Goal: Task Accomplishment & Management: Complete application form

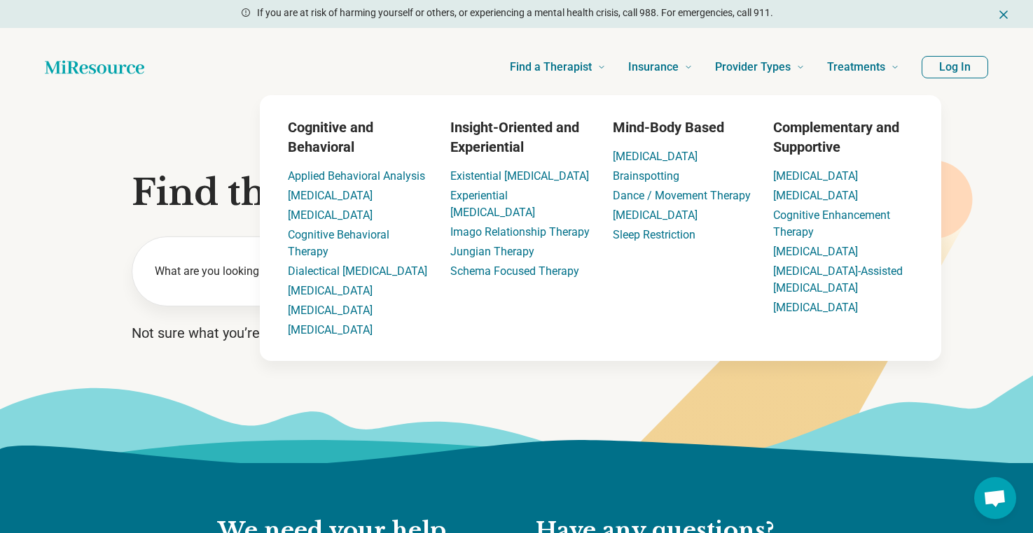
click at [944, 62] on button "Log In" at bounding box center [954, 67] width 67 height 22
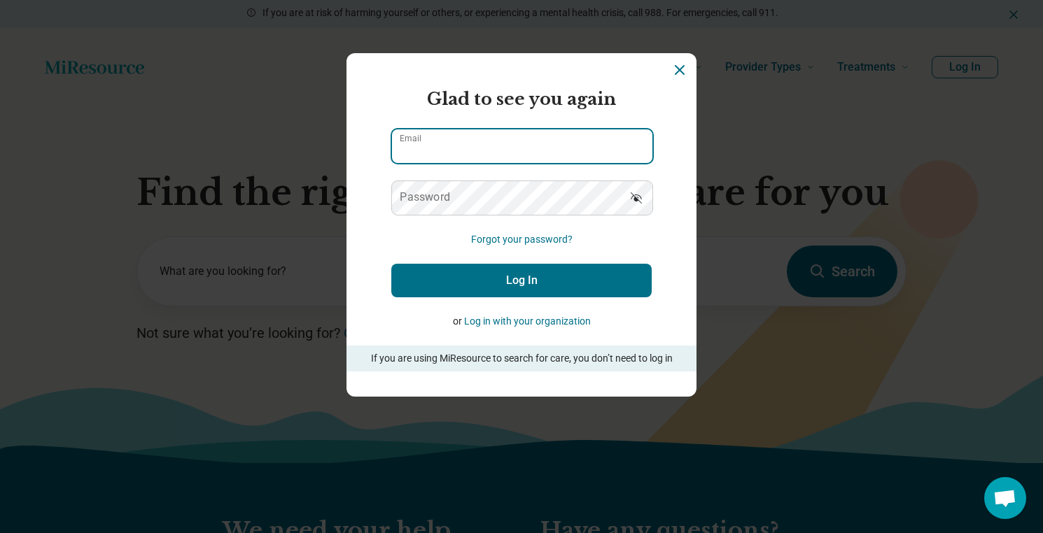
click at [475, 151] on input "Email" at bounding box center [522, 147] width 260 height 34
type input "**********"
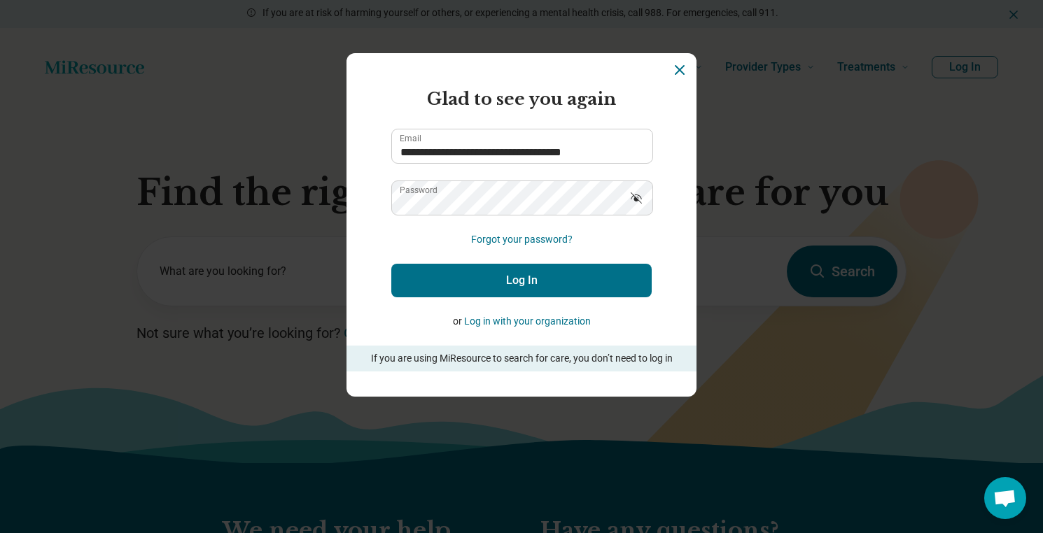
click at [495, 235] on button "Forgot your password?" at bounding box center [522, 239] width 102 height 15
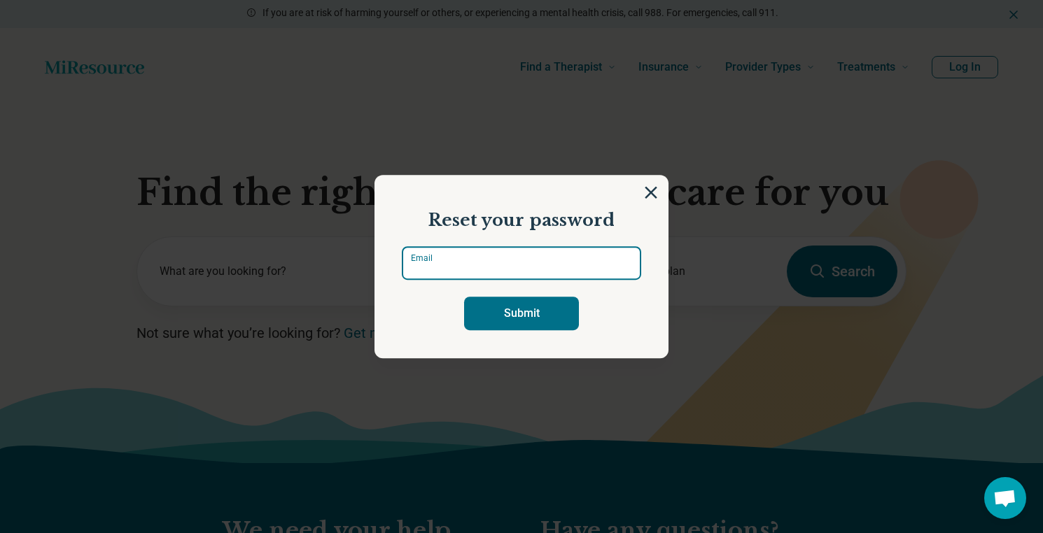
click at [491, 256] on input "Email" at bounding box center [521, 263] width 239 height 34
type input "**********"
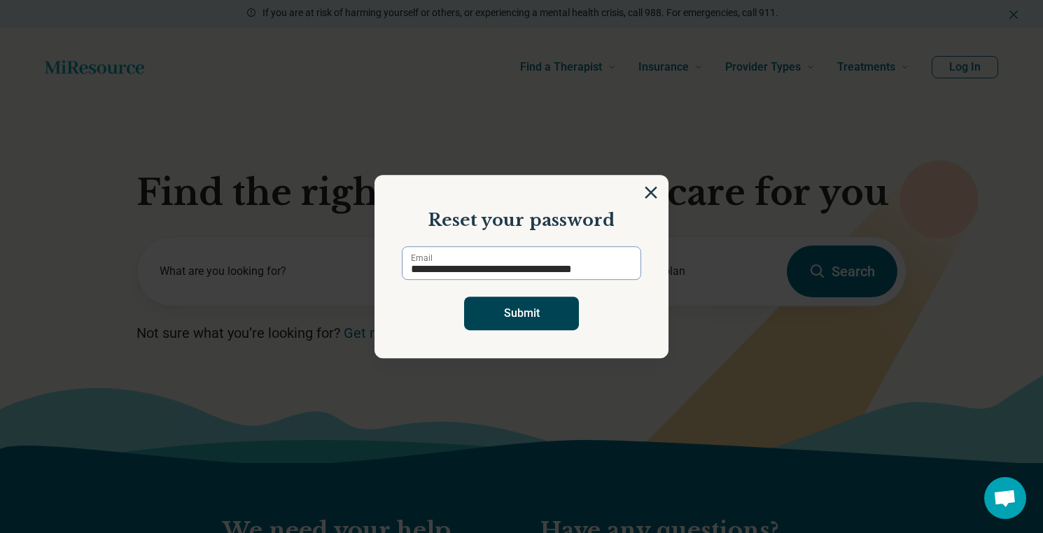
click at [500, 314] on button "Submit" at bounding box center [521, 314] width 115 height 34
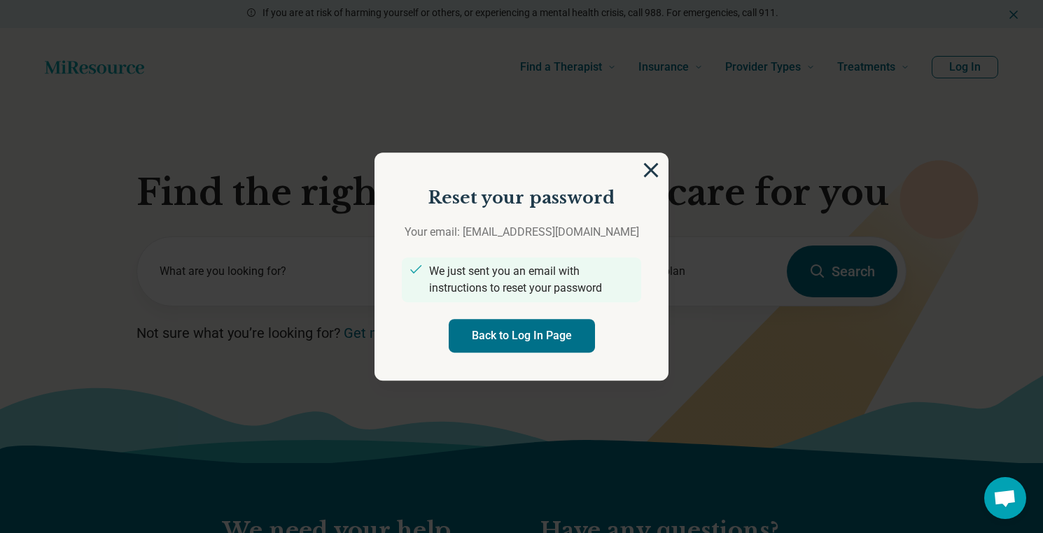
click at [648, 154] on section "Reset your password Your email: theintuitivecounselingcenter@gmail.com We just …" at bounding box center [522, 267] width 294 height 228
click at [646, 162] on img at bounding box center [650, 169] width 15 height 15
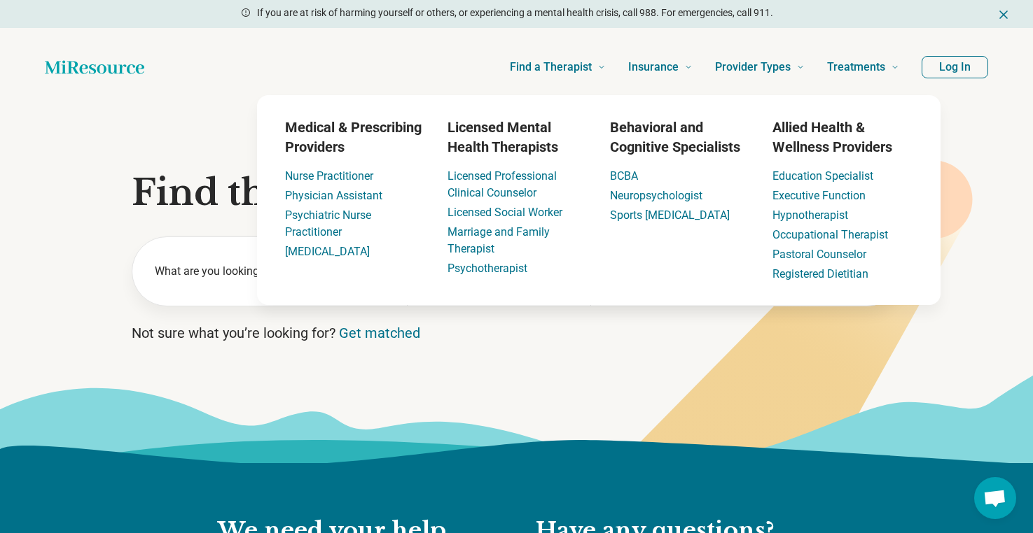
scroll to position [18, 0]
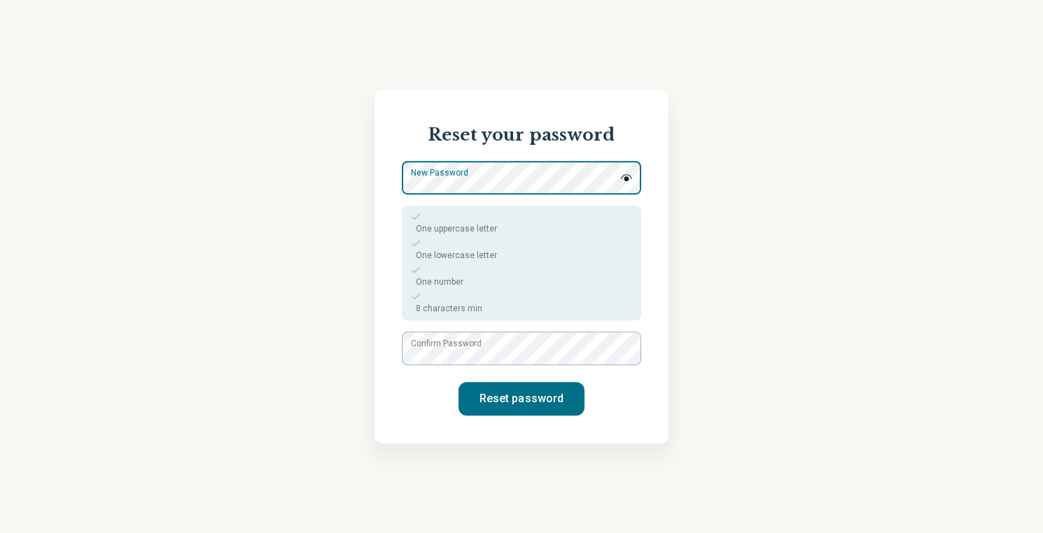
click at [501, 239] on div "New Password One uppercase letter One lowercase letter One number 8 characters …" at bounding box center [521, 241] width 239 height 160
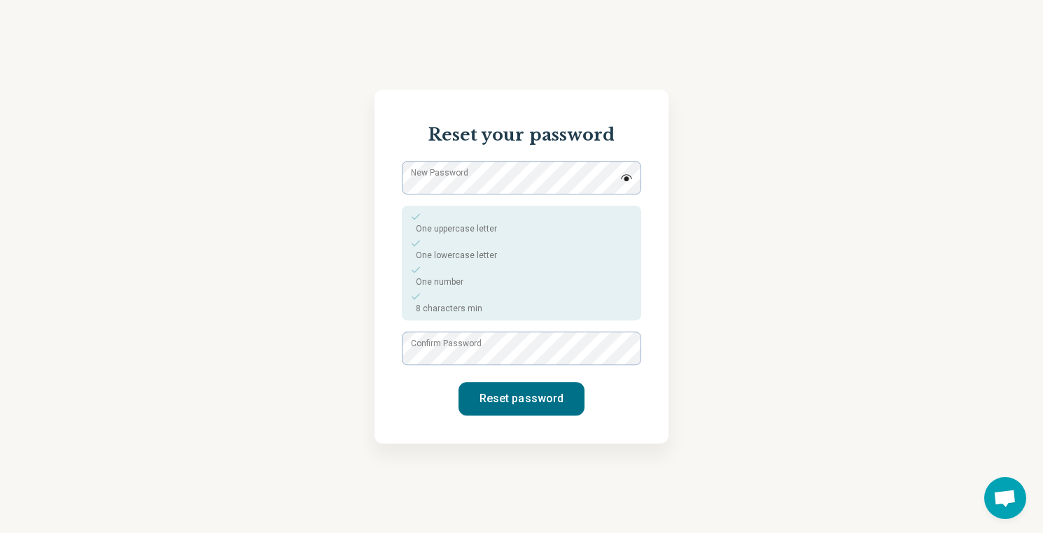
click at [734, 160] on div "Reset your password New Password One uppercase letter One lowercase letter One …" at bounding box center [521, 266] width 1043 height 533
click at [646, 178] on div "Reset your password New Password One uppercase letter One lowercase letter One …" at bounding box center [522, 267] width 294 height 354
click at [626, 176] on img at bounding box center [626, 177] width 13 height 7
click at [468, 343] on label "Confirm Password" at bounding box center [446, 343] width 71 height 13
click at [491, 400] on button "Reset password" at bounding box center [522, 399] width 126 height 34
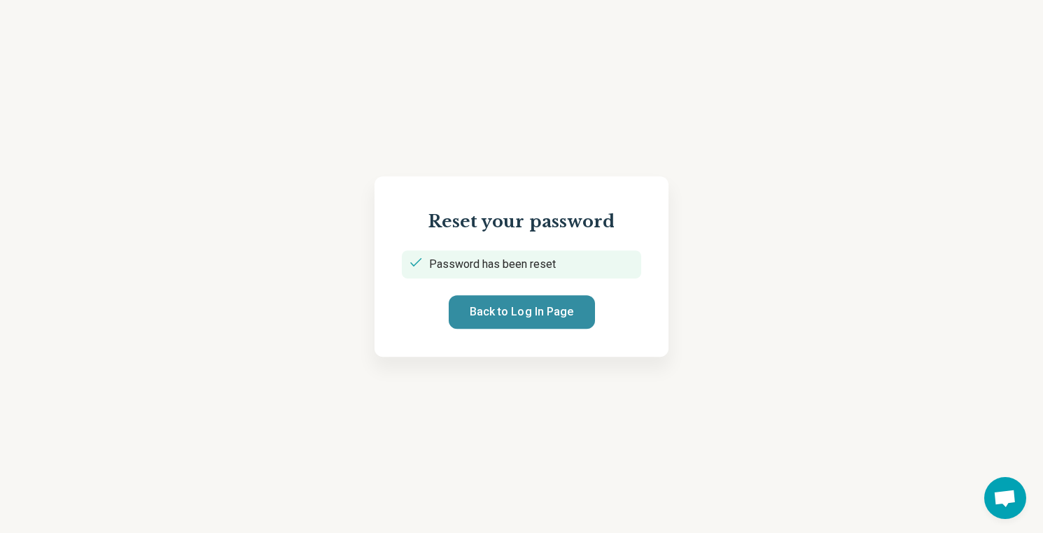
click at [536, 318] on button "Back to Log In Page" at bounding box center [522, 312] width 146 height 34
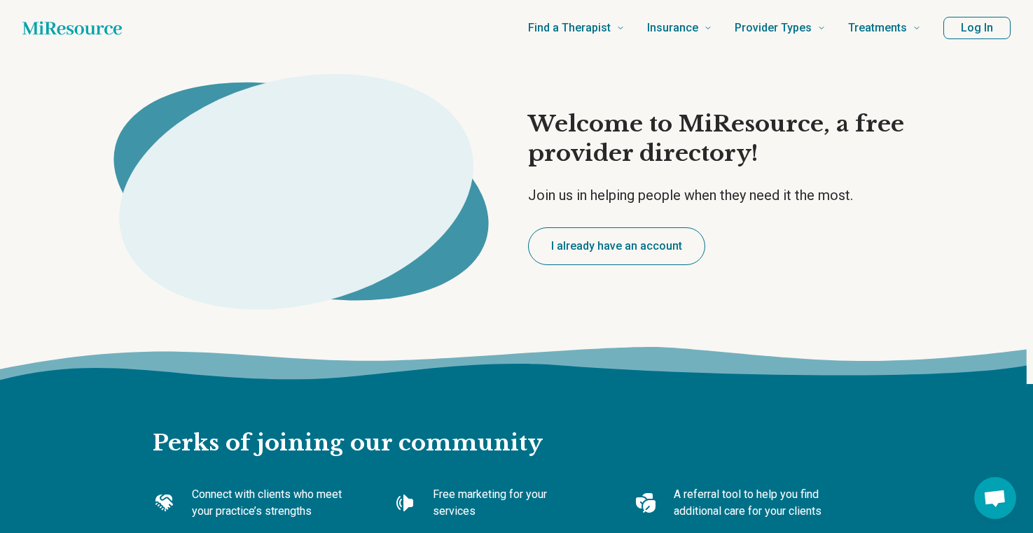
click at [650, 253] on button "I already have an account" at bounding box center [616, 247] width 177 height 38
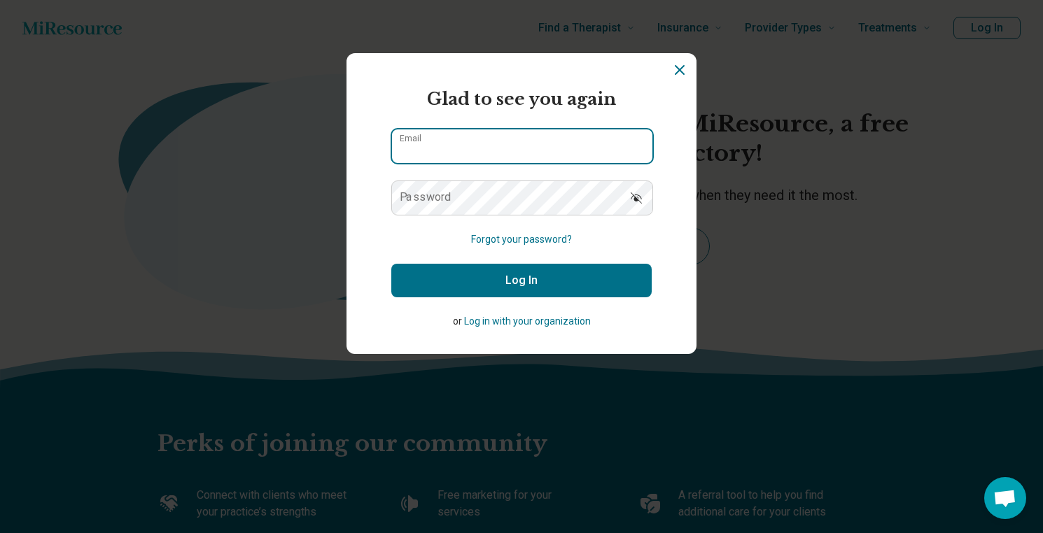
click at [517, 153] on input "Email" at bounding box center [522, 147] width 260 height 34
type input "**********"
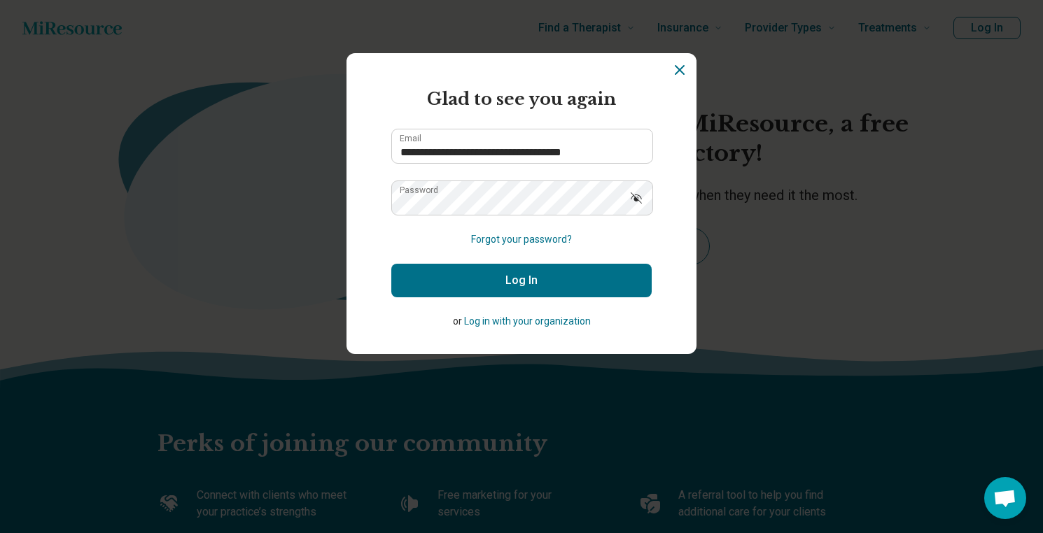
click at [552, 275] on button "Log In" at bounding box center [521, 281] width 260 height 34
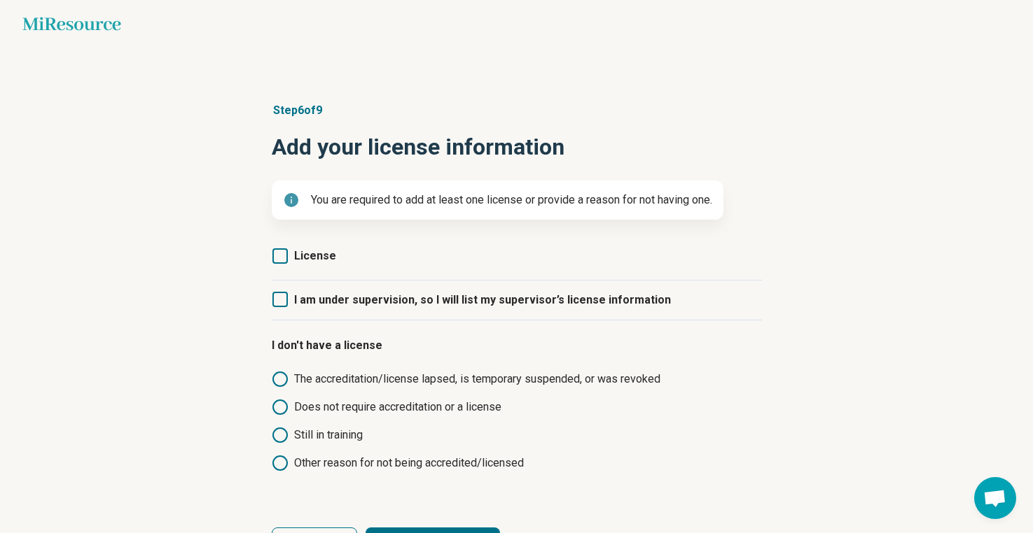
scroll to position [74, 0]
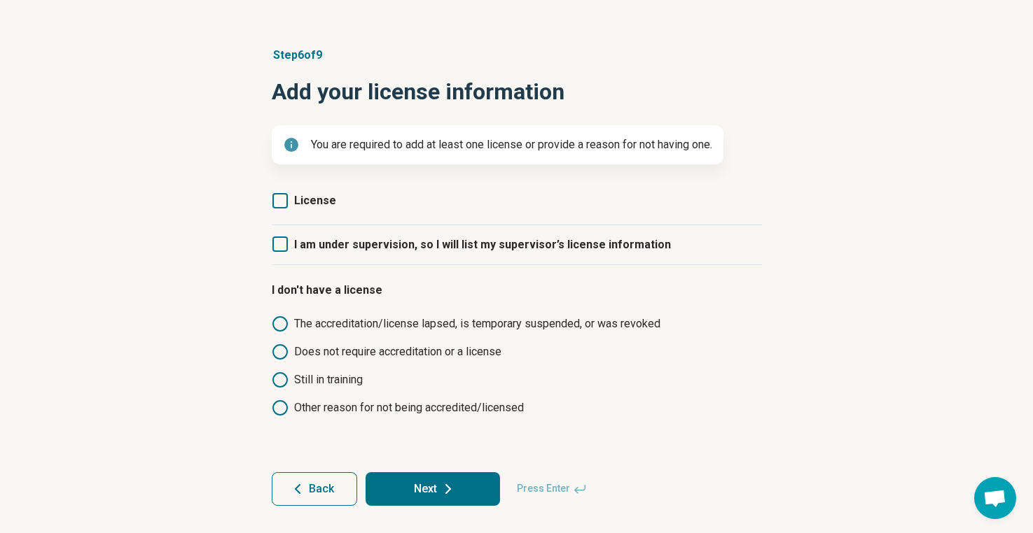
click at [288, 195] on label "License" at bounding box center [304, 201] width 64 height 17
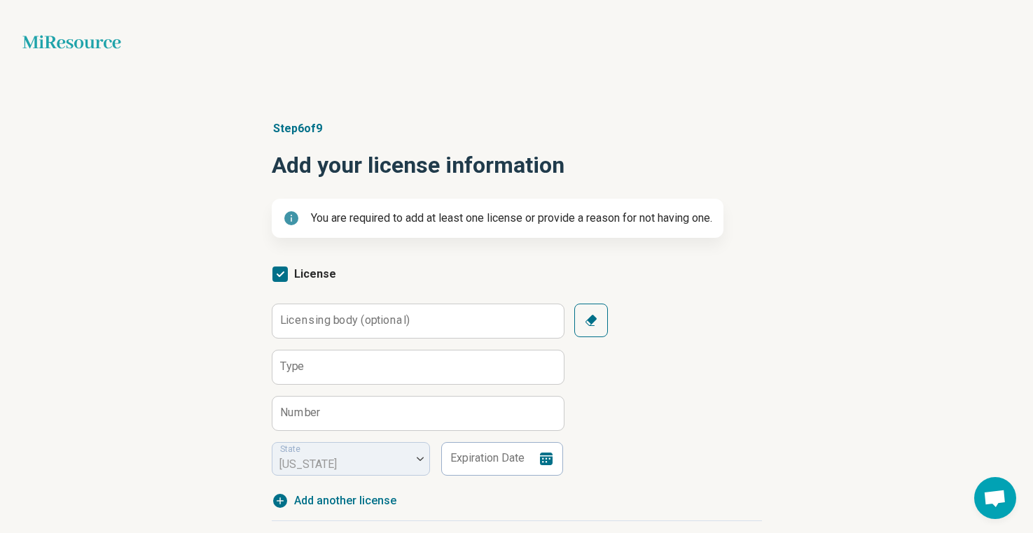
scroll to position [195, 0]
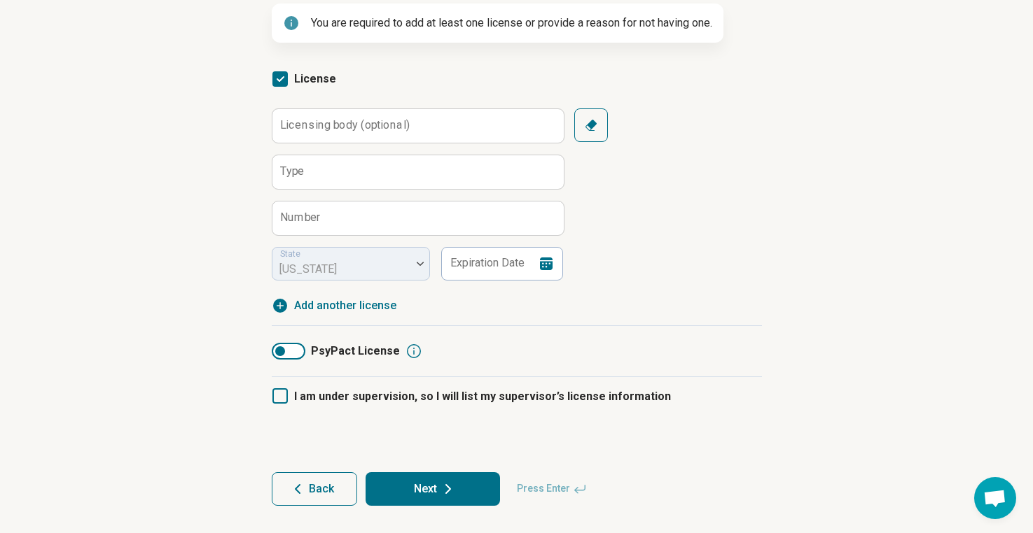
click at [315, 495] on span "Back" at bounding box center [321, 489] width 25 height 11
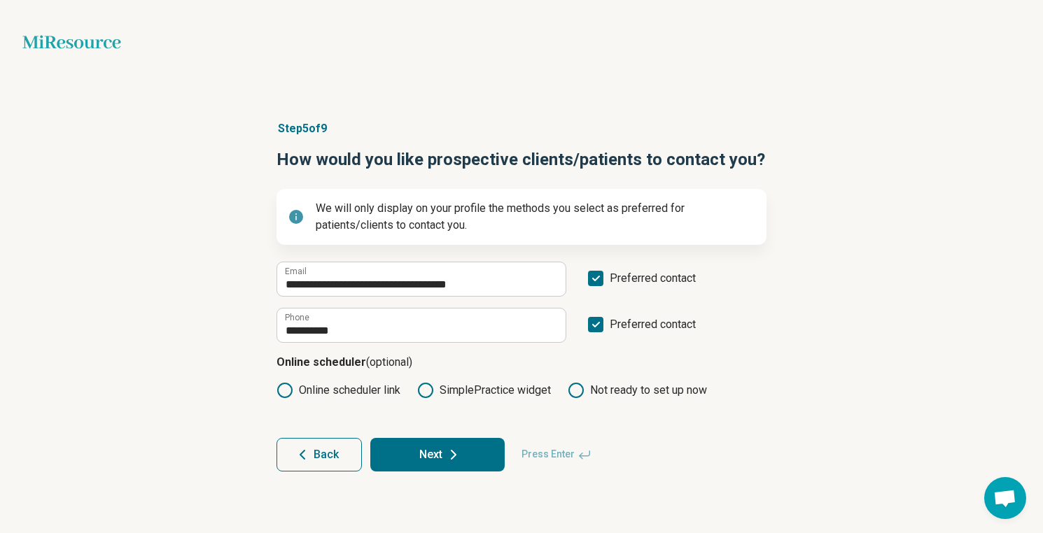
click at [334, 438] on button "Back" at bounding box center [319, 455] width 85 height 34
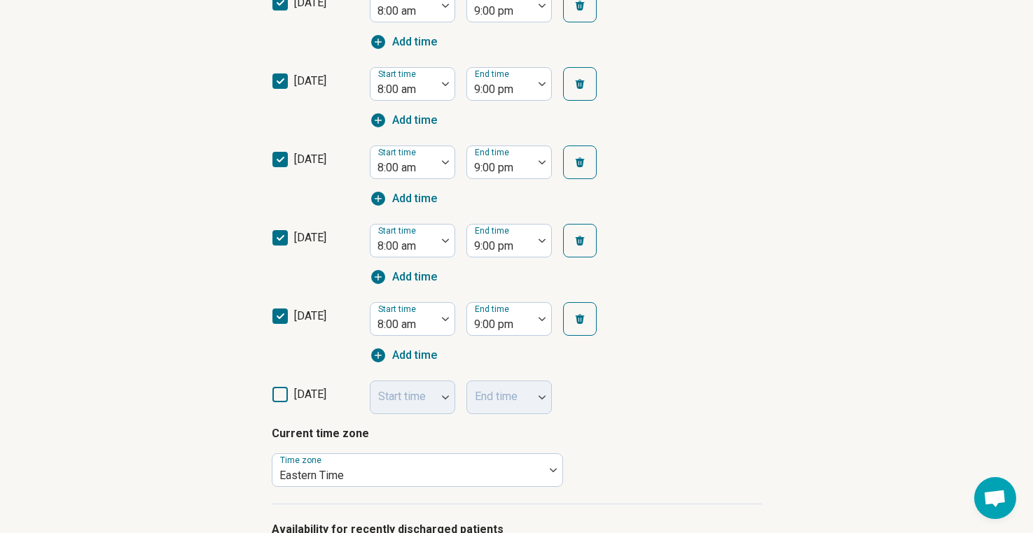
scroll to position [656, 0]
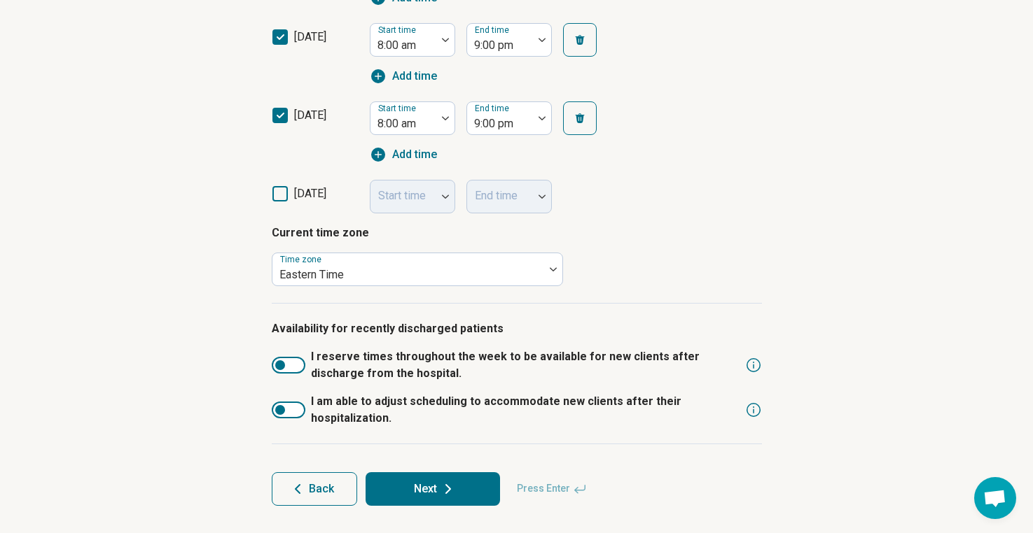
click at [447, 491] on icon at bounding box center [448, 489] width 4 height 8
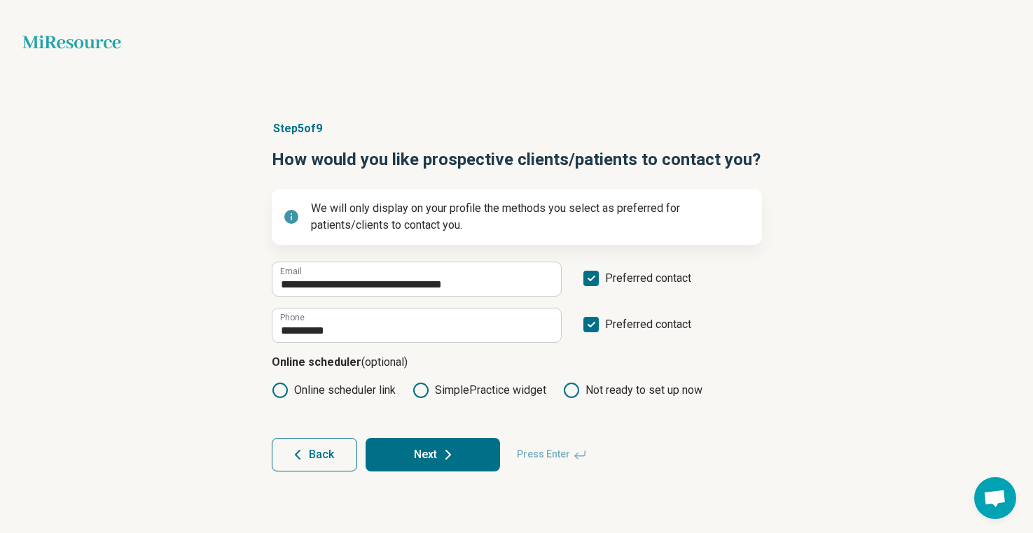
scroll to position [0, 0]
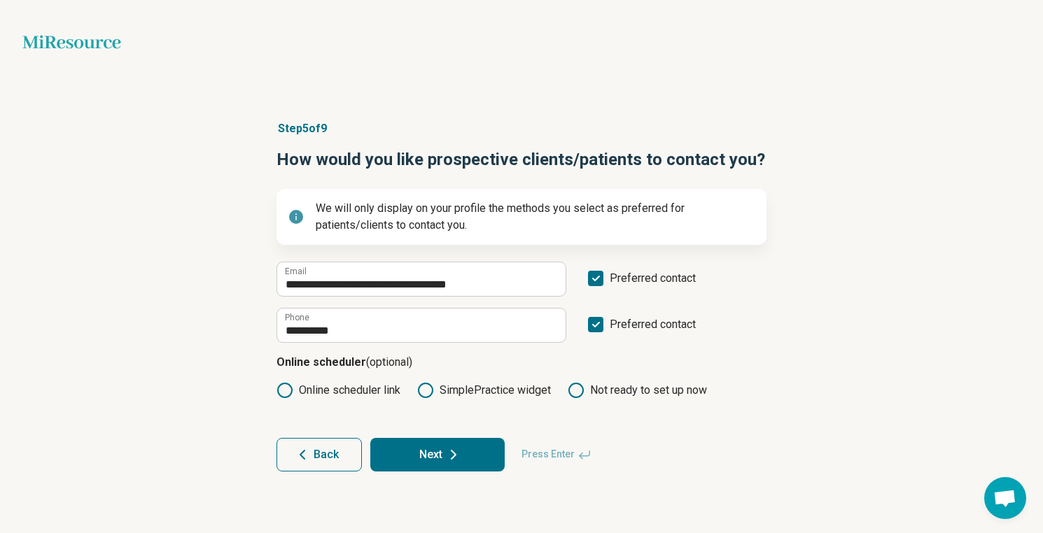
click at [452, 452] on icon at bounding box center [454, 455] width 4 height 8
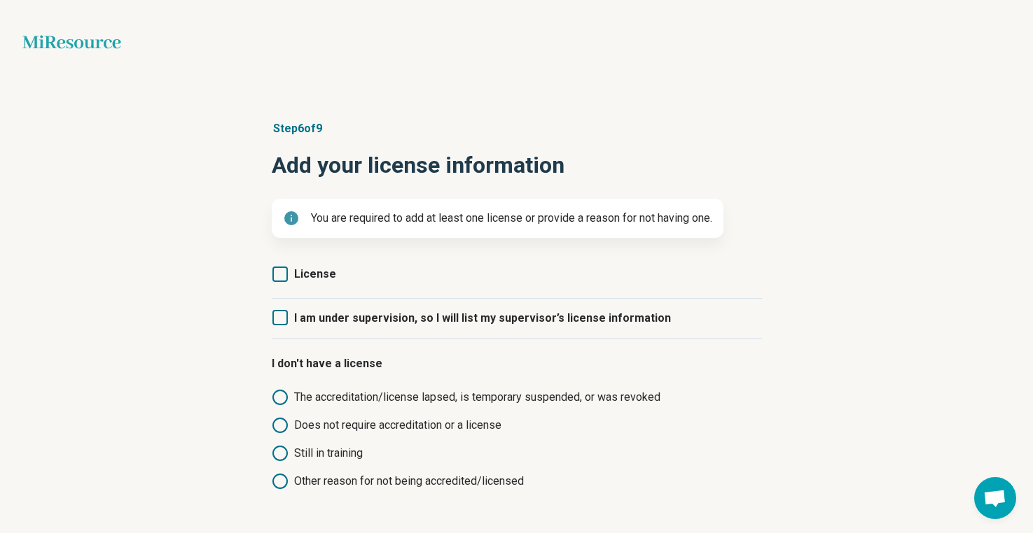
scroll to position [74, 0]
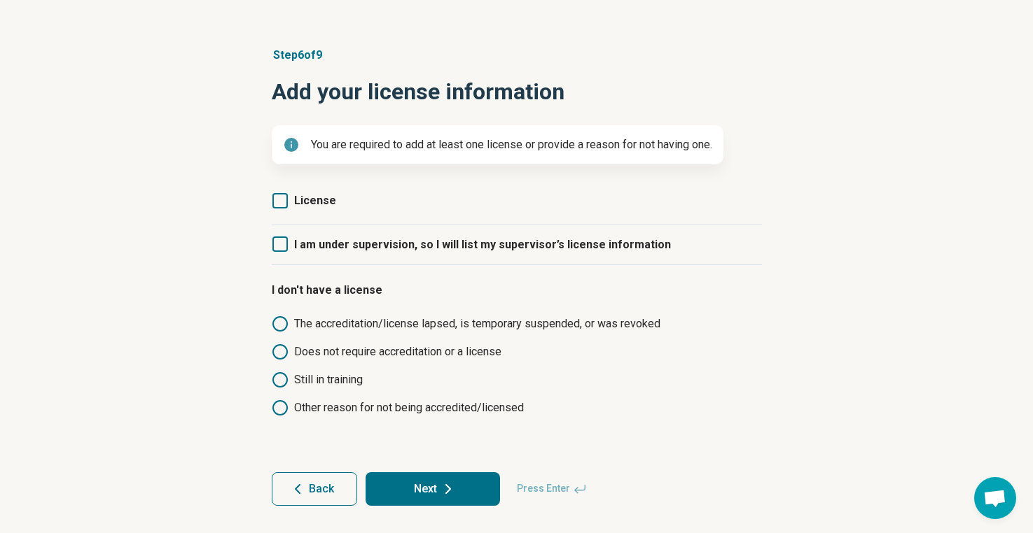
click at [316, 201] on span "License" at bounding box center [315, 200] width 42 height 13
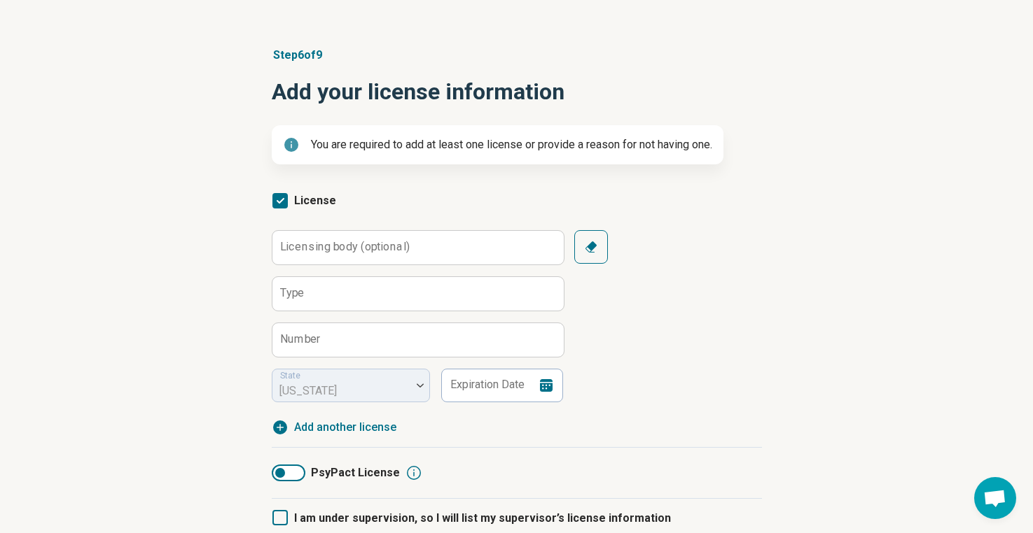
scroll to position [7, 0]
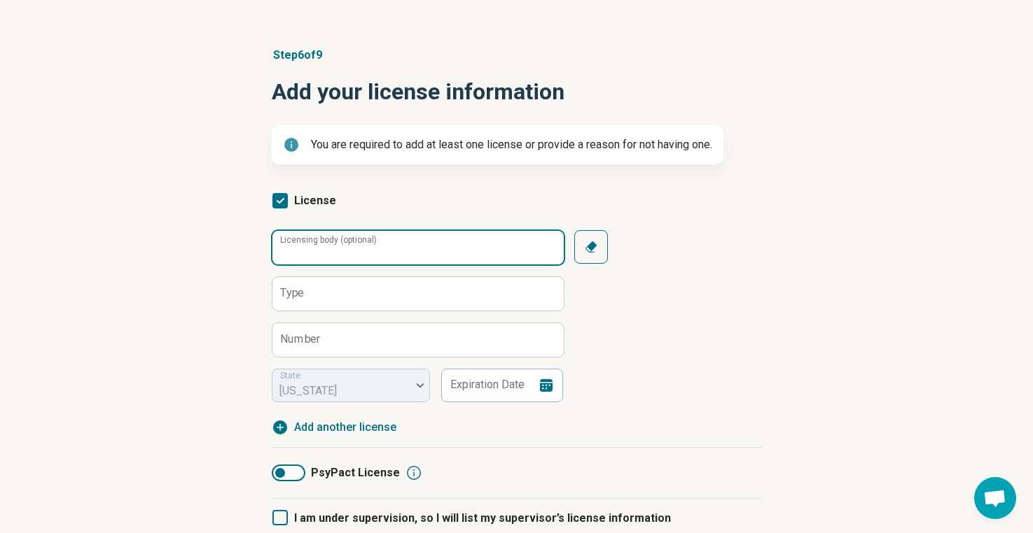
click at [463, 237] on input "Licensing body (optional)" at bounding box center [417, 248] width 291 height 34
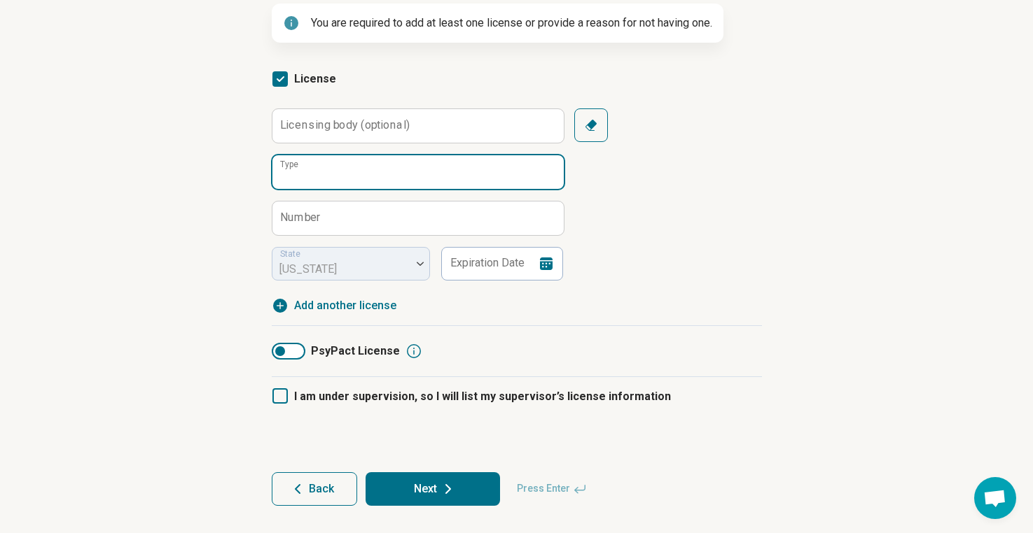
click at [385, 181] on input "Type" at bounding box center [417, 172] width 291 height 34
type input "***"
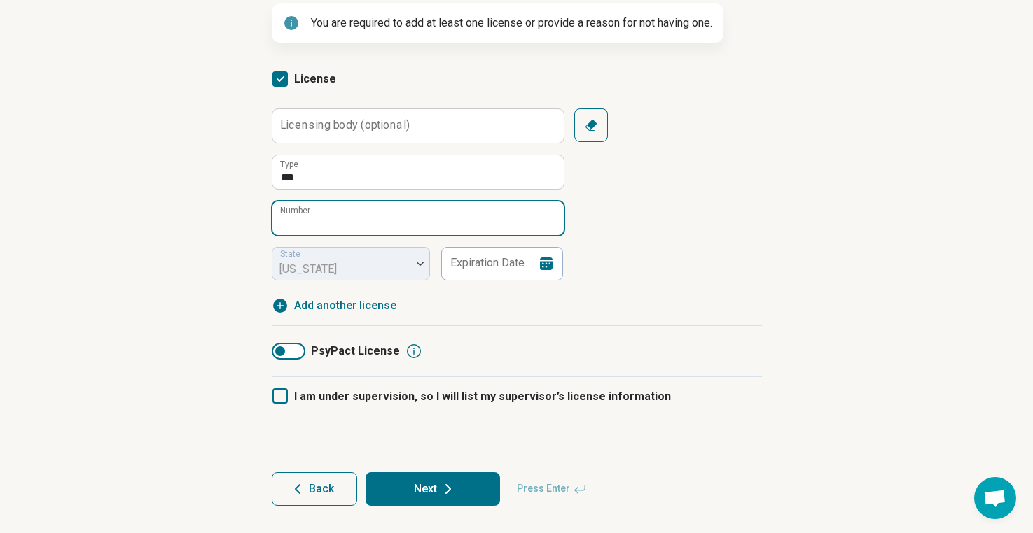
click at [449, 202] on input "Number" at bounding box center [417, 219] width 291 height 34
paste input "******"
type input "******"
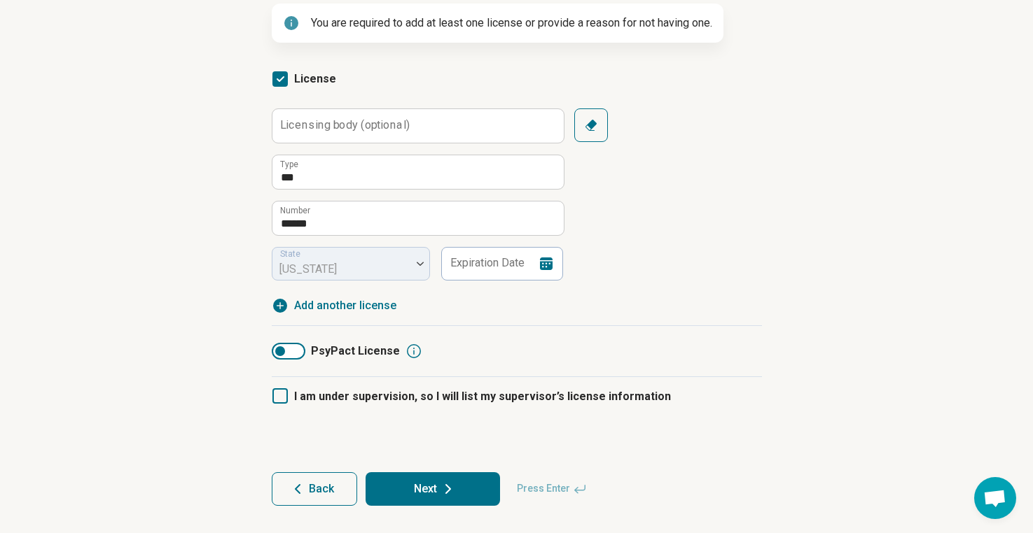
click at [604, 238] on div "Licensing body (optional) *** Type ****** Number State Florida Expiration Date …" at bounding box center [517, 195] width 490 height 172
click at [530, 270] on input "Expiration Date" at bounding box center [501, 264] width 123 height 34
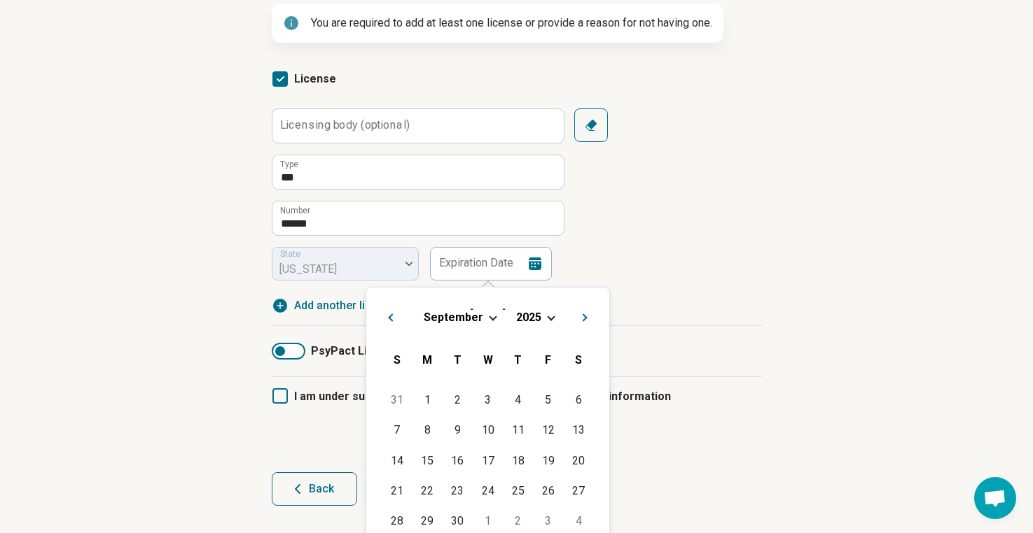
click at [581, 313] on button "Next Month" at bounding box center [586, 316] width 22 height 22
click at [581, 313] on button "Next Month" at bounding box center [587, 316] width 22 height 22
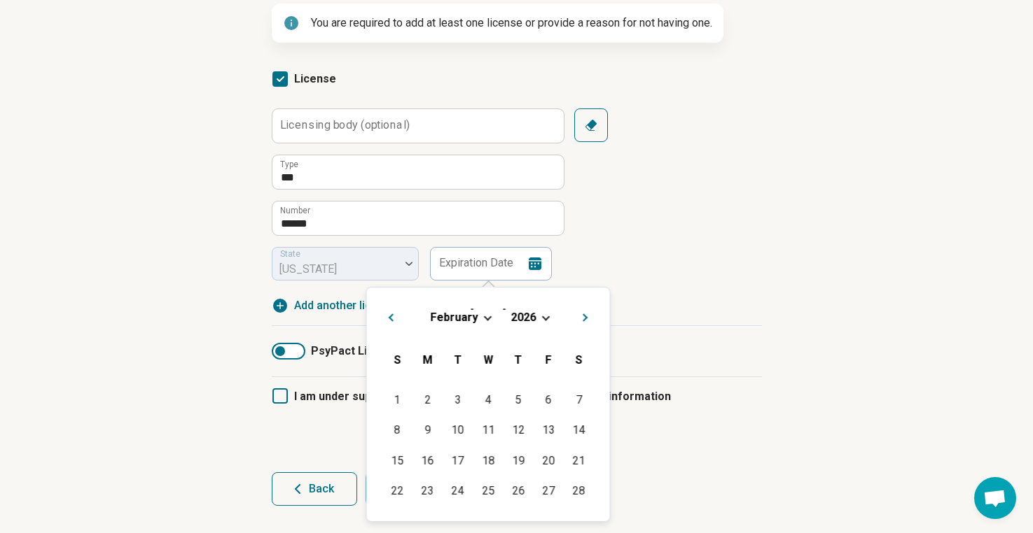
click at [581, 313] on button "Next Month" at bounding box center [587, 316] width 22 height 22
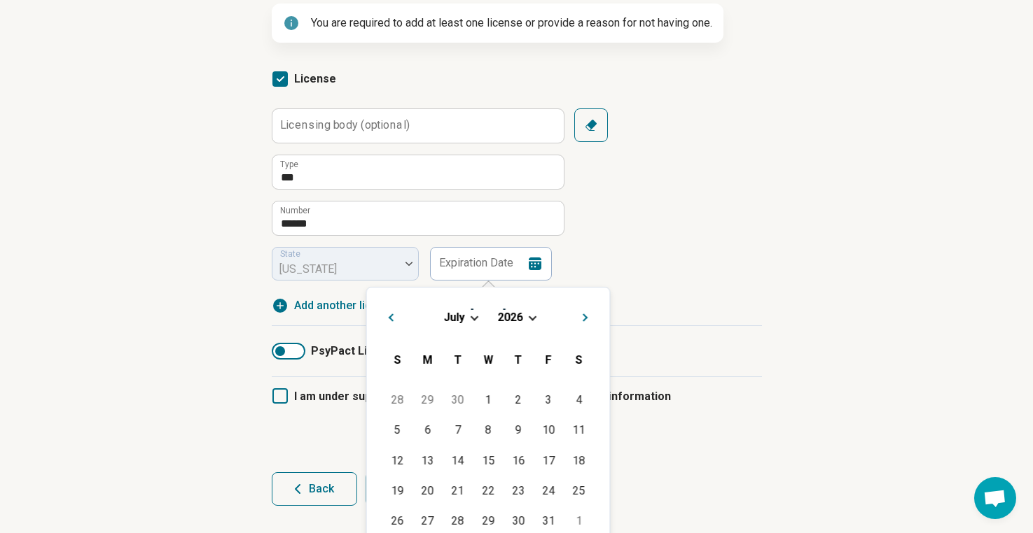
click at [581, 313] on button "Next Month" at bounding box center [587, 316] width 22 height 22
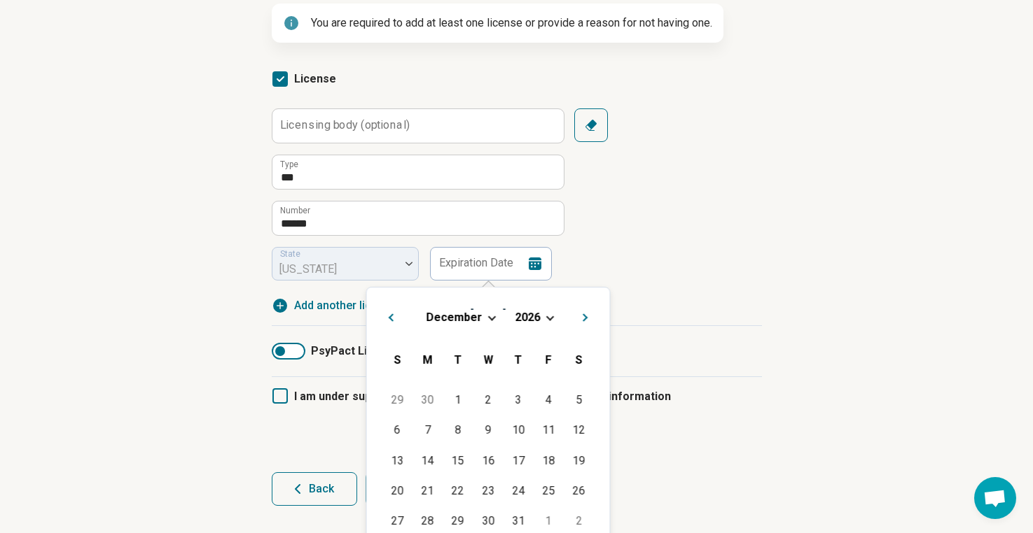
click at [581, 313] on button "Next Month" at bounding box center [587, 316] width 22 height 22
click at [479, 512] on div "31" at bounding box center [488, 521] width 30 height 30
type input "**********"
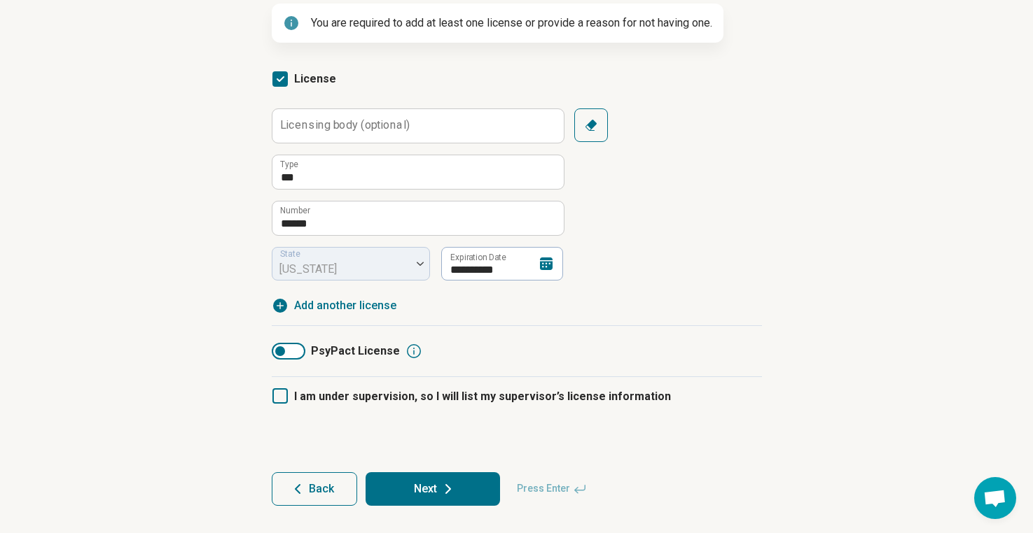
click at [450, 484] on icon at bounding box center [448, 489] width 17 height 17
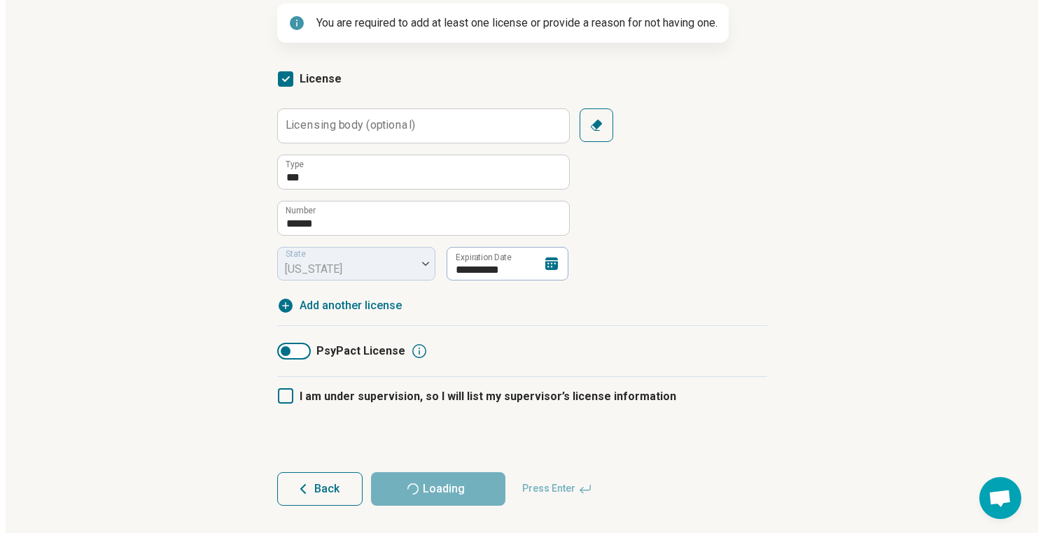
scroll to position [0, 0]
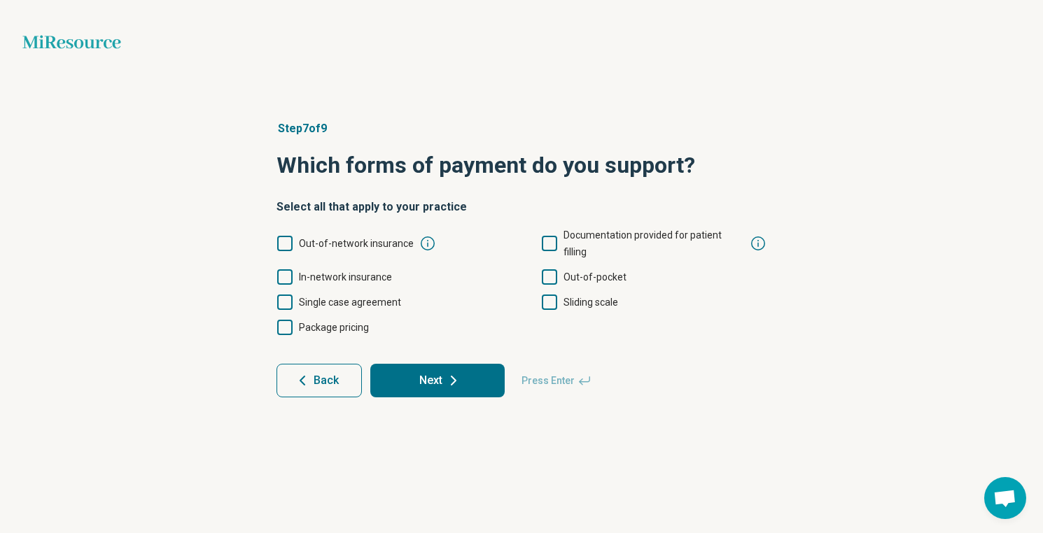
click at [326, 238] on span "Out-of-network insurance" at bounding box center [356, 243] width 115 height 11
click at [315, 269] on span "In-network insurance" at bounding box center [345, 277] width 93 height 17
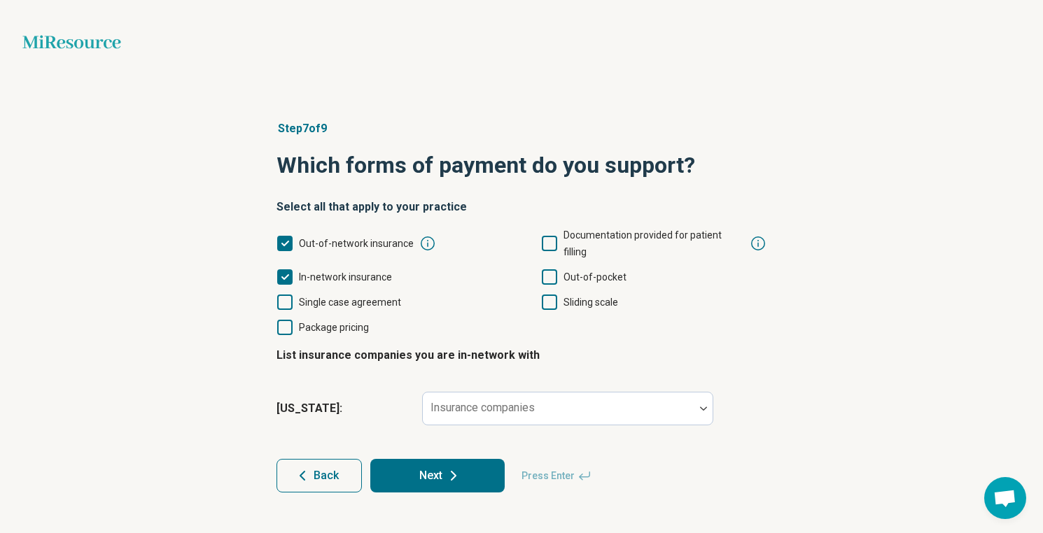
click at [604, 272] on span "Out-of-pocket" at bounding box center [595, 277] width 63 height 11
click at [562, 294] on label "Sliding scale" at bounding box center [579, 302] width 77 height 17
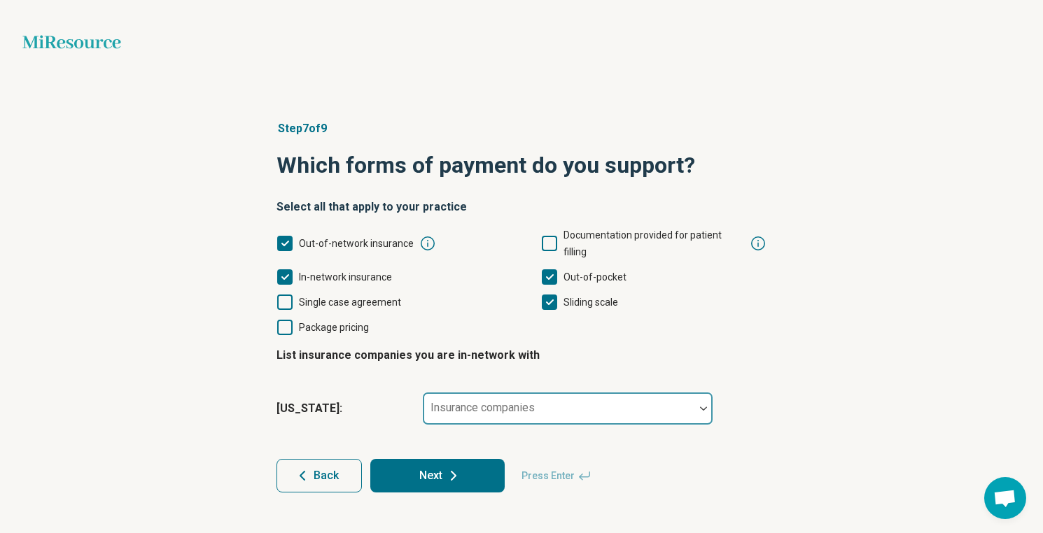
click at [616, 405] on div at bounding box center [558, 415] width 260 height 20
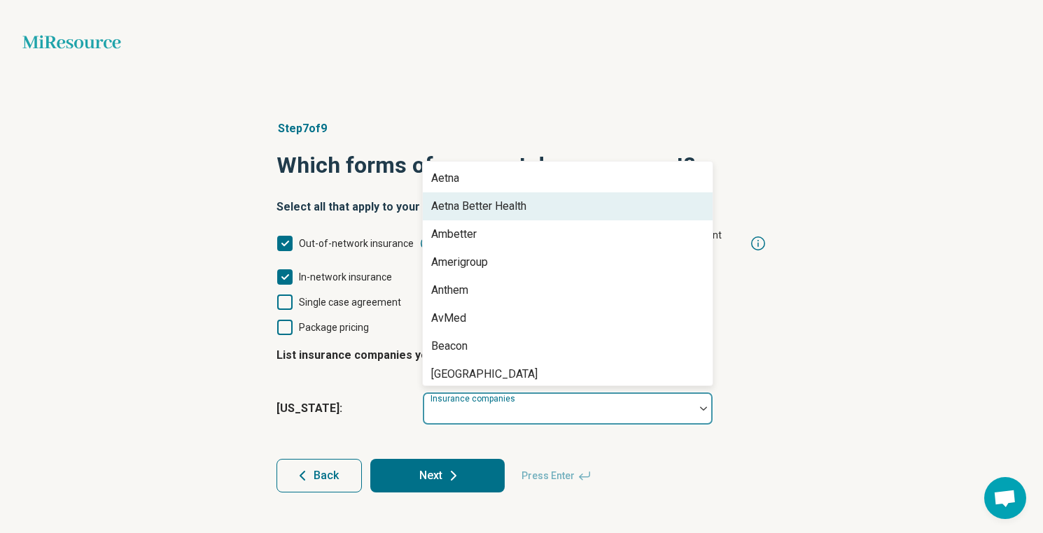
click at [538, 193] on div "Aetna Better Health" at bounding box center [568, 207] width 290 height 28
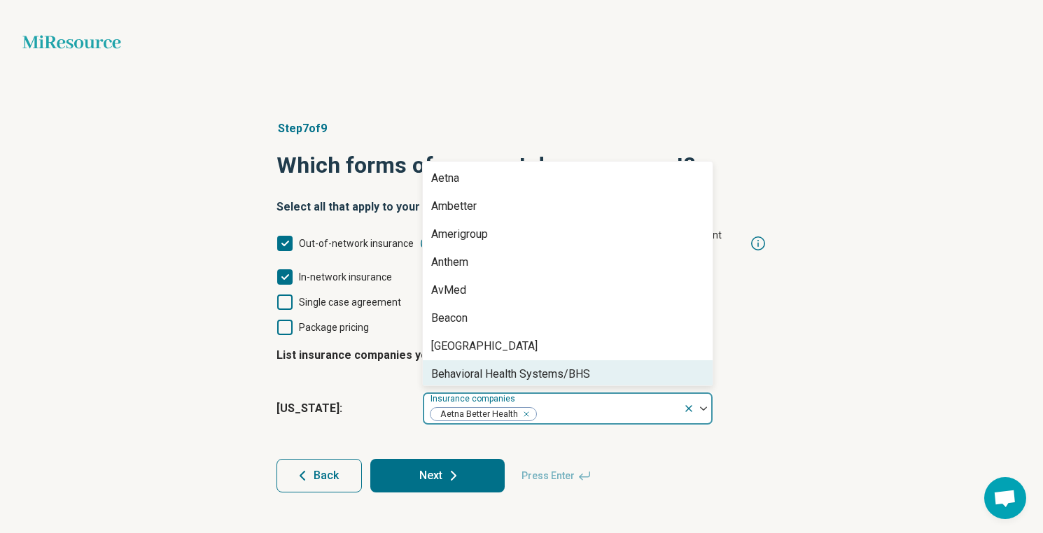
click at [527, 406] on div "Remove [object Object]" at bounding box center [523, 414] width 17 height 17
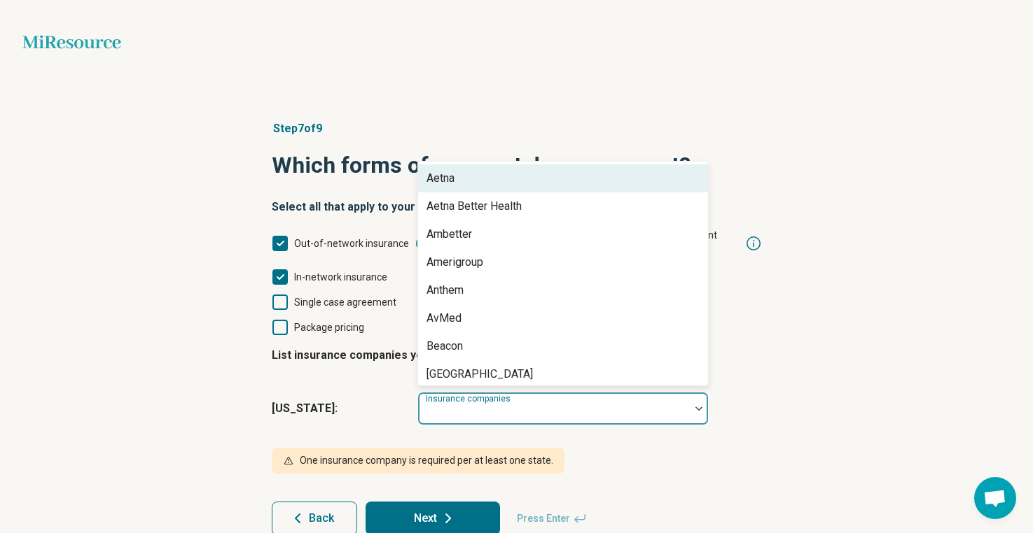
click at [529, 405] on div at bounding box center [554, 415] width 260 height 20
click at [473, 169] on div "Aetna" at bounding box center [563, 179] width 290 height 28
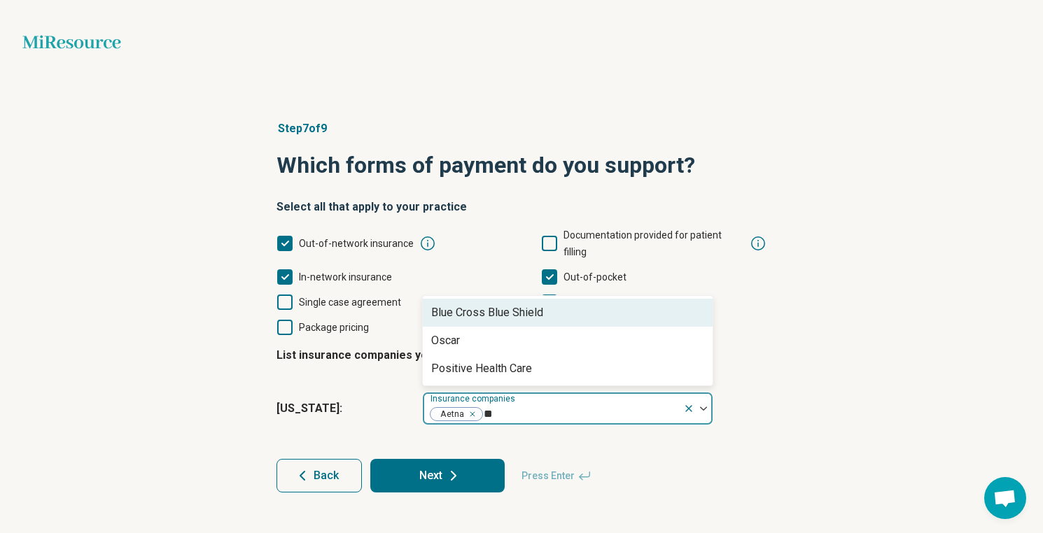
scroll to position [0, 0]
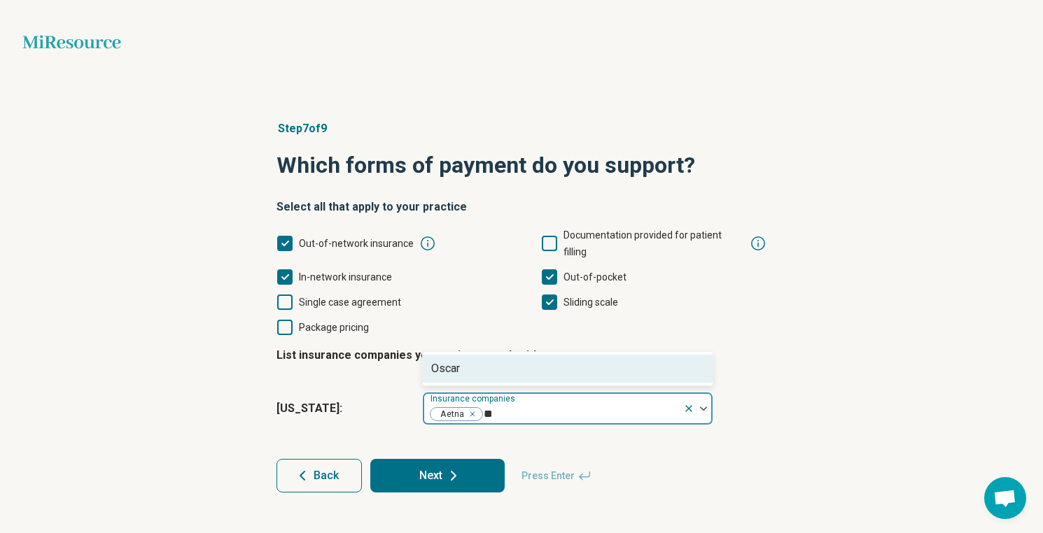
type input "*"
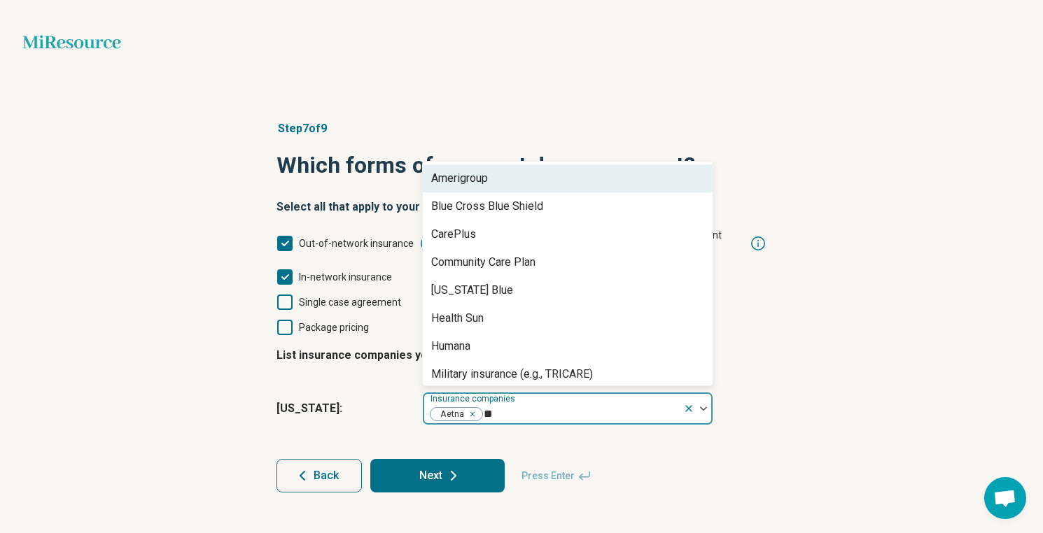
type input "***"
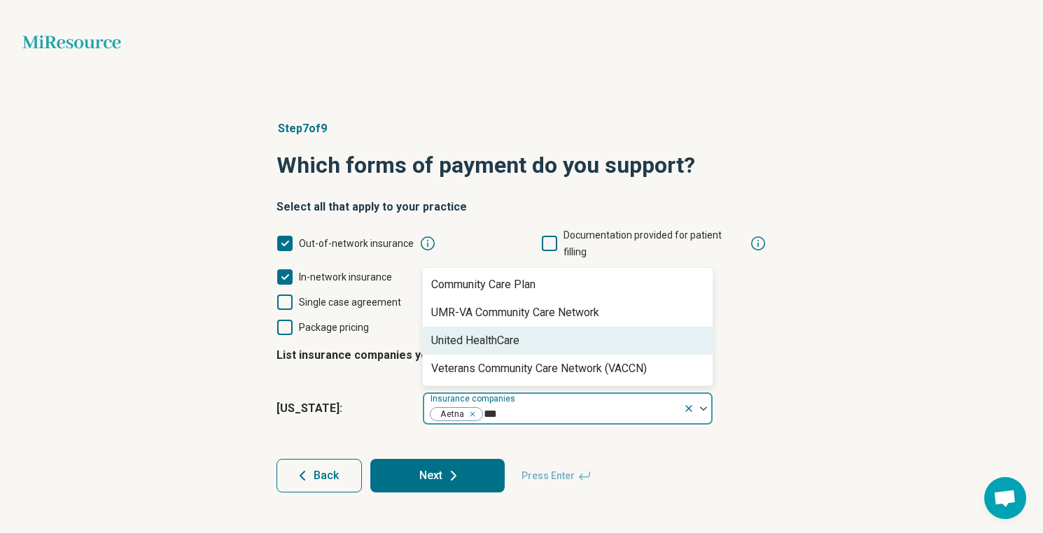
click at [531, 327] on div "United HealthCare" at bounding box center [568, 341] width 290 height 28
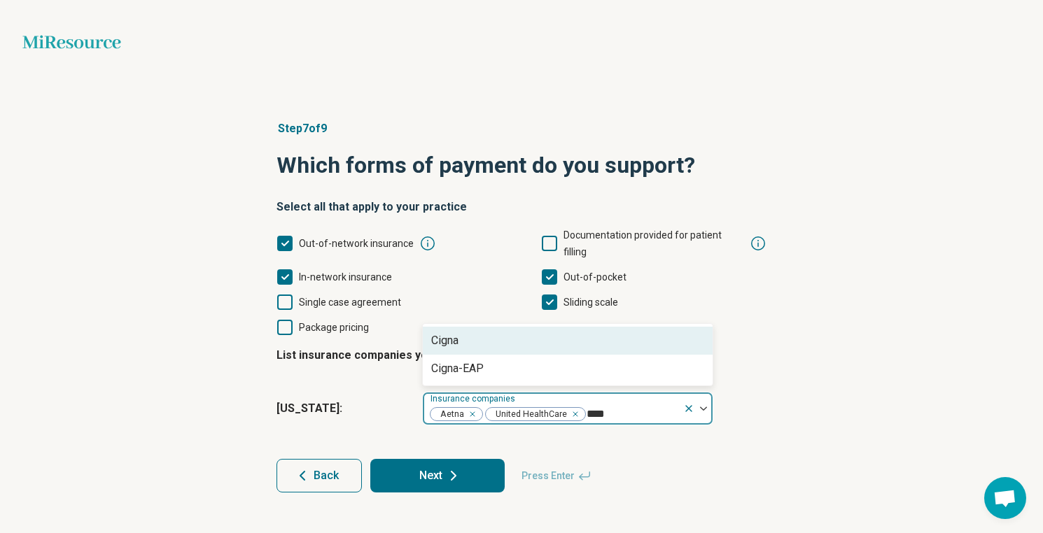
type input "*****"
click at [526, 333] on div "Cigna" at bounding box center [568, 341] width 290 height 28
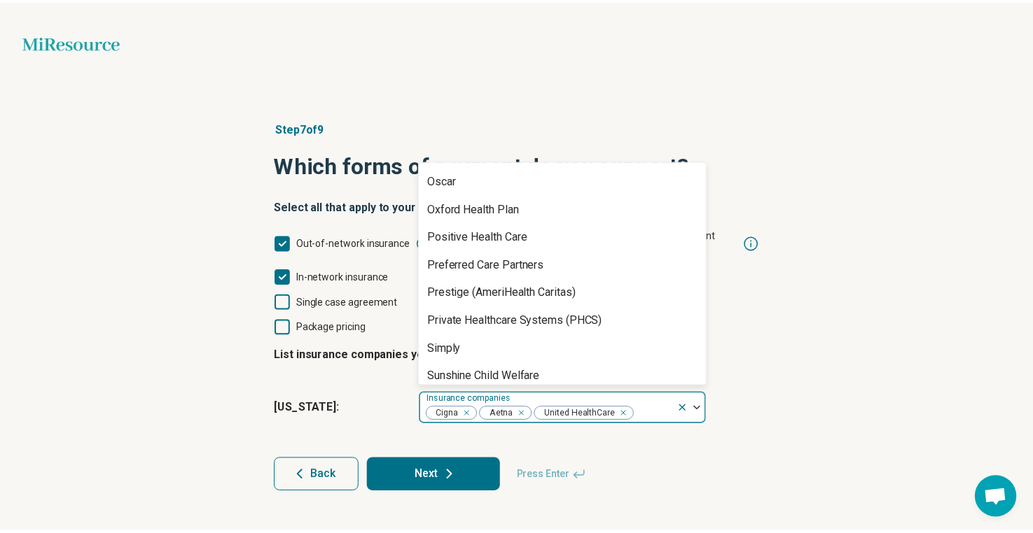
scroll to position [1071, 0]
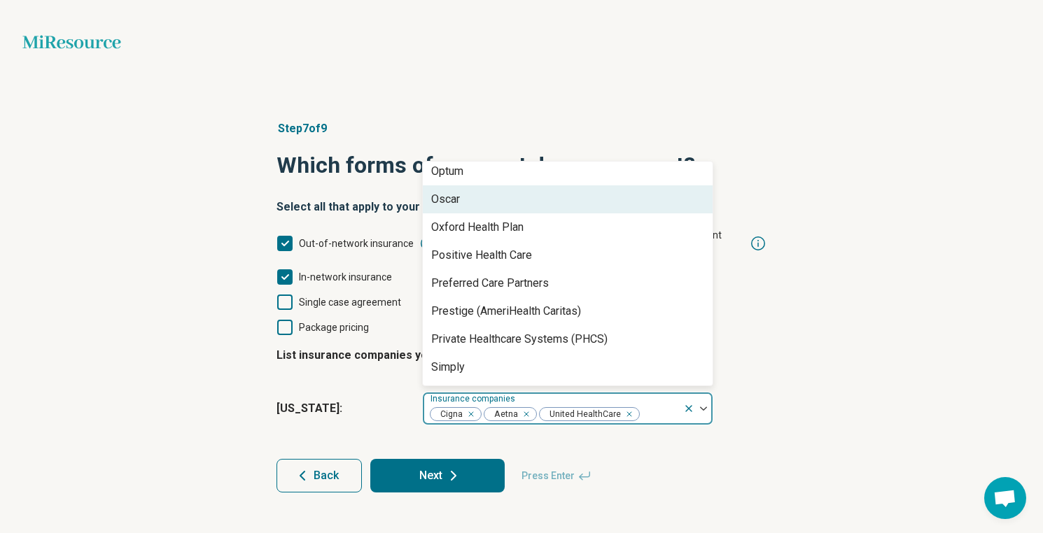
click at [535, 187] on div "Oscar" at bounding box center [568, 200] width 290 height 28
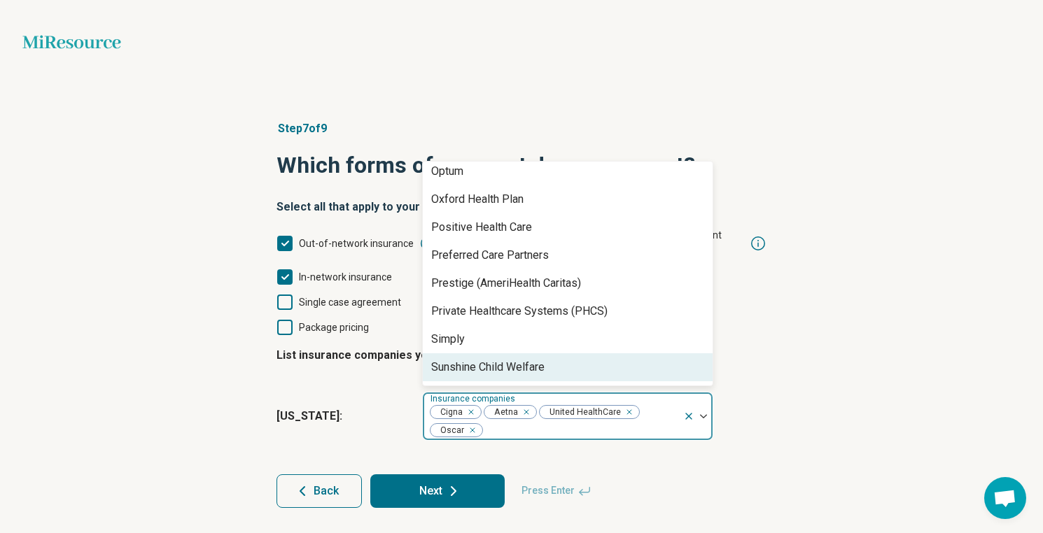
click at [484, 475] on button "Next" at bounding box center [437, 492] width 134 height 34
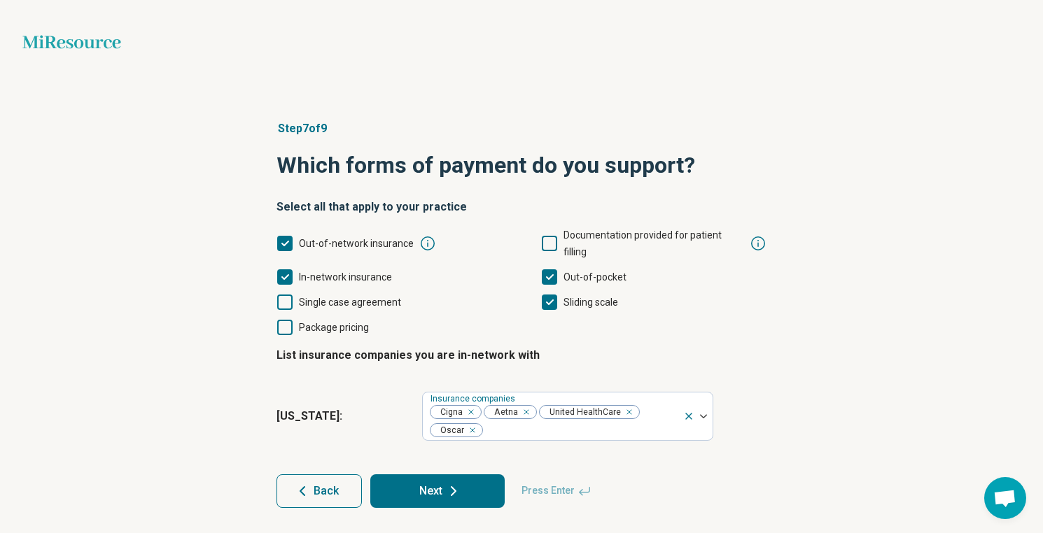
click at [450, 483] on icon at bounding box center [453, 491] width 17 height 17
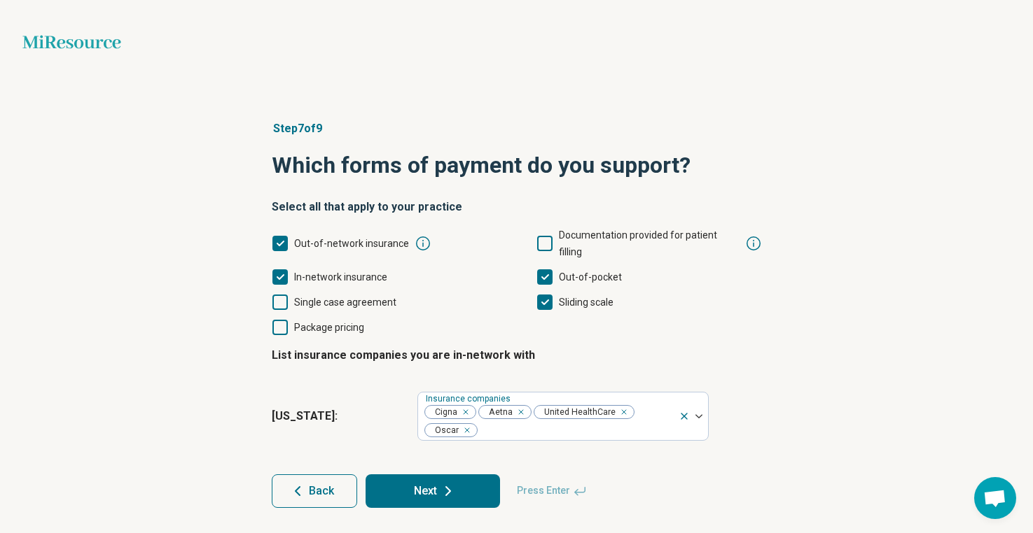
type textarea "*"
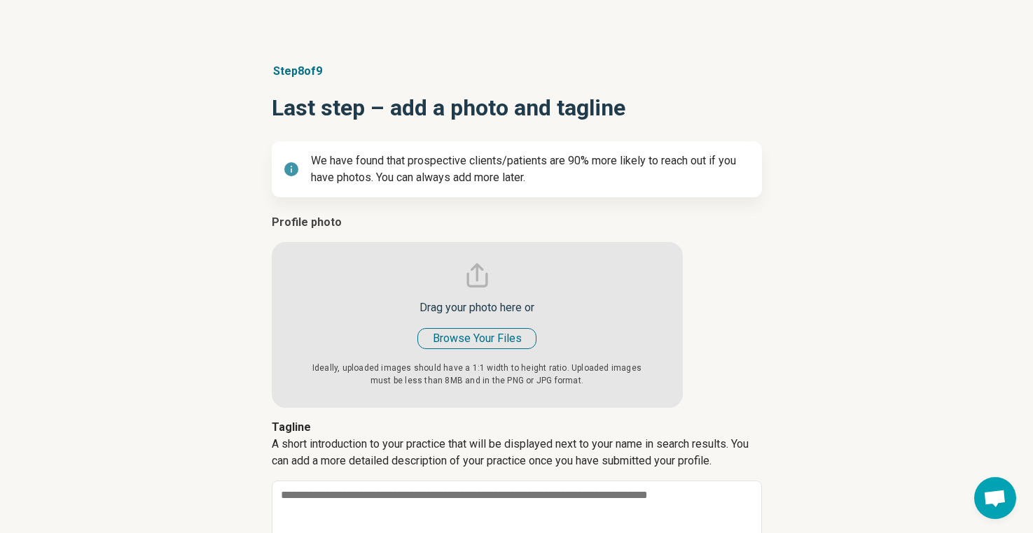
scroll to position [118, 0]
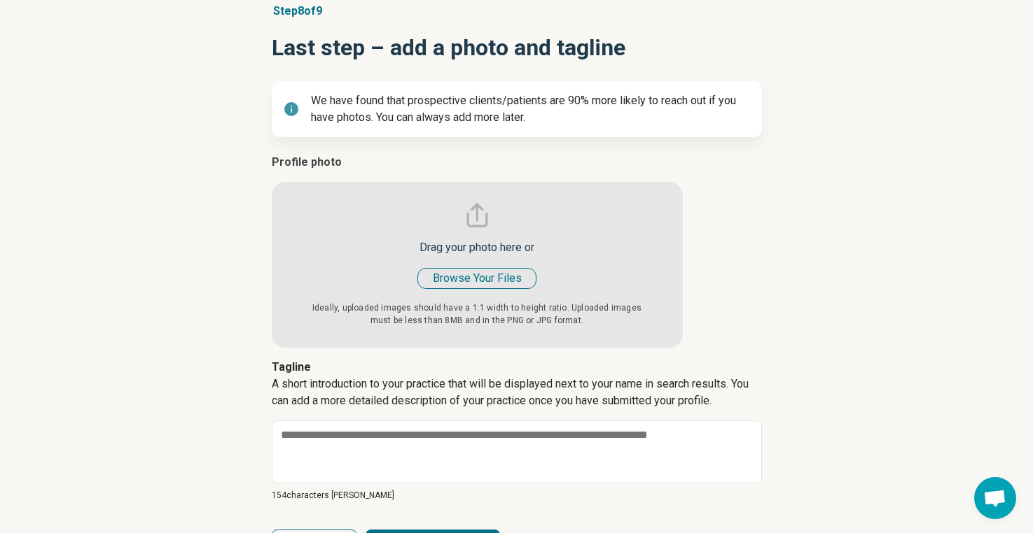
type input "**********"
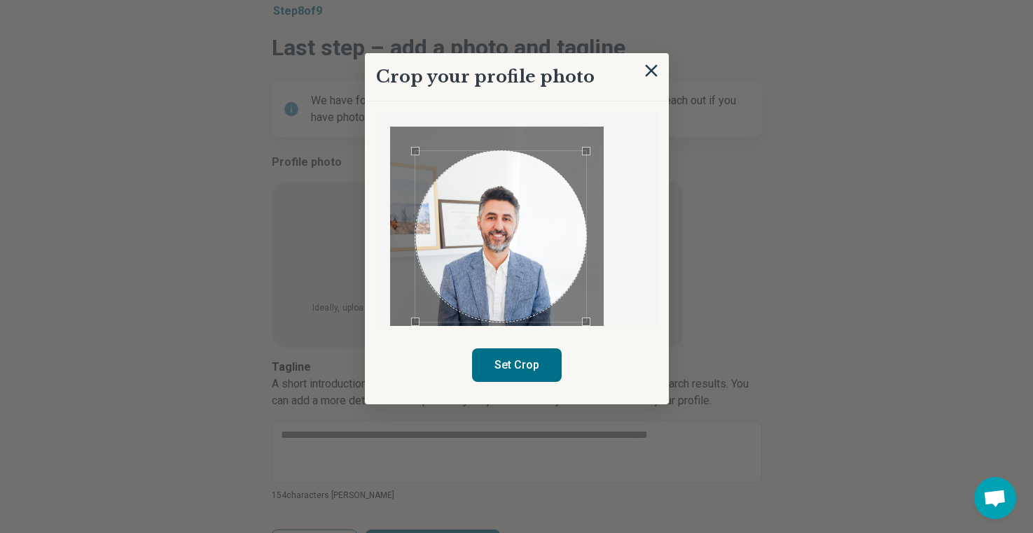
click at [506, 255] on div "Use the arrow keys to move the crop selection area" at bounding box center [500, 236] width 171 height 171
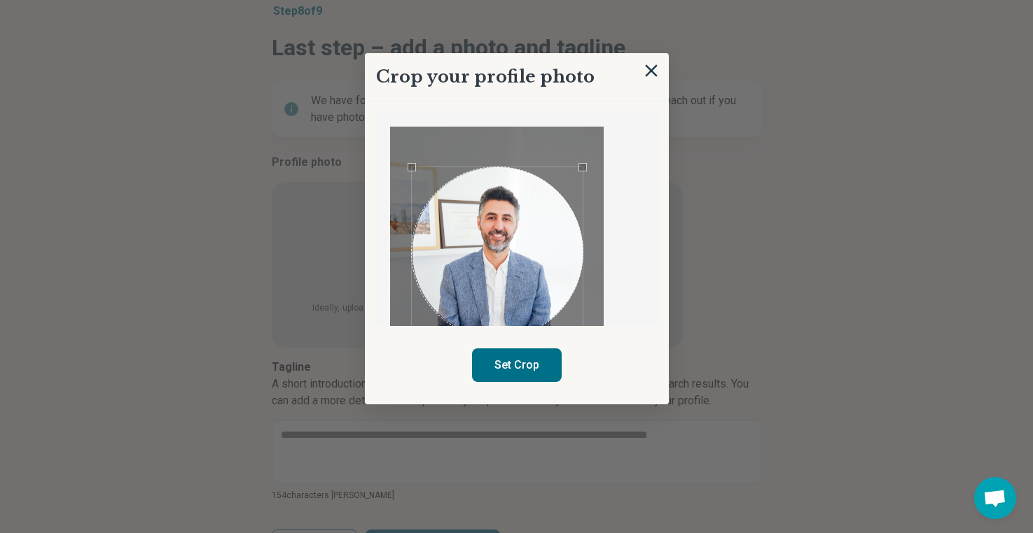
click at [503, 279] on div "Use the arrow keys to move the crop selection area" at bounding box center [497, 252] width 171 height 171
click at [510, 364] on button "Set Crop" at bounding box center [517, 366] width 90 height 34
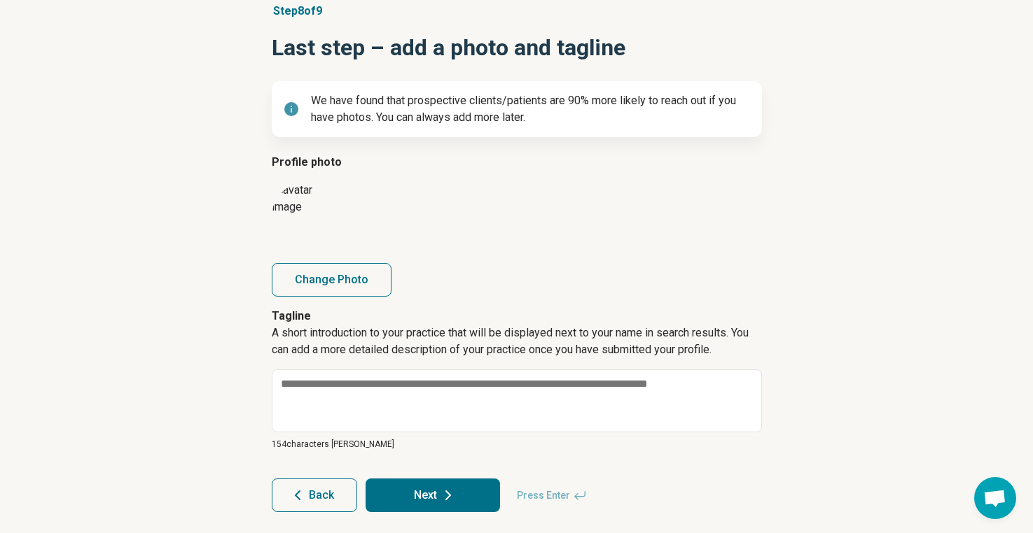
scroll to position [125, 0]
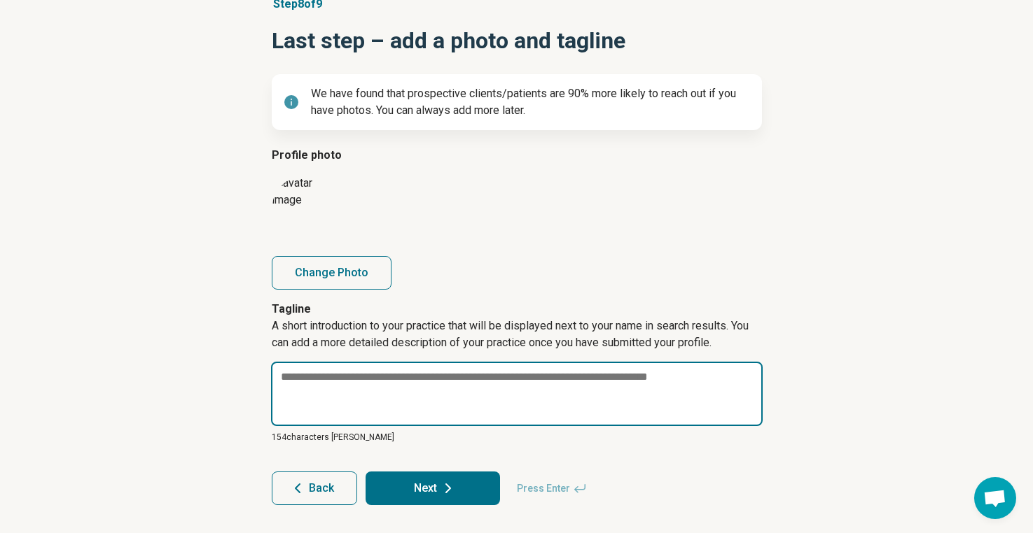
click at [395, 394] on textarea at bounding box center [516, 394] width 491 height 64
paste textarea "**********"
type textarea "*"
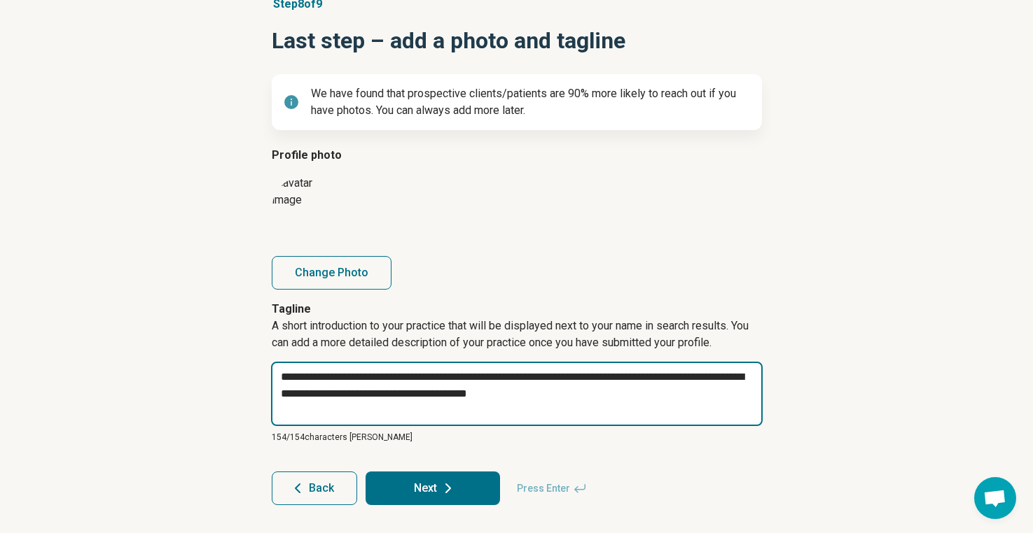
type textarea "**********"
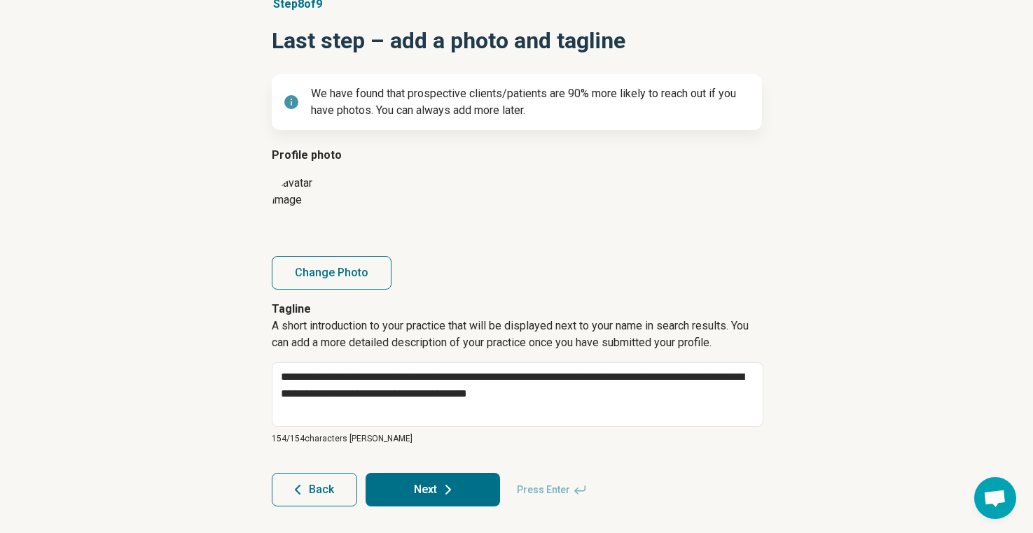
click at [440, 482] on icon at bounding box center [448, 490] width 17 height 17
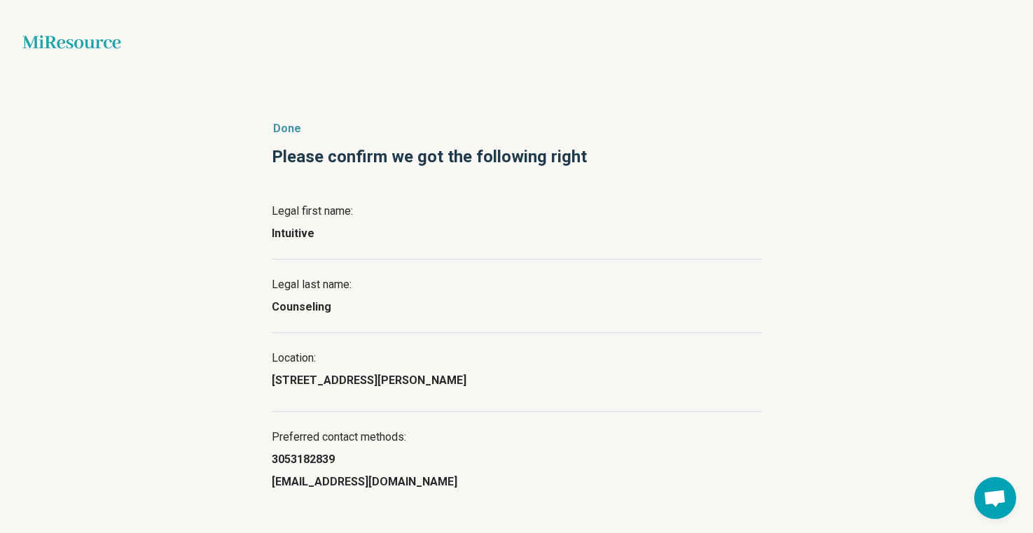
scroll to position [63, 0]
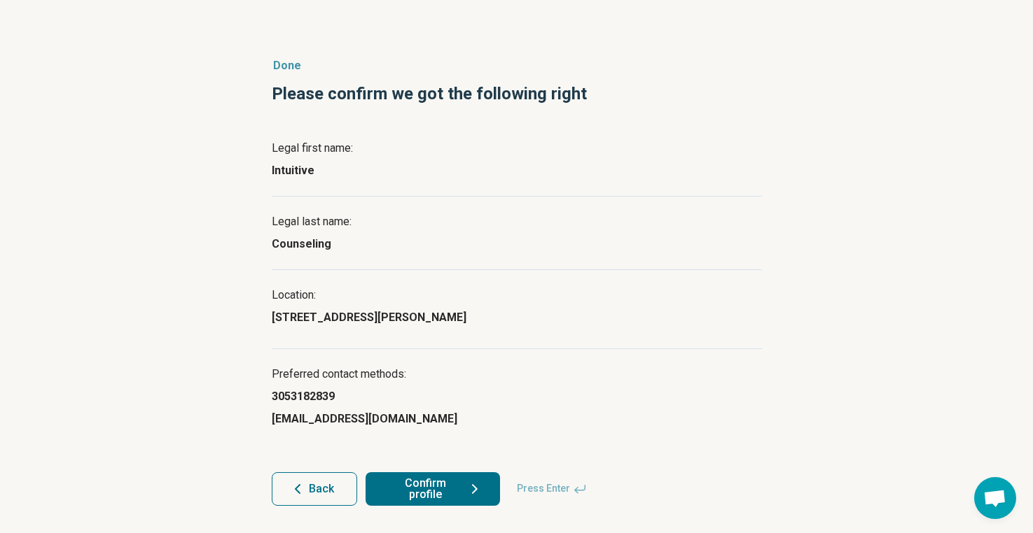
click at [347, 486] on button "Back" at bounding box center [314, 490] width 85 height 34
type textarea "*"
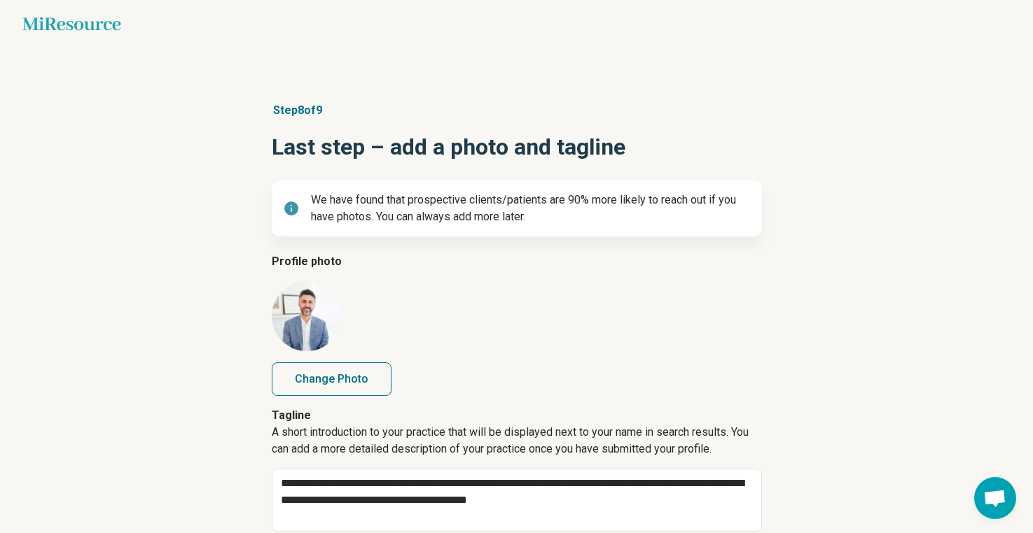
scroll to position [125, 0]
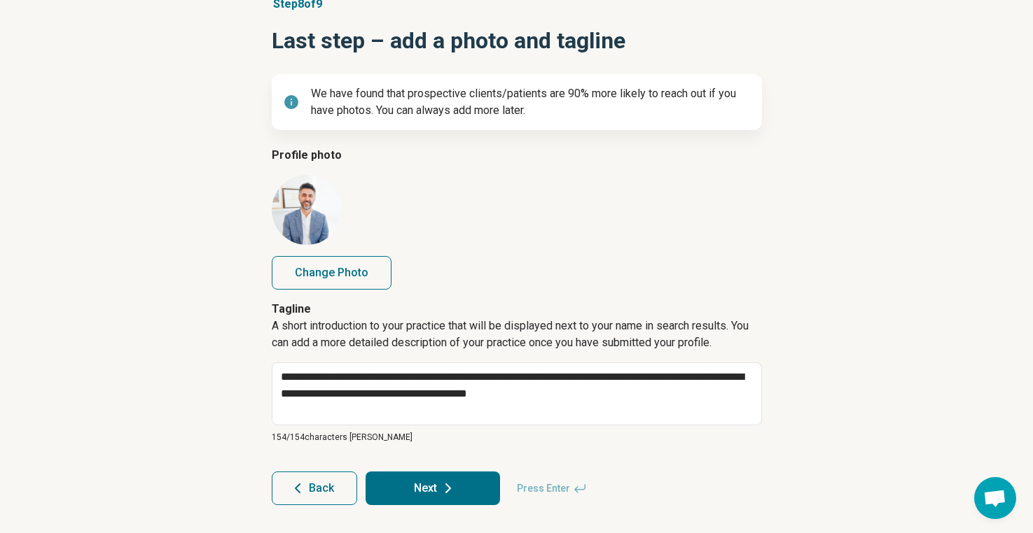
click at [340, 484] on button "Back" at bounding box center [314, 489] width 85 height 34
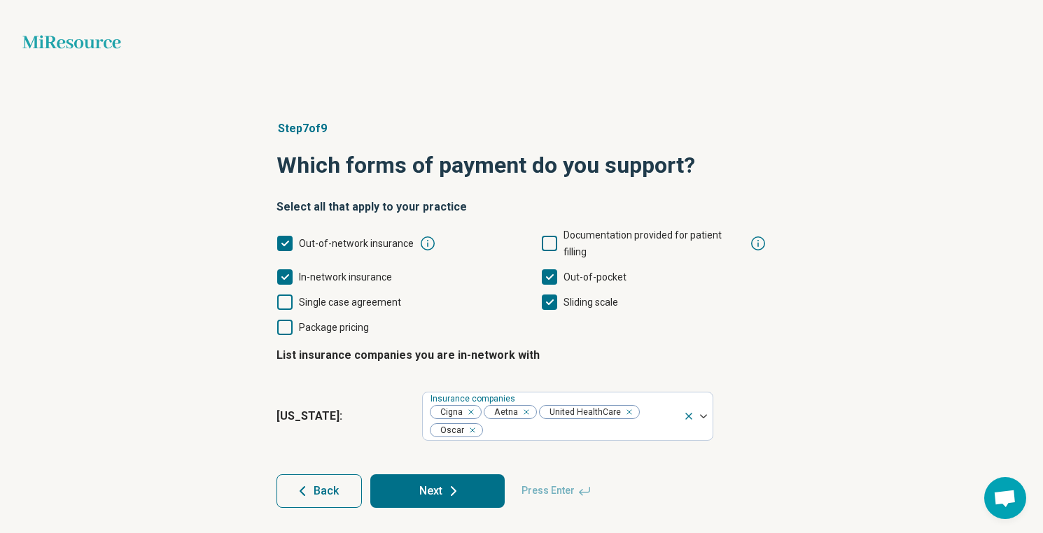
click at [338, 480] on button "Back" at bounding box center [319, 492] width 85 height 34
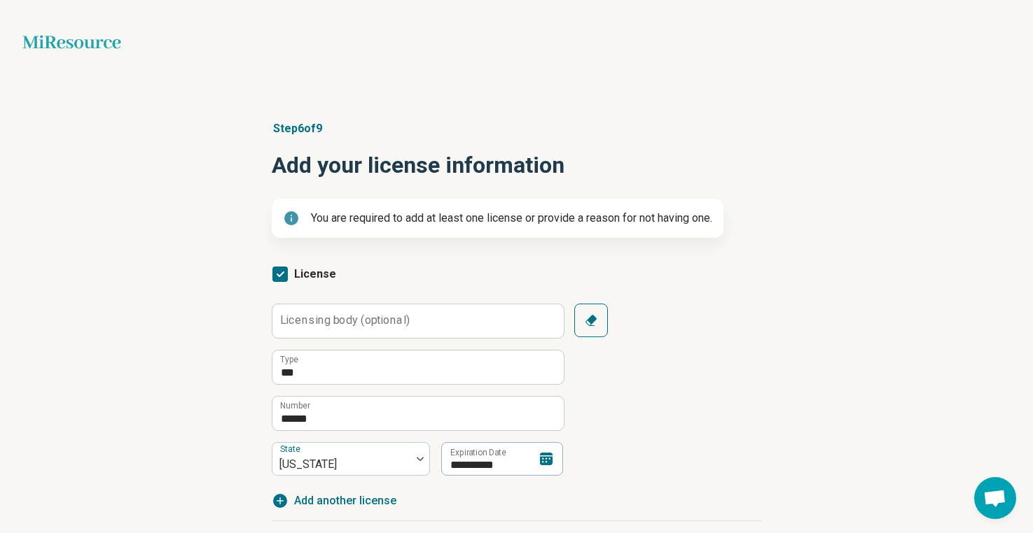
scroll to position [195, 0]
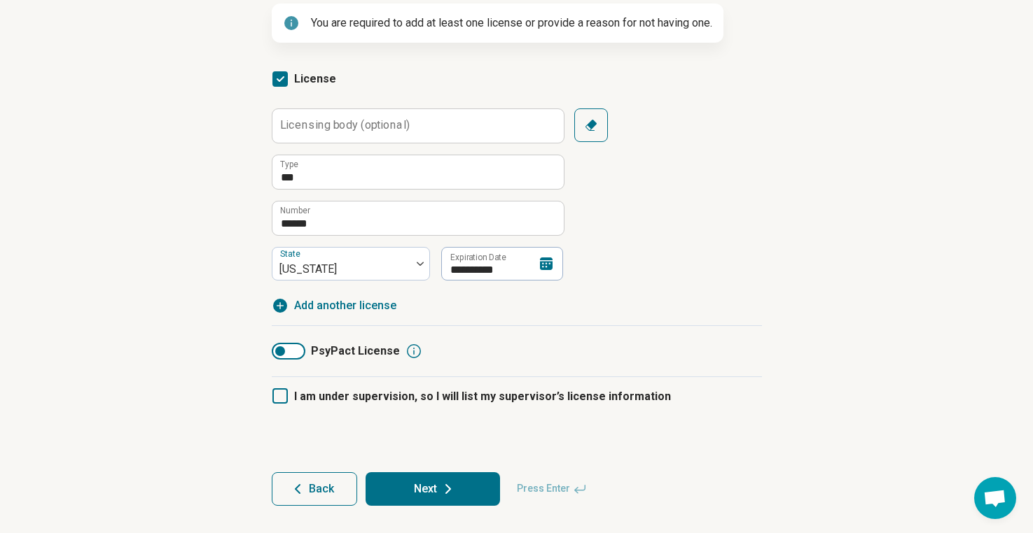
click at [331, 470] on form "**********" at bounding box center [517, 283] width 490 height 447
click at [327, 478] on button "Back" at bounding box center [314, 490] width 85 height 34
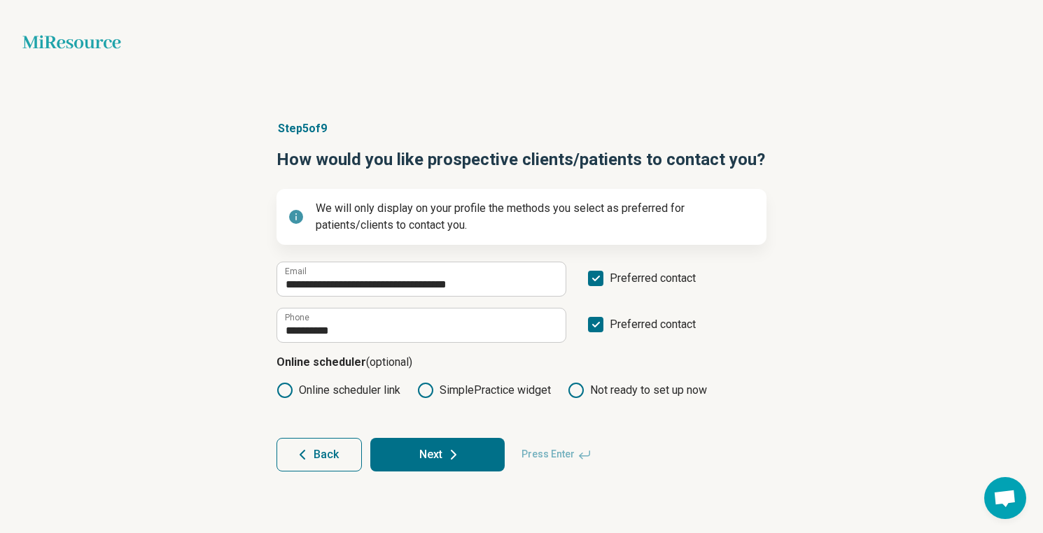
click at [331, 447] on button "Back" at bounding box center [319, 455] width 85 height 34
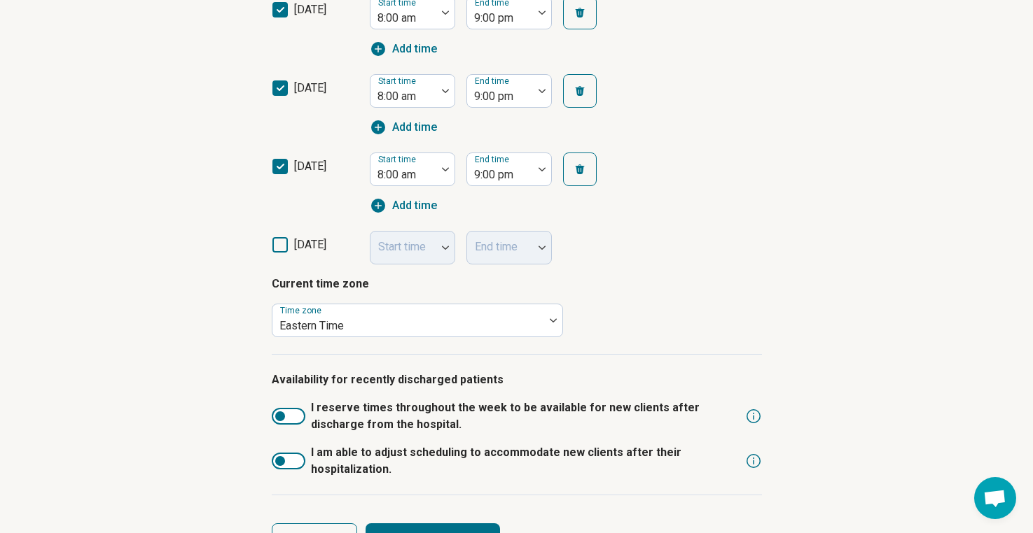
scroll to position [656, 0]
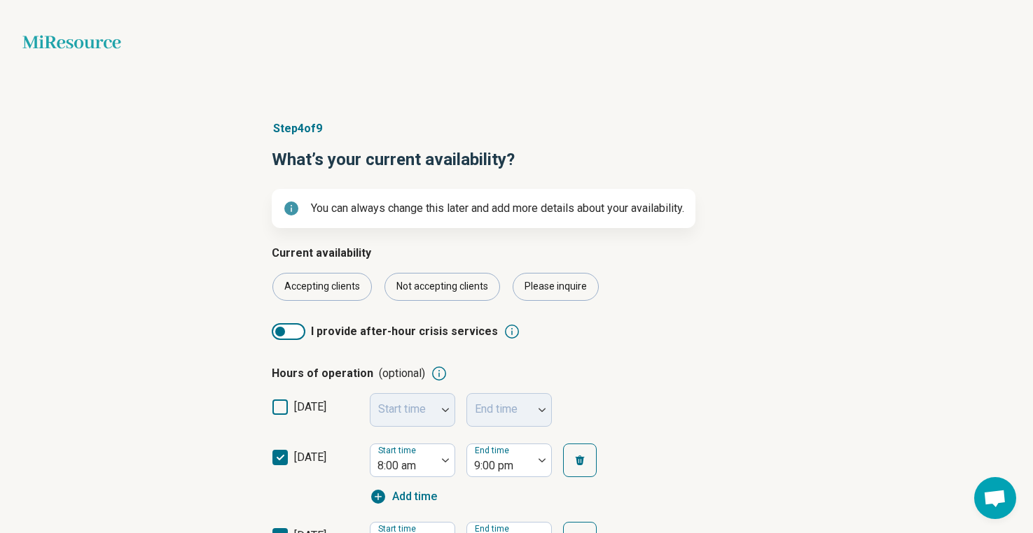
click at [324, 489] on span "monday" at bounding box center [310, 477] width 32 height 56
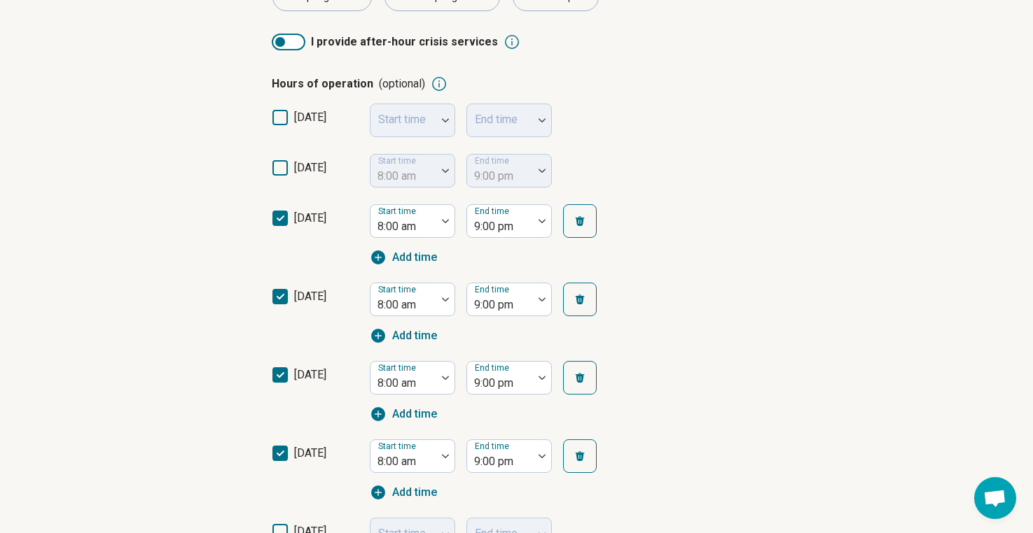
scroll to position [628, 0]
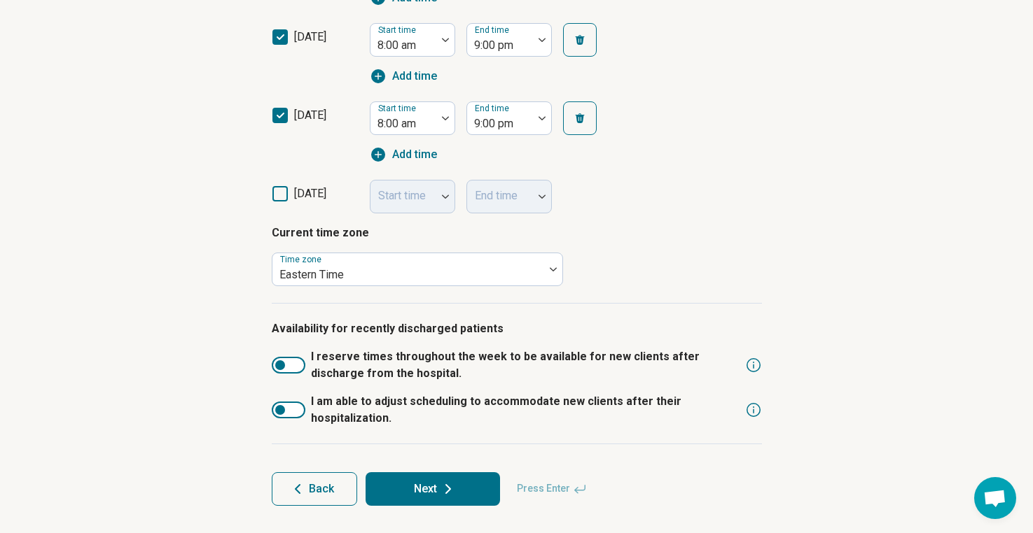
click at [329, 489] on span "Back" at bounding box center [321, 489] width 25 height 11
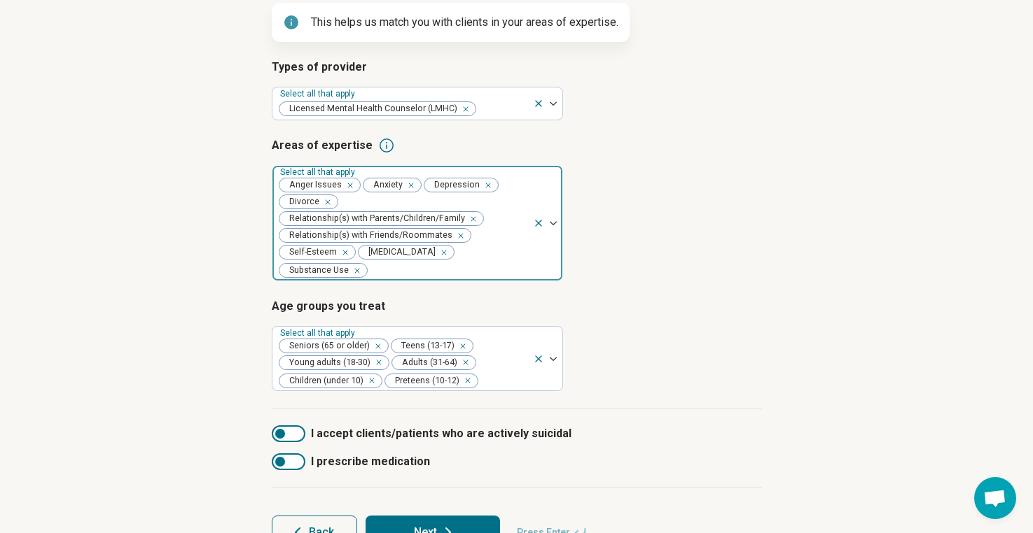
scroll to position [229, 0]
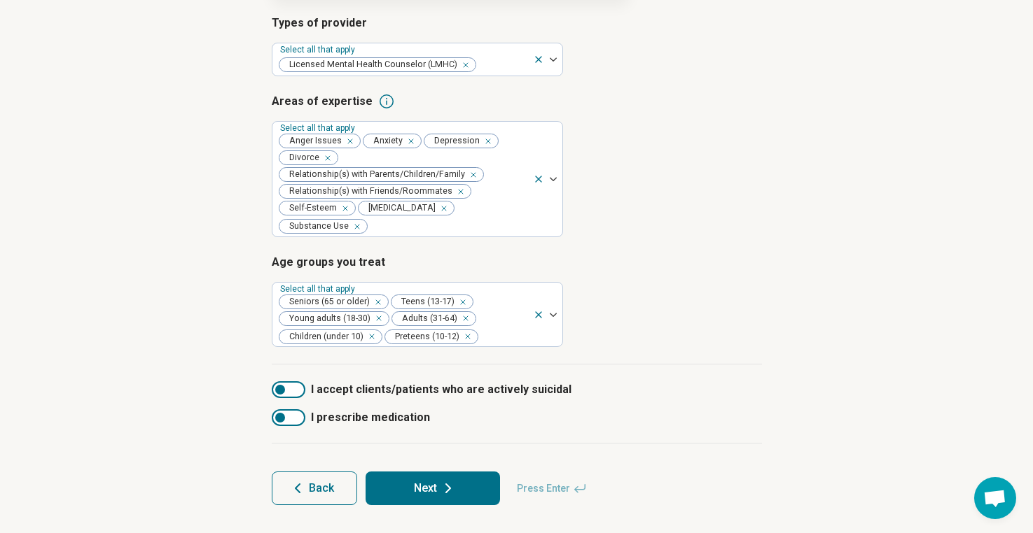
click at [327, 494] on span "Back" at bounding box center [321, 488] width 25 height 11
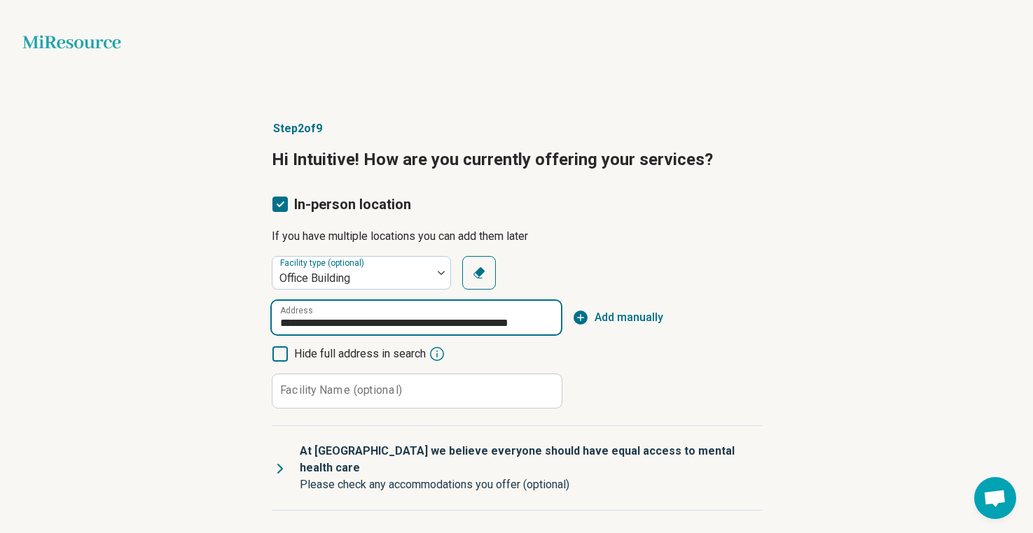
click at [430, 319] on input "**********" at bounding box center [416, 318] width 289 height 34
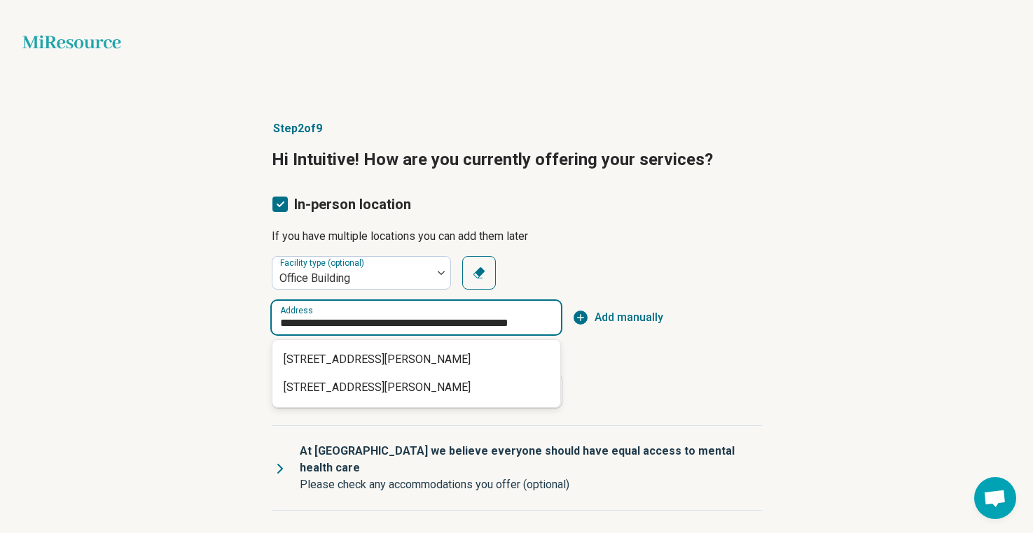
click at [487, 358] on span "1450 Madruga Avenue suite 302, Coral Gables, FL 33146" at bounding box center [419, 359] width 271 height 17
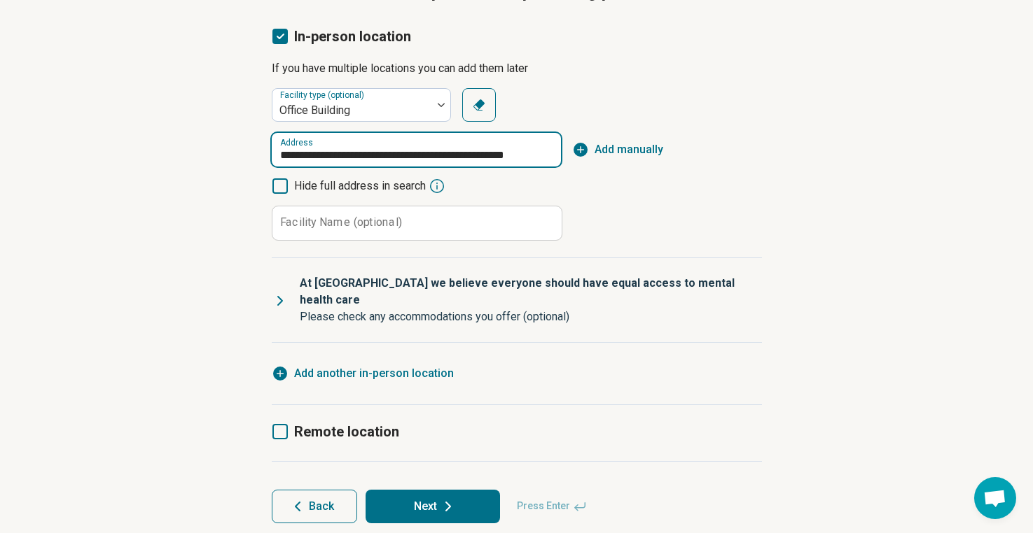
scroll to position [160, 0]
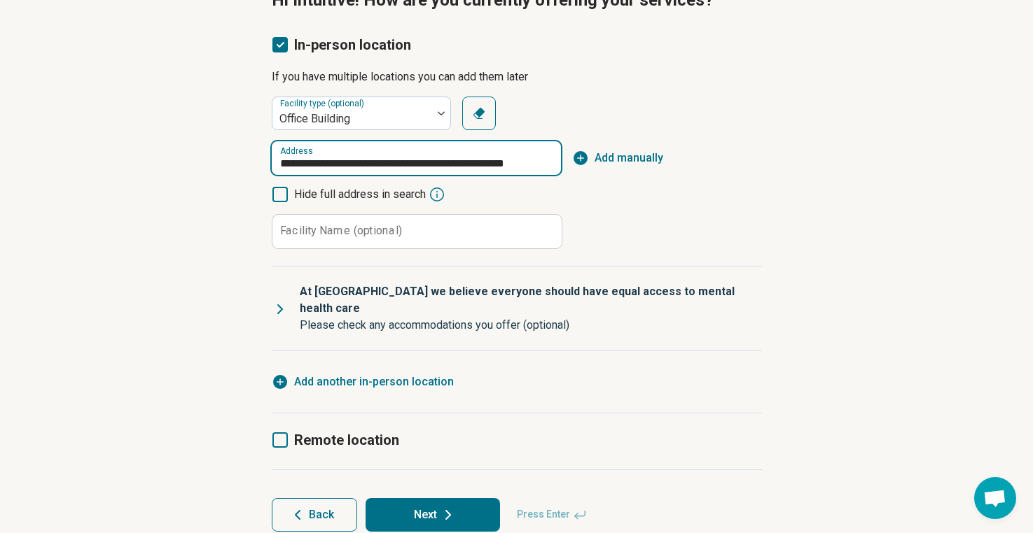
type input "**********"
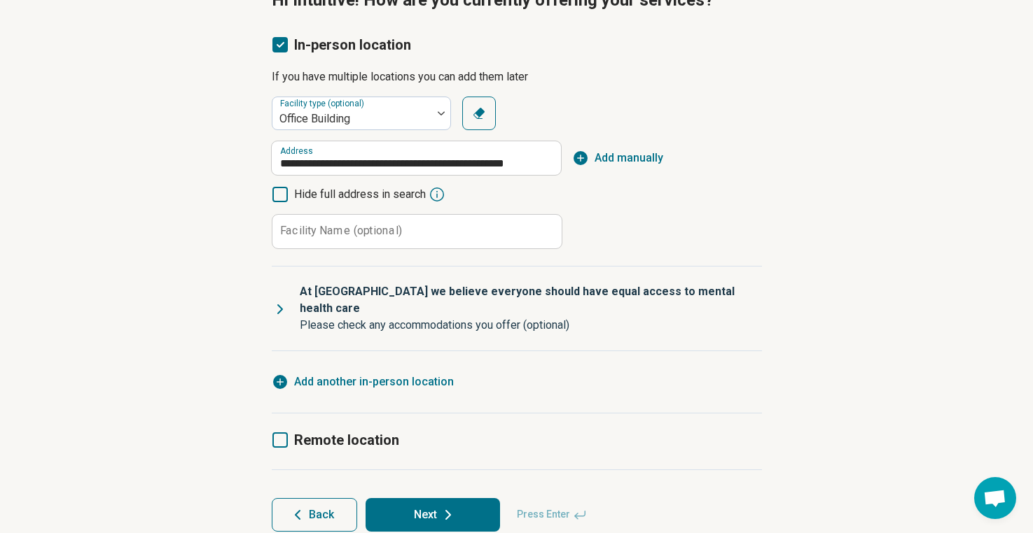
click at [445, 507] on icon at bounding box center [448, 515] width 17 height 17
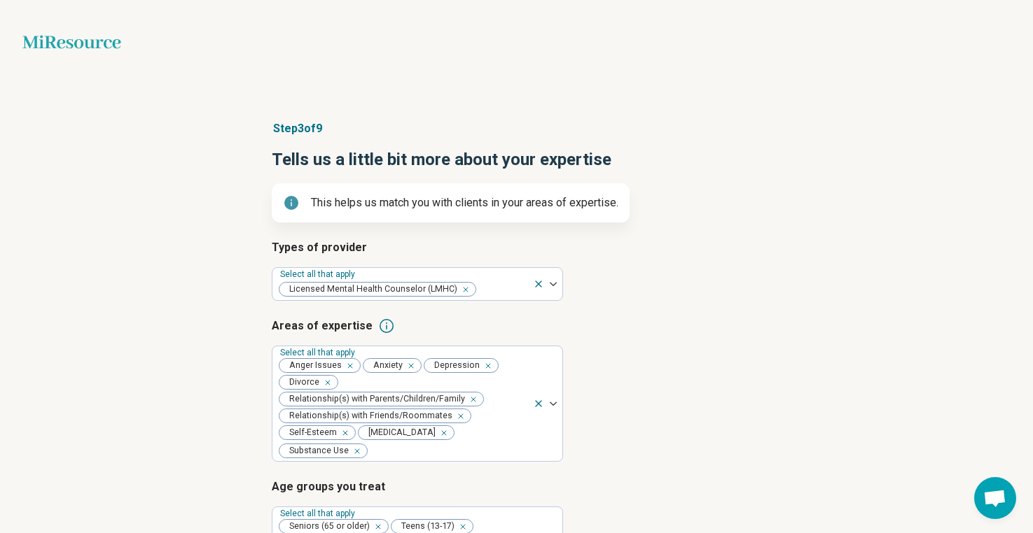
scroll to position [229, 0]
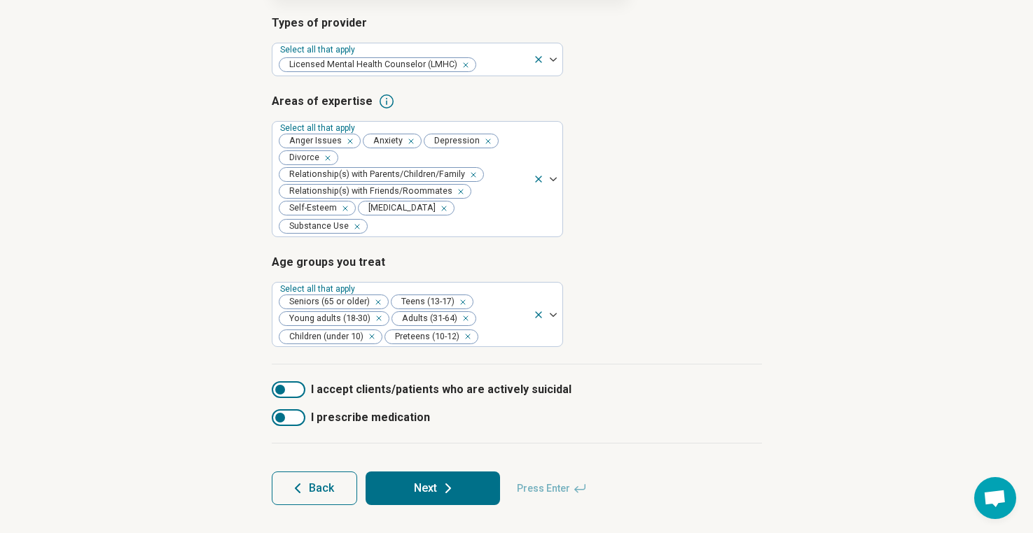
click at [326, 486] on span "Back" at bounding box center [321, 488] width 25 height 11
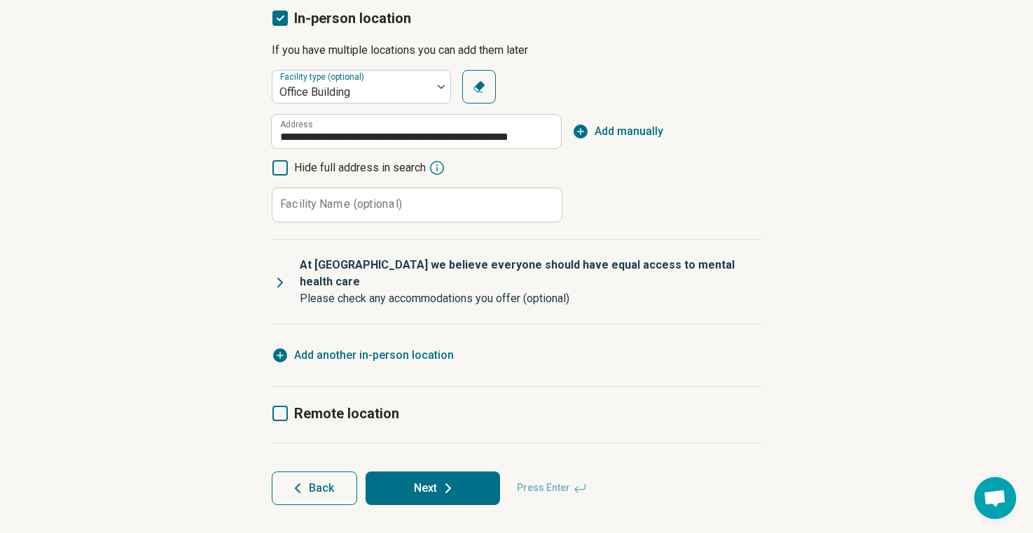
scroll to position [0, 0]
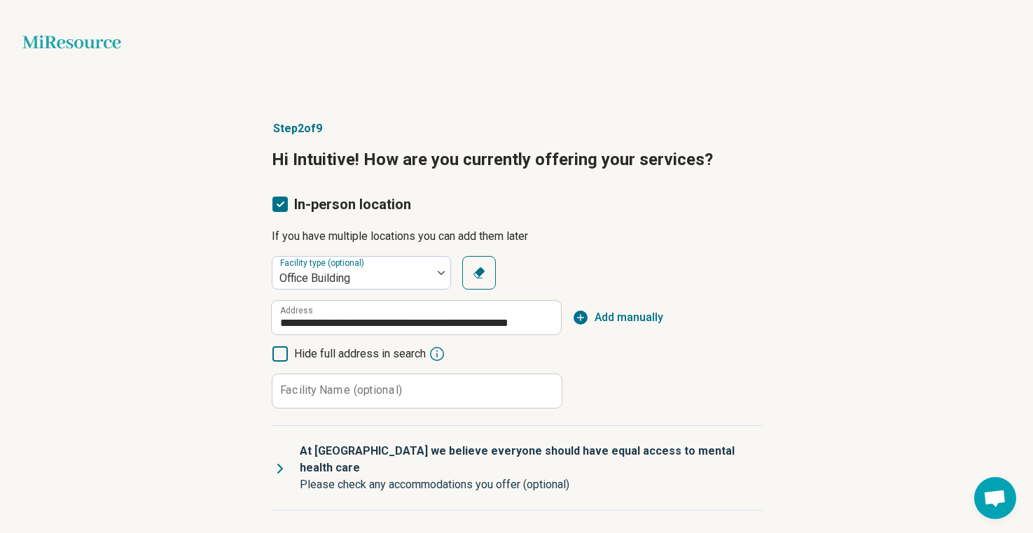
scroll to position [168, 0]
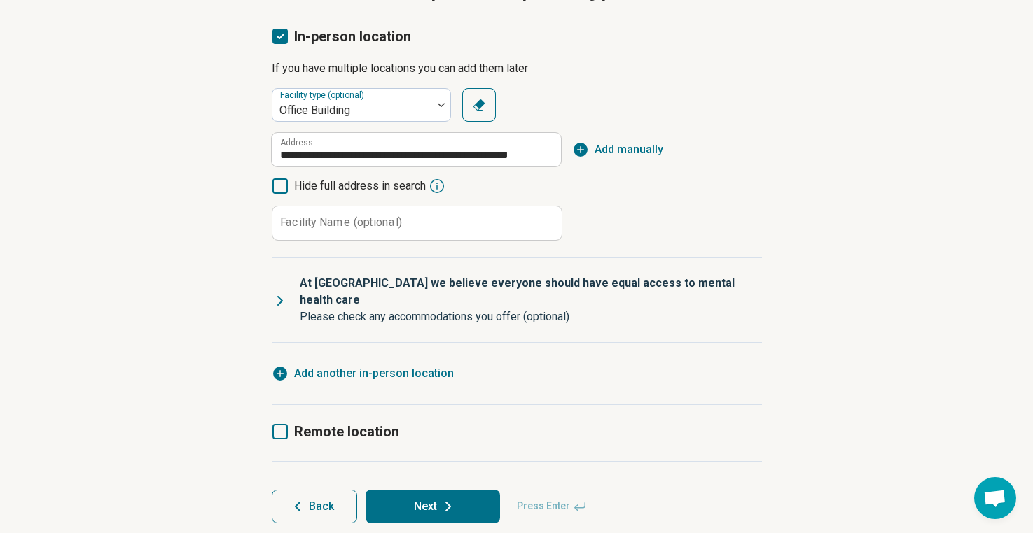
click at [454, 498] on icon at bounding box center [448, 506] width 17 height 17
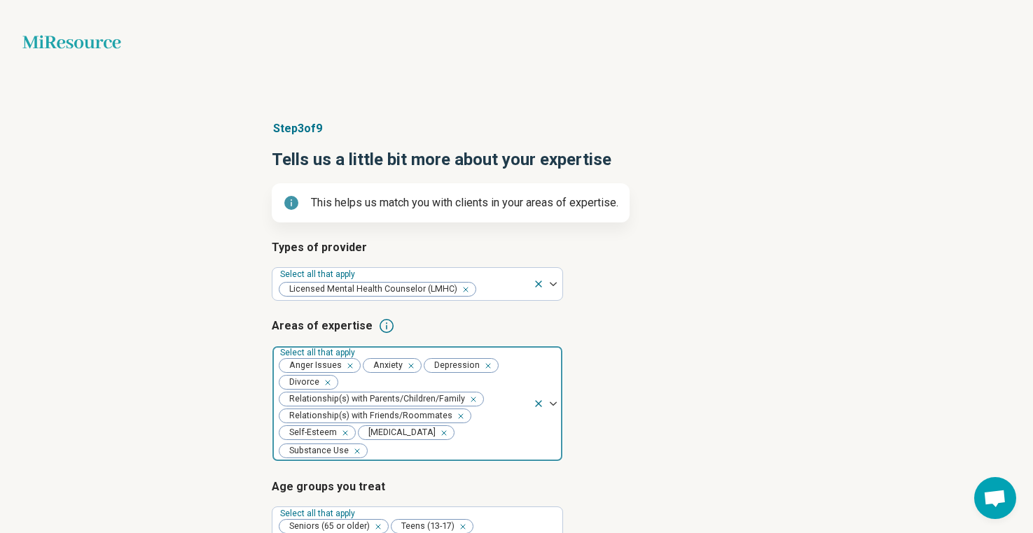
scroll to position [229, 0]
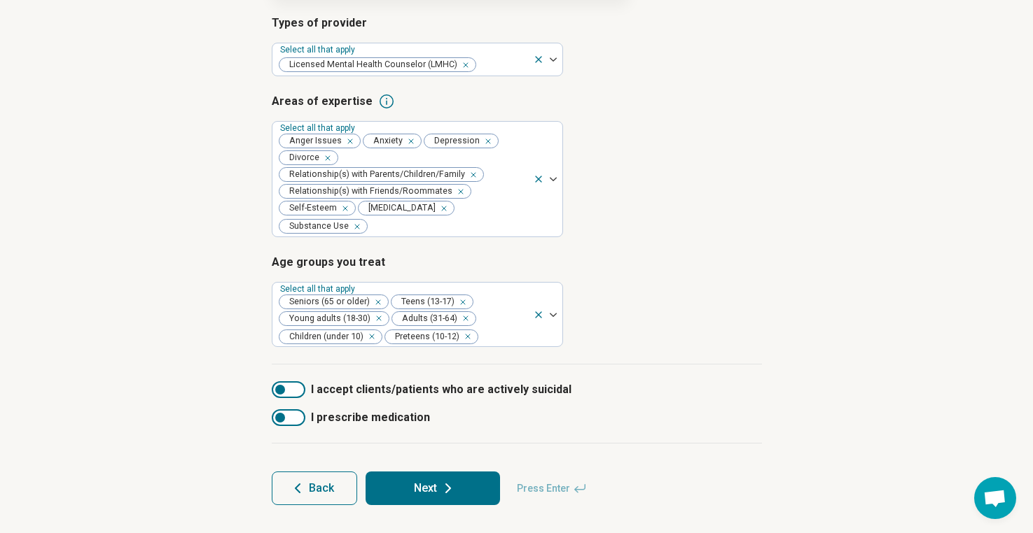
click at [289, 384] on div at bounding box center [289, 390] width 34 height 17
click at [479, 485] on button "Next" at bounding box center [432, 489] width 134 height 34
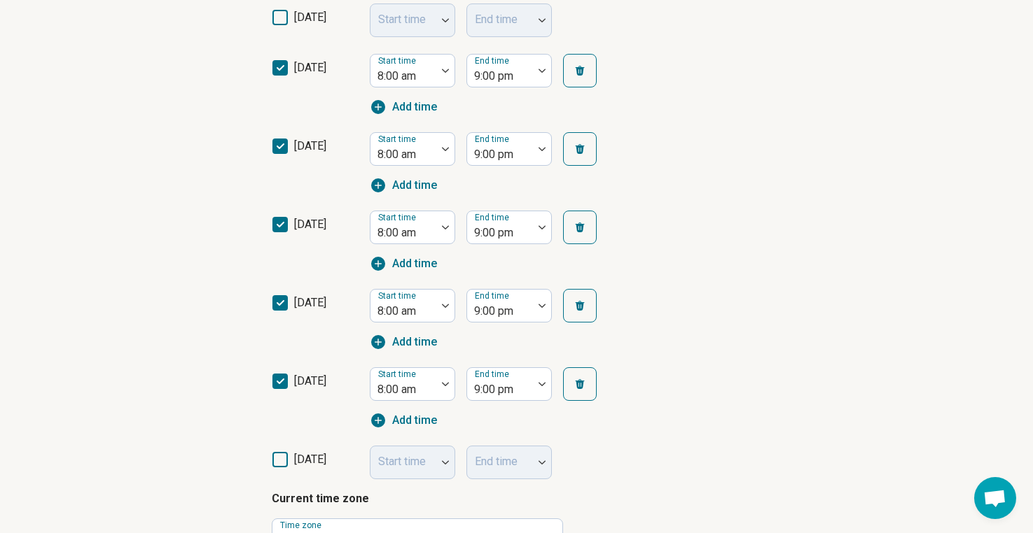
scroll to position [656, 0]
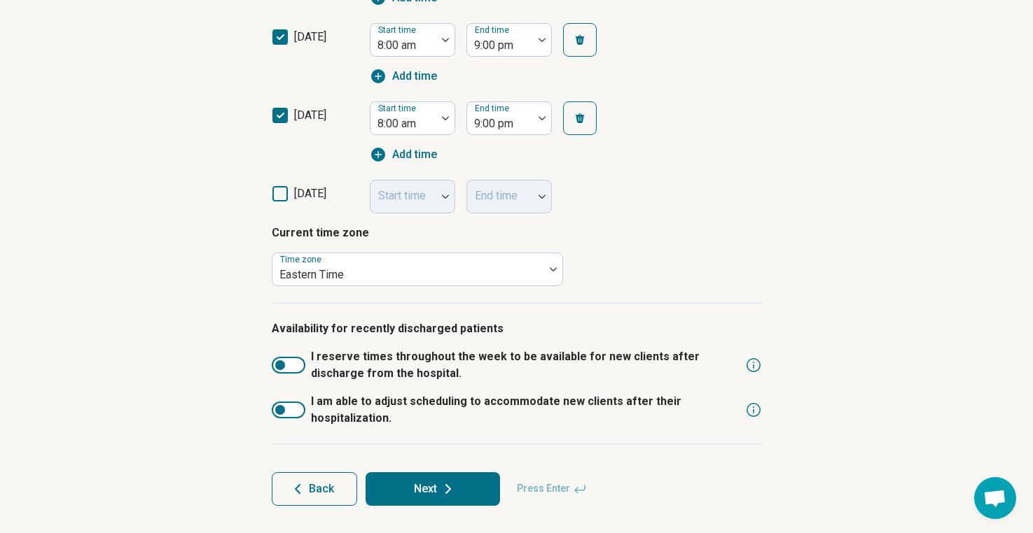
click at [333, 498] on button "Back" at bounding box center [314, 490] width 85 height 34
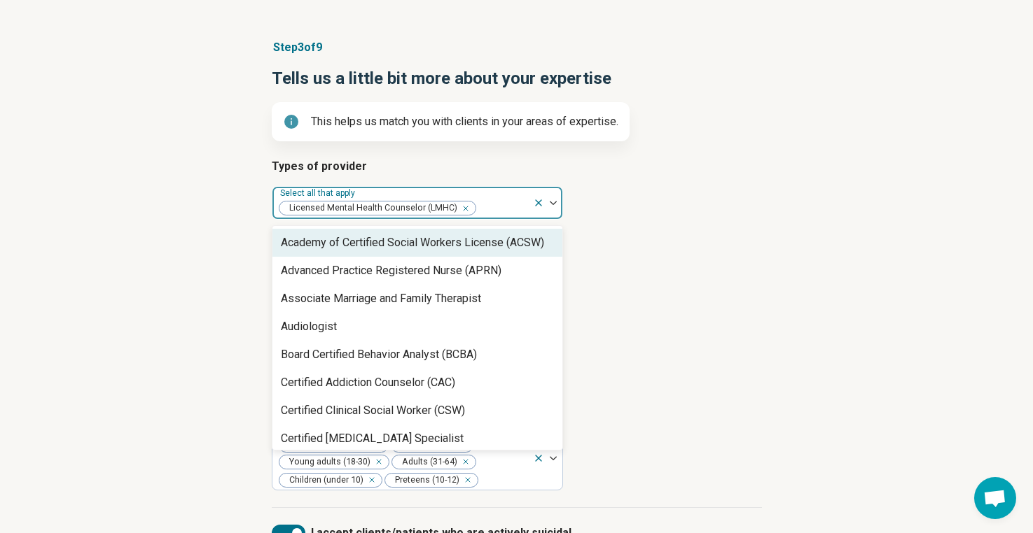
click at [515, 207] on div at bounding box center [502, 209] width 50 height 20
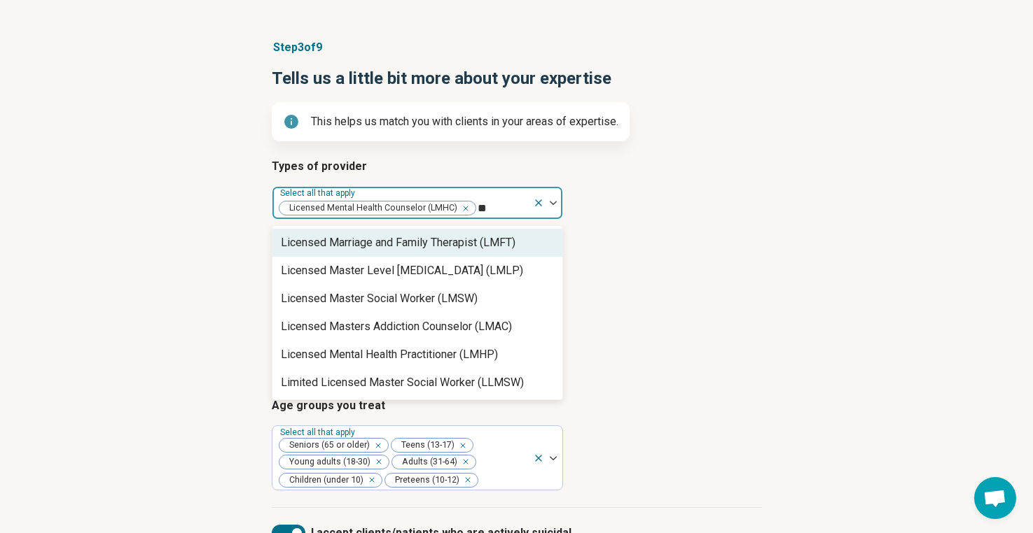
type input "***"
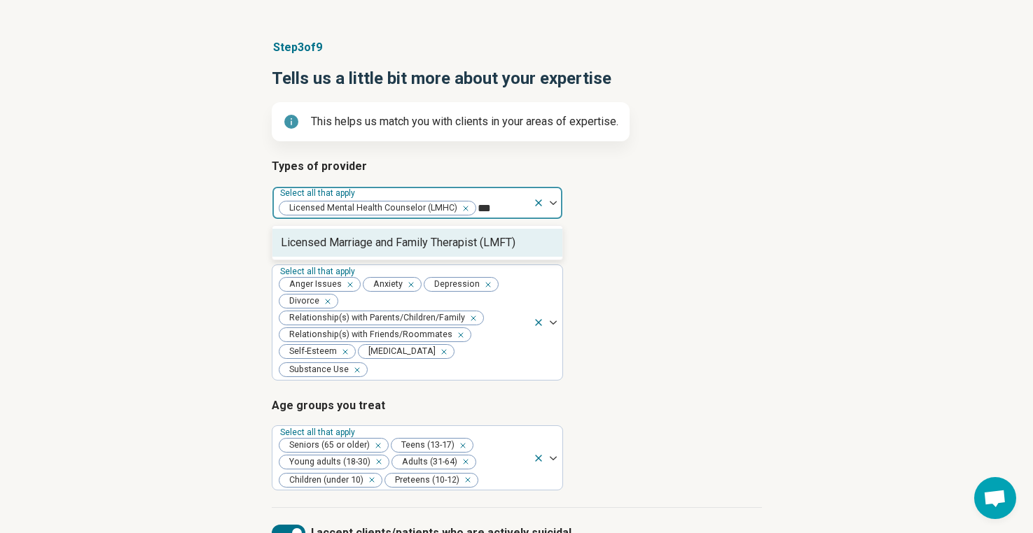
click at [512, 237] on div "Licensed Marriage and Family Therapist (LMFT)" at bounding box center [398, 243] width 235 height 17
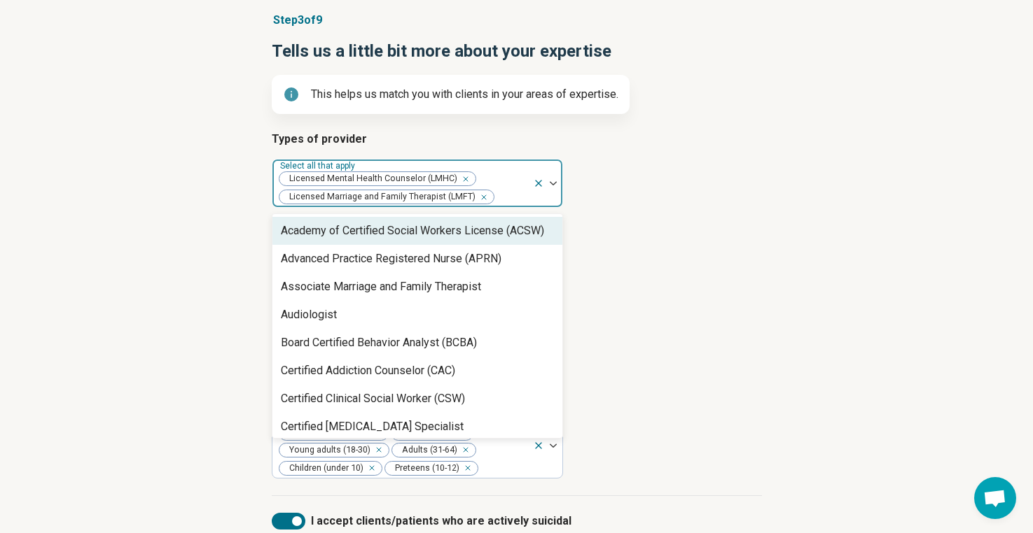
click at [627, 256] on article "Areas of expertise Select all that apply Anger Issues Anxiety Depression Divorc…" at bounding box center [517, 297] width 490 height 144
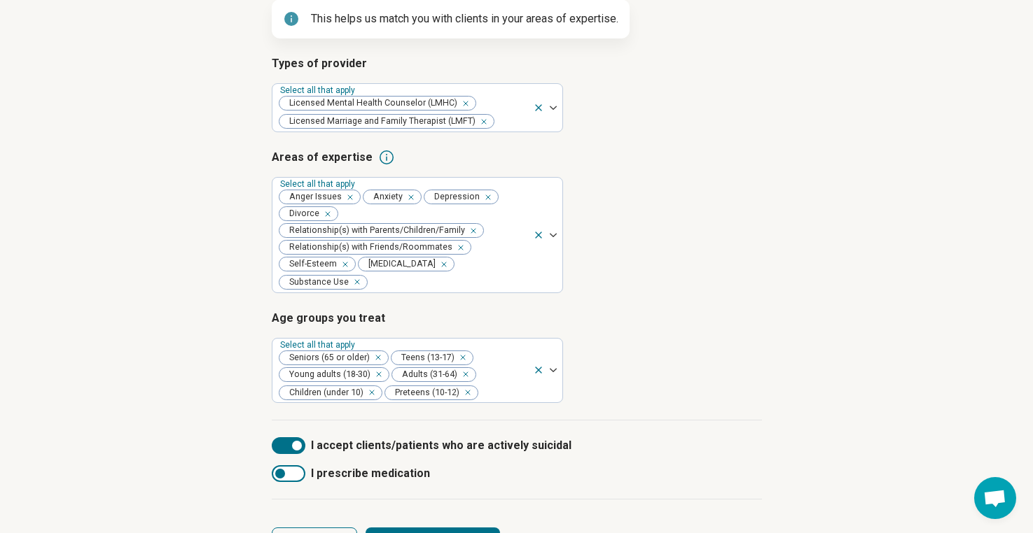
scroll to position [193, 0]
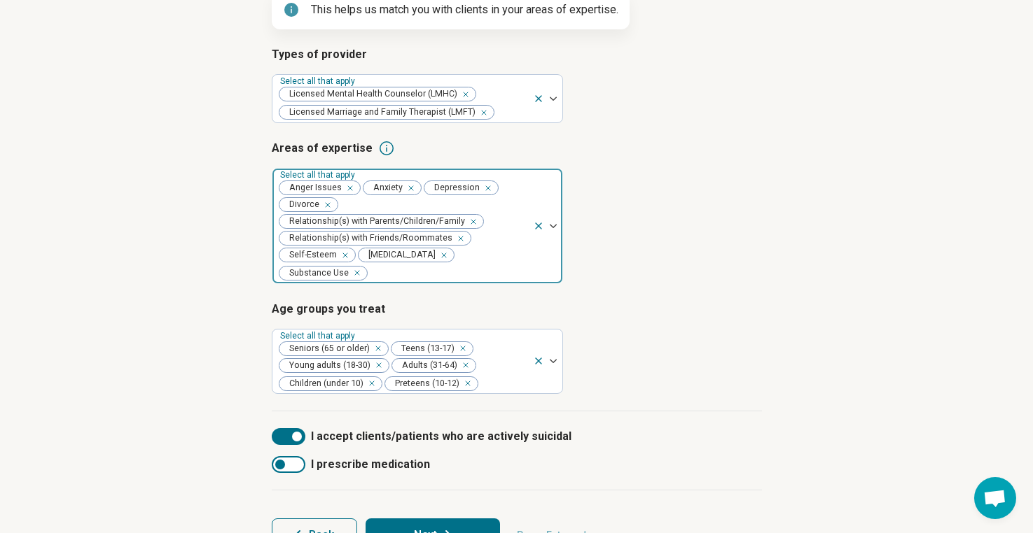
click at [528, 242] on div "Anger Issues Anxiety Depression Divorce Relationship(s) with Parents/Children/F…" at bounding box center [402, 226] width 260 height 115
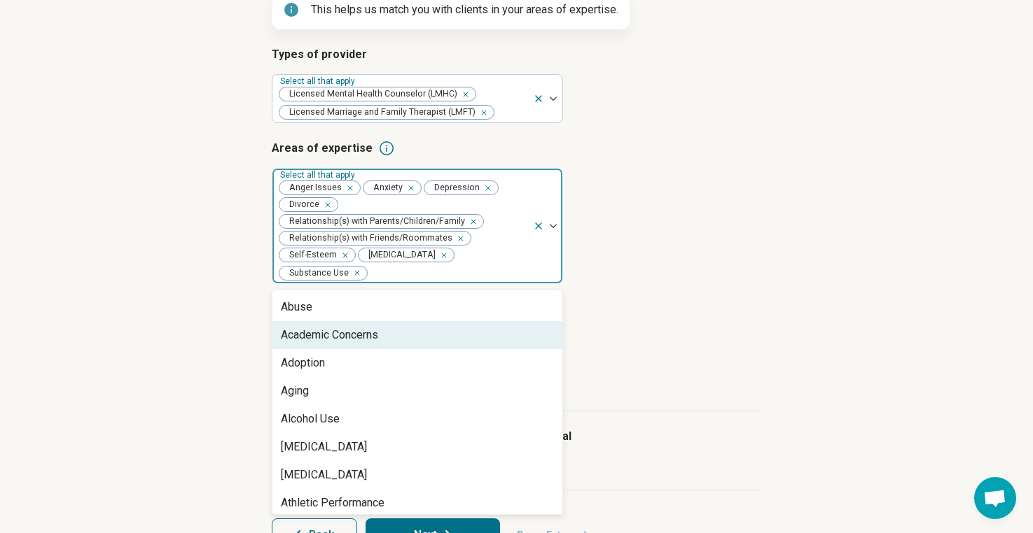
click at [400, 337] on div "Academic Concerns" at bounding box center [417, 335] width 290 height 28
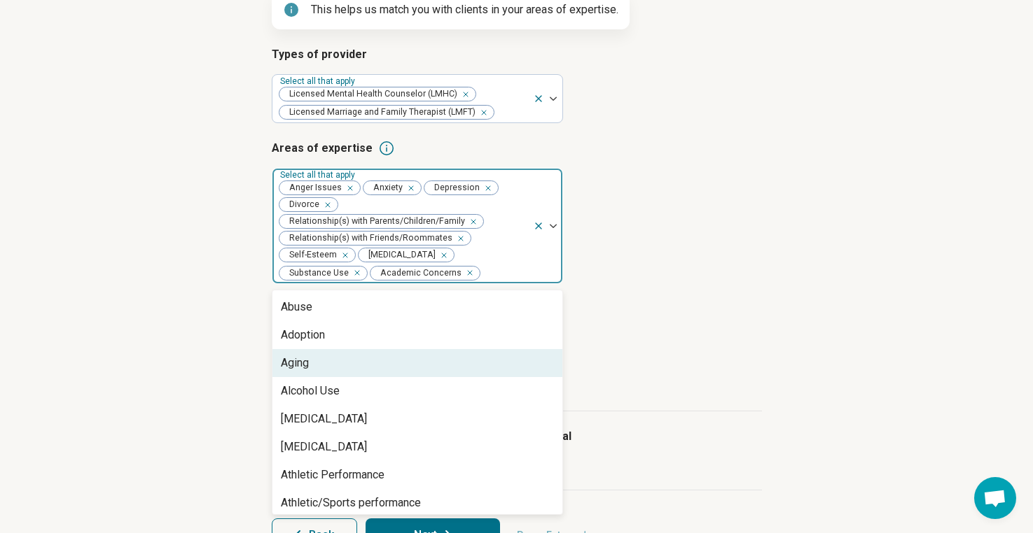
click at [382, 354] on div "Aging" at bounding box center [417, 363] width 290 height 28
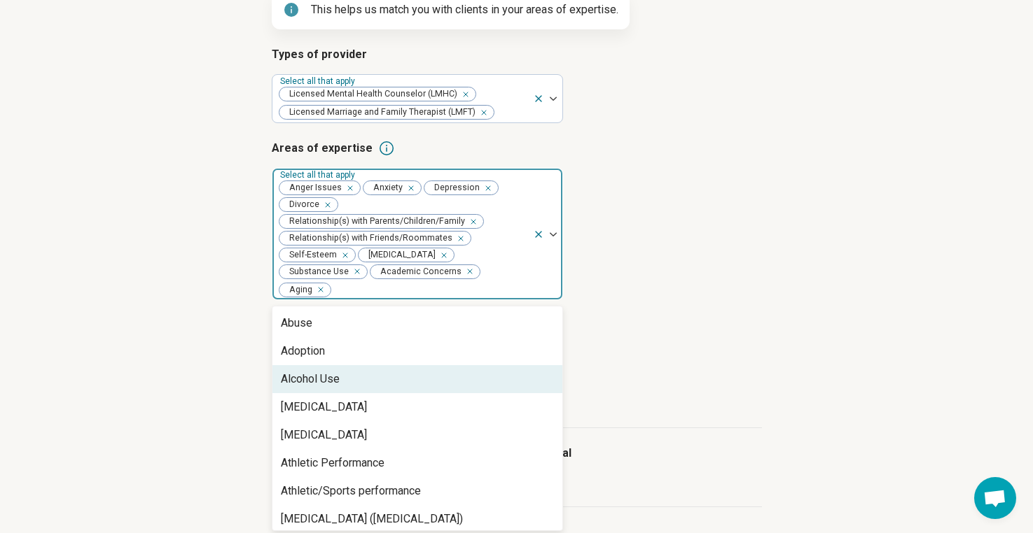
click at [372, 374] on div "Alcohol Use" at bounding box center [417, 379] width 290 height 28
click at [419, 384] on div "Anorexia Nervosa" at bounding box center [417, 379] width 290 height 28
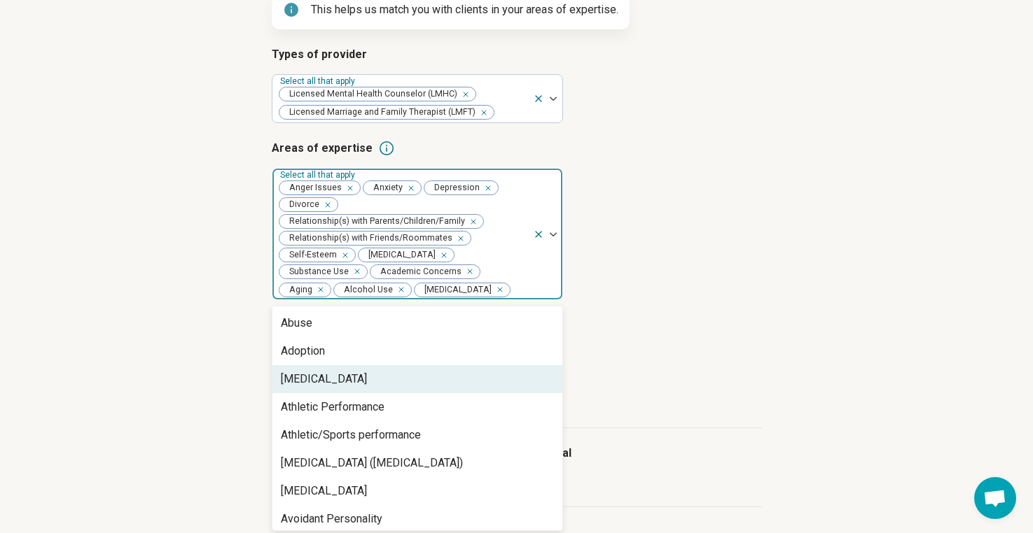
click at [424, 384] on div "Antisocial Personality" at bounding box center [417, 379] width 290 height 28
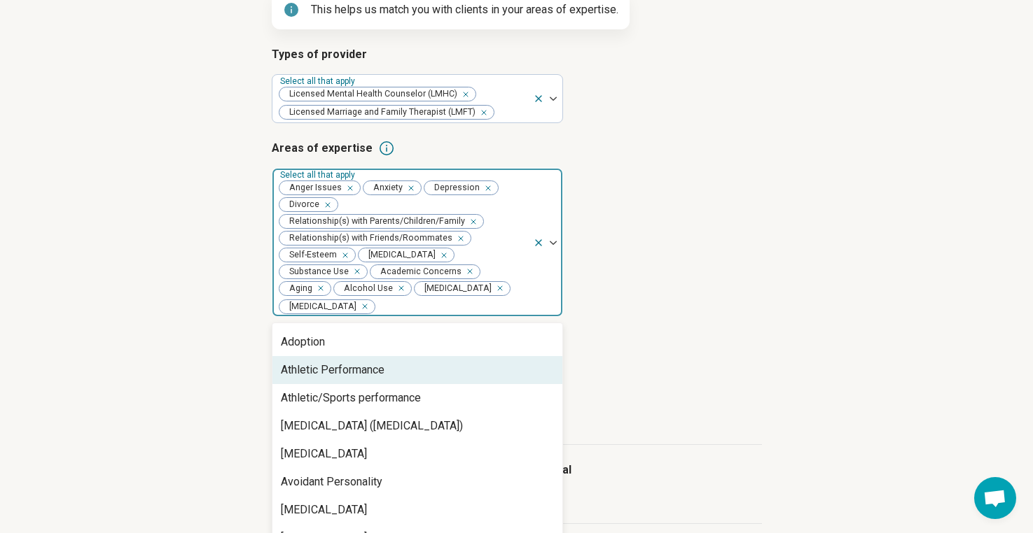
scroll to position [44, 0]
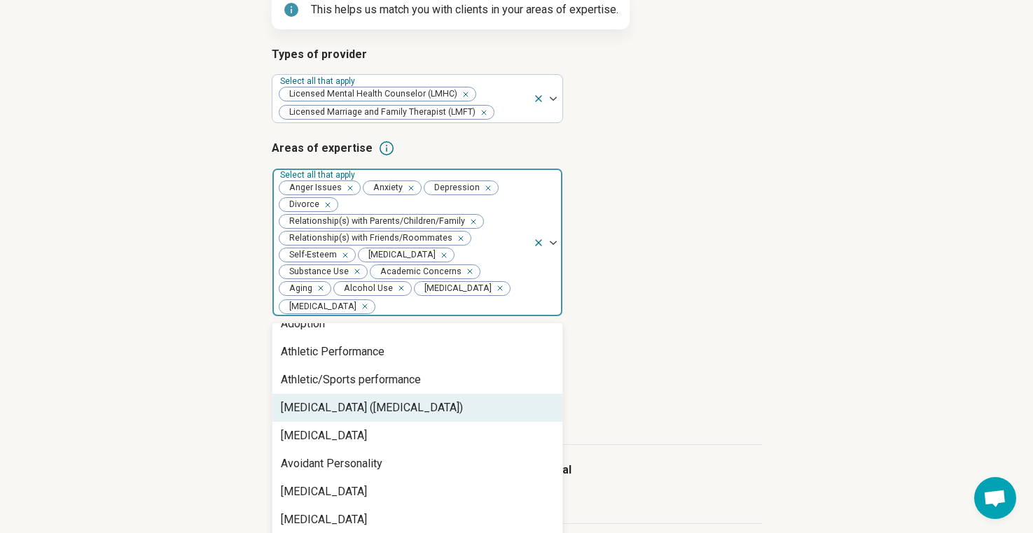
click at [441, 416] on div "Attention Deficit Hyperactivity Disorder (ADHD)" at bounding box center [372, 408] width 182 height 17
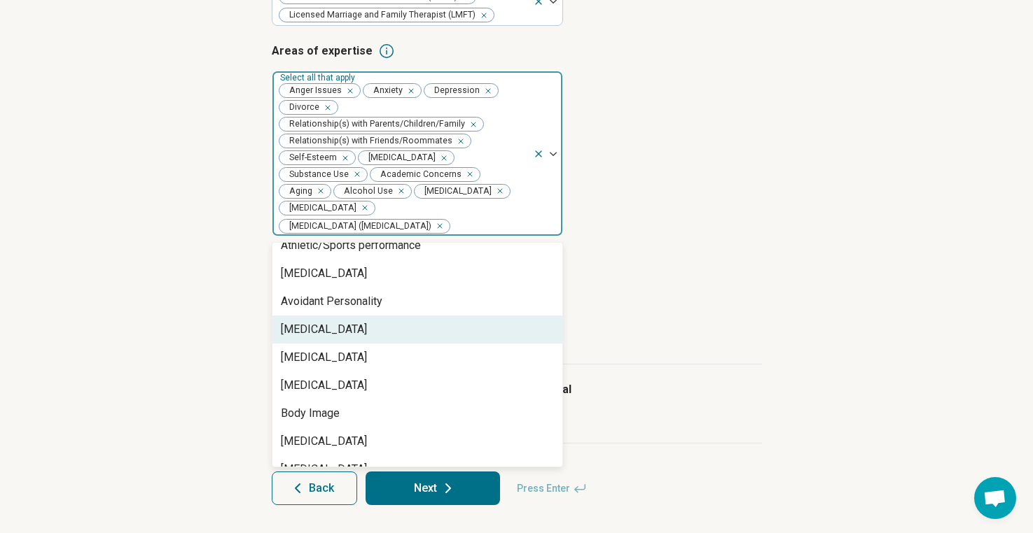
scroll to position [107, 0]
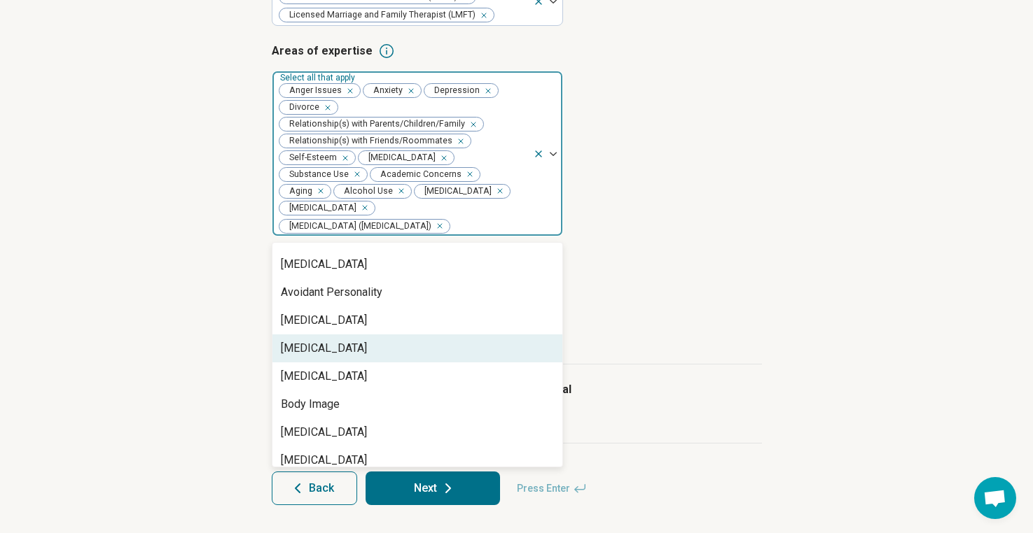
click at [488, 349] on div "Binge-Eating Disorder" at bounding box center [417, 349] width 290 height 28
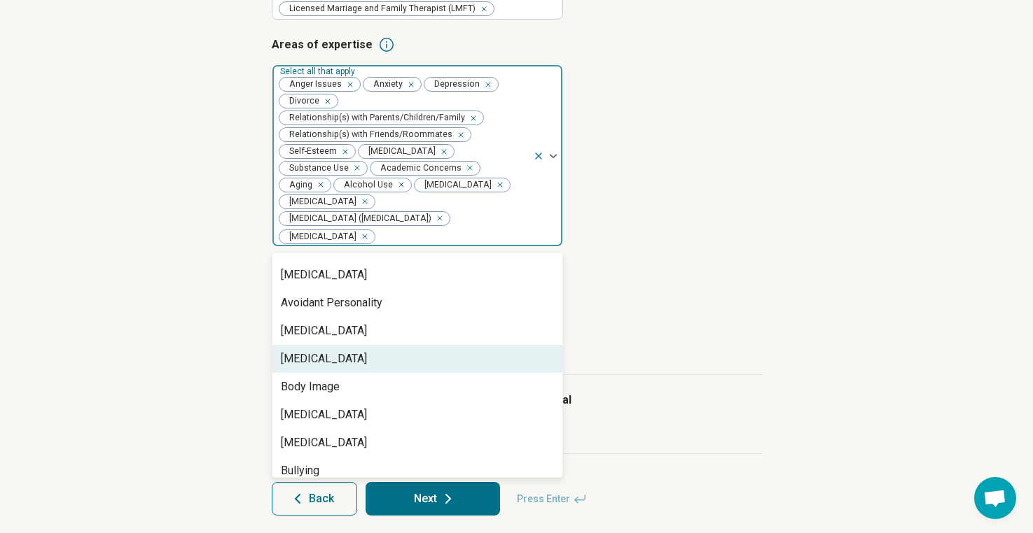
click at [468, 363] on div "Bipolar Disorder" at bounding box center [417, 359] width 290 height 28
click at [468, 363] on div "Body Image" at bounding box center [417, 359] width 290 height 28
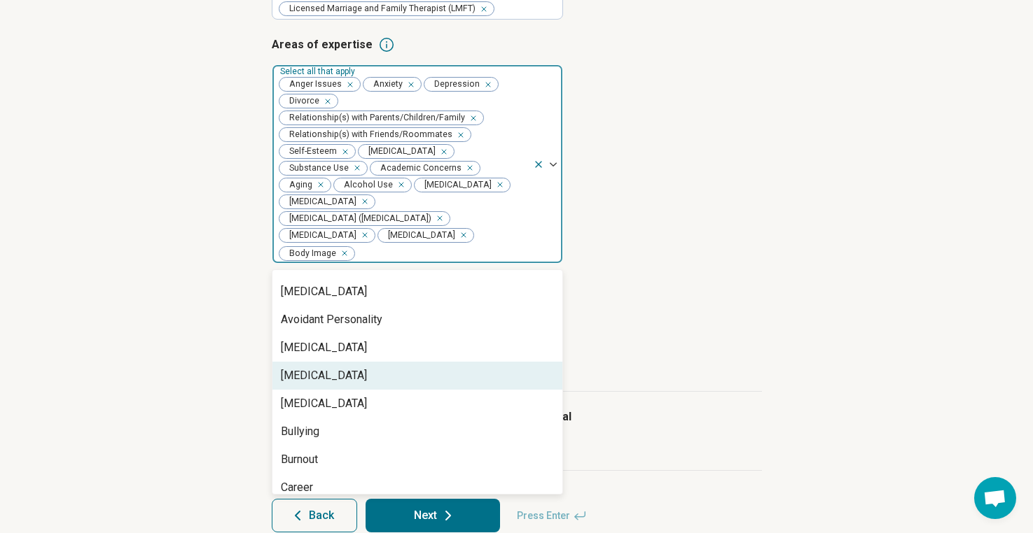
click at [448, 379] on div "[MEDICAL_DATA]" at bounding box center [417, 376] width 290 height 28
click at [431, 385] on div "Bulimia Nervosa" at bounding box center [417, 376] width 290 height 28
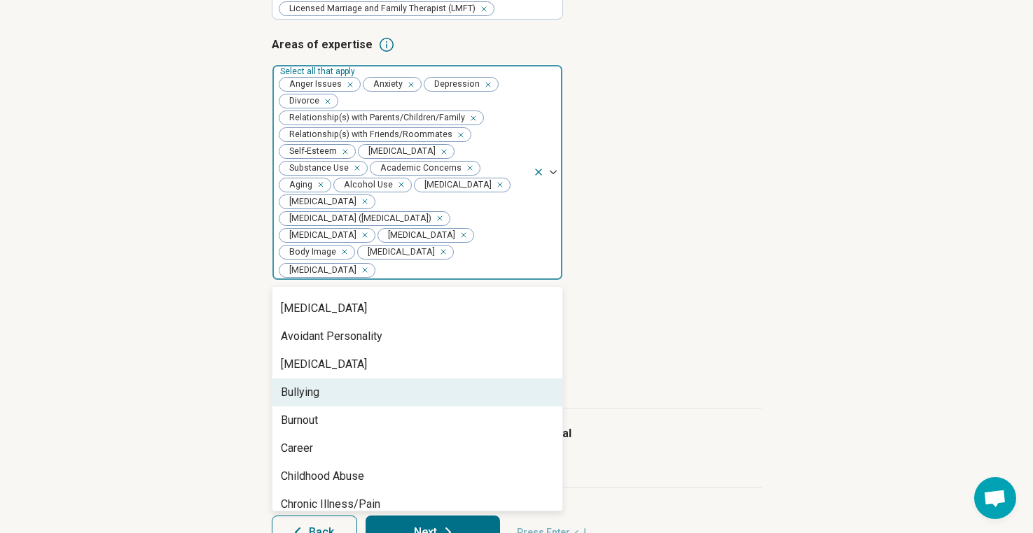
click at [424, 400] on div "Bullying" at bounding box center [417, 393] width 290 height 28
click at [419, 407] on div "Burnout" at bounding box center [417, 393] width 290 height 28
click at [419, 407] on div "Career" at bounding box center [417, 393] width 290 height 28
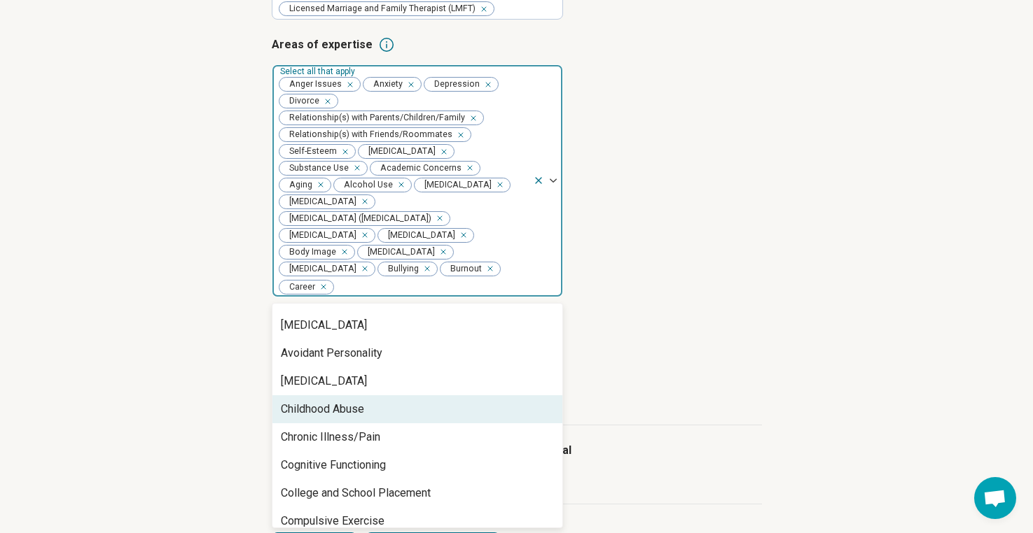
click at [419, 411] on div "Childhood Abuse" at bounding box center [417, 410] width 290 height 28
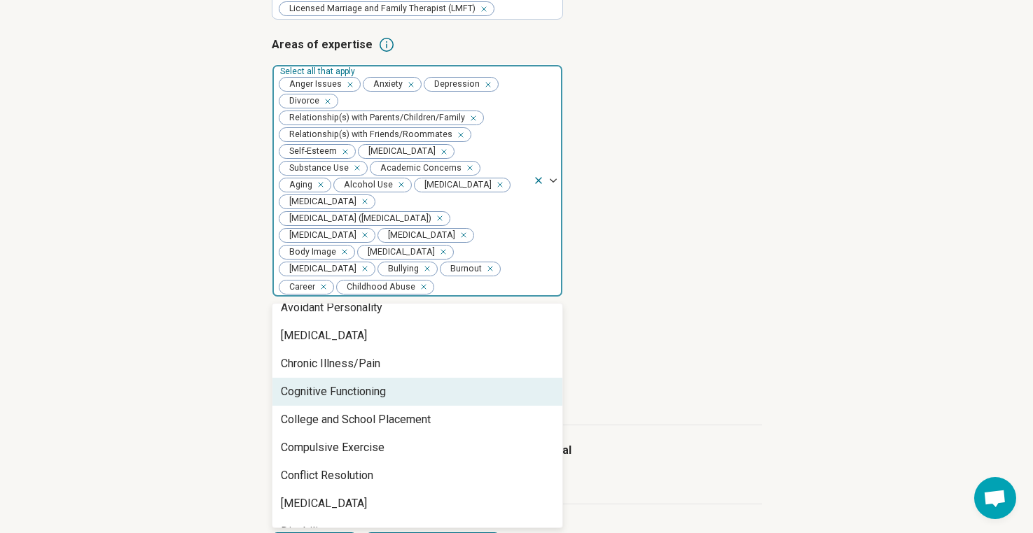
scroll to position [144, 0]
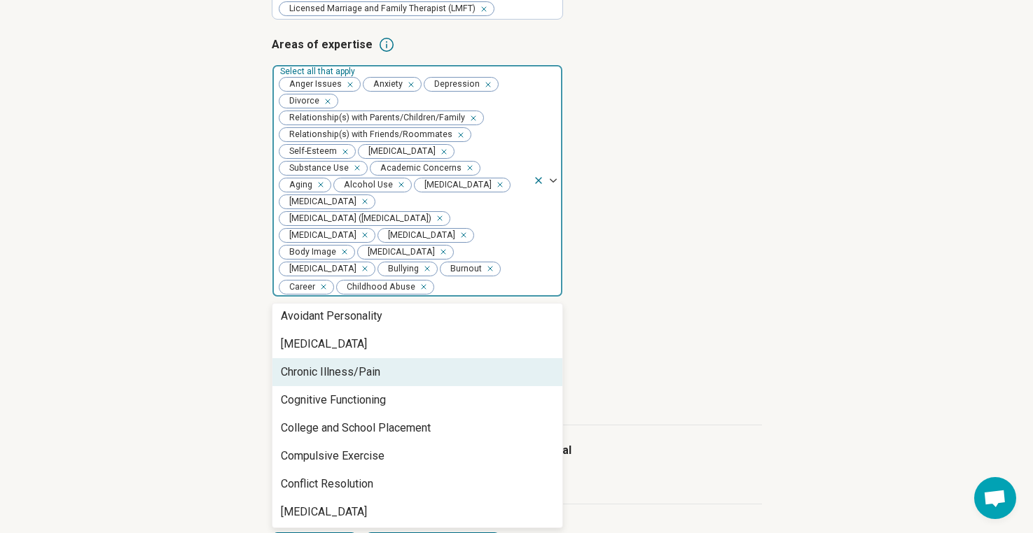
click at [438, 386] on div "Chronic Illness/Pain" at bounding box center [417, 372] width 290 height 28
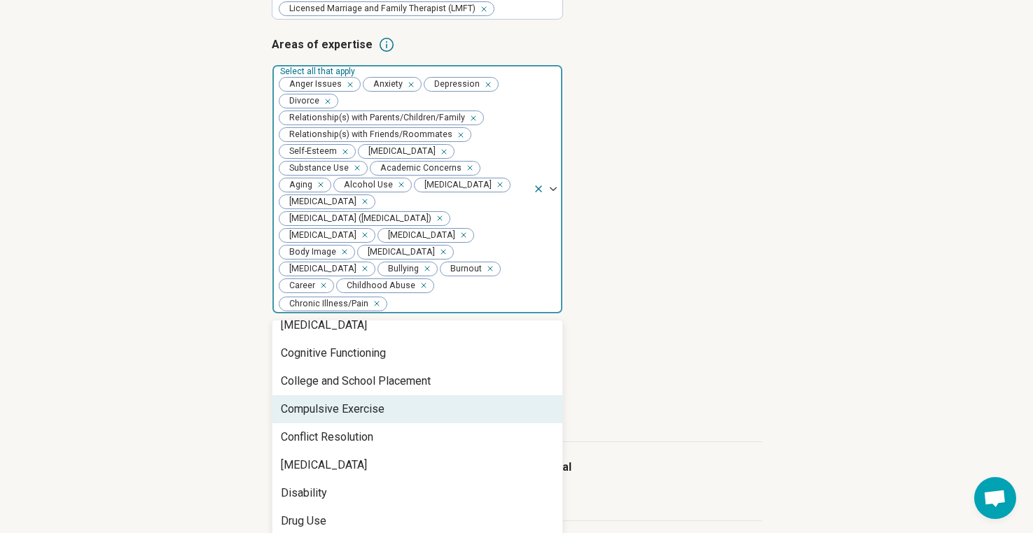
scroll to position [189, 0]
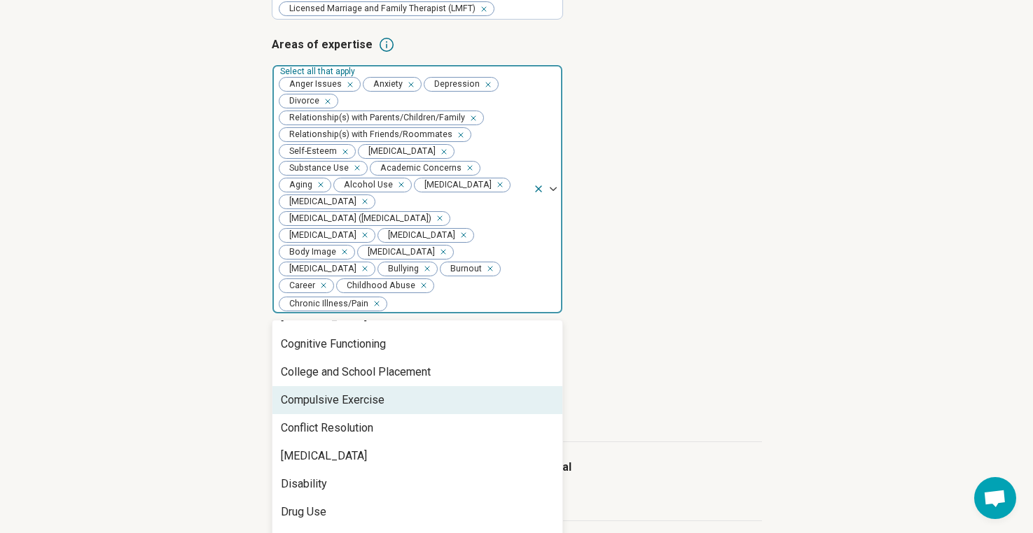
click at [432, 414] on div "Compulsive Exercise" at bounding box center [417, 400] width 290 height 28
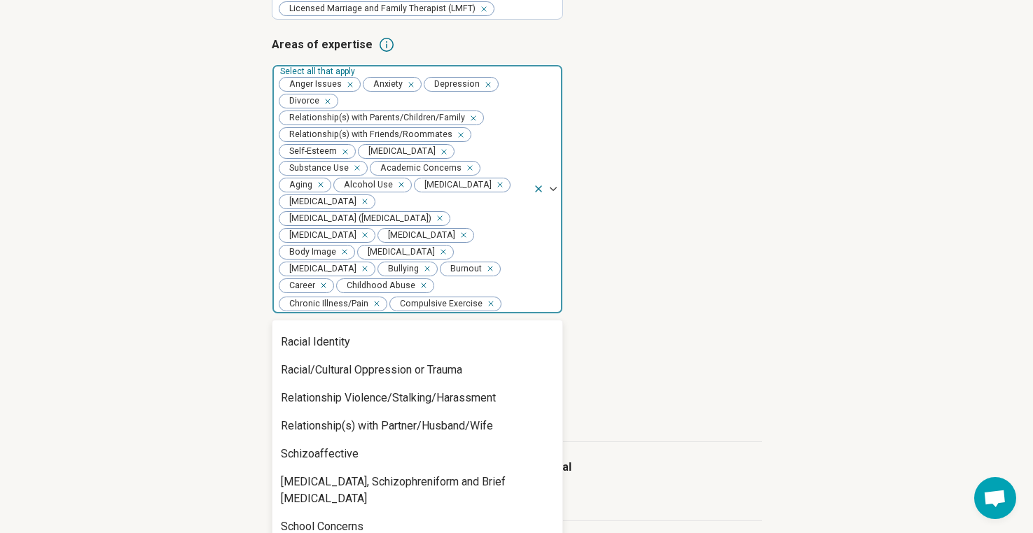
scroll to position [1854, 0]
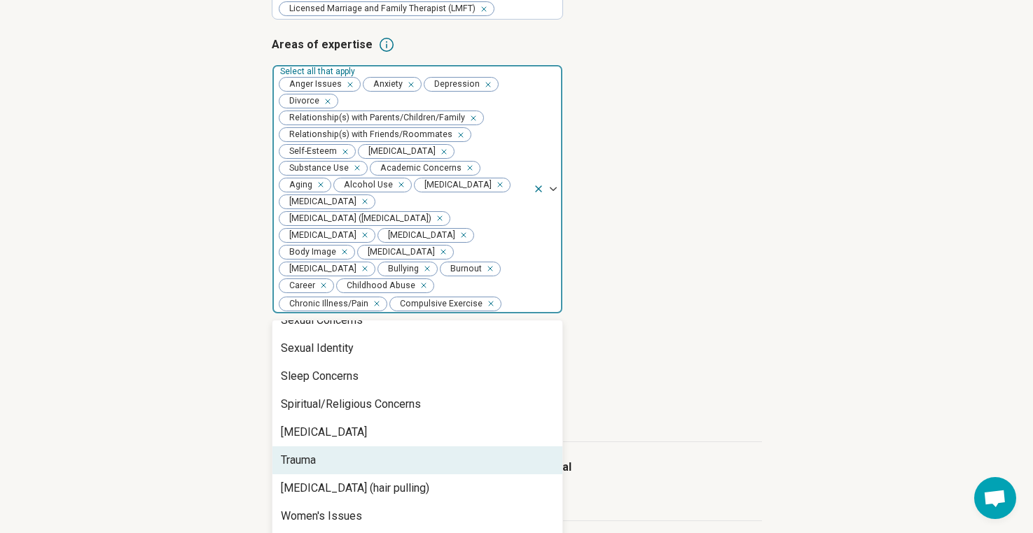
click at [391, 452] on div "Trauma" at bounding box center [417, 461] width 290 height 28
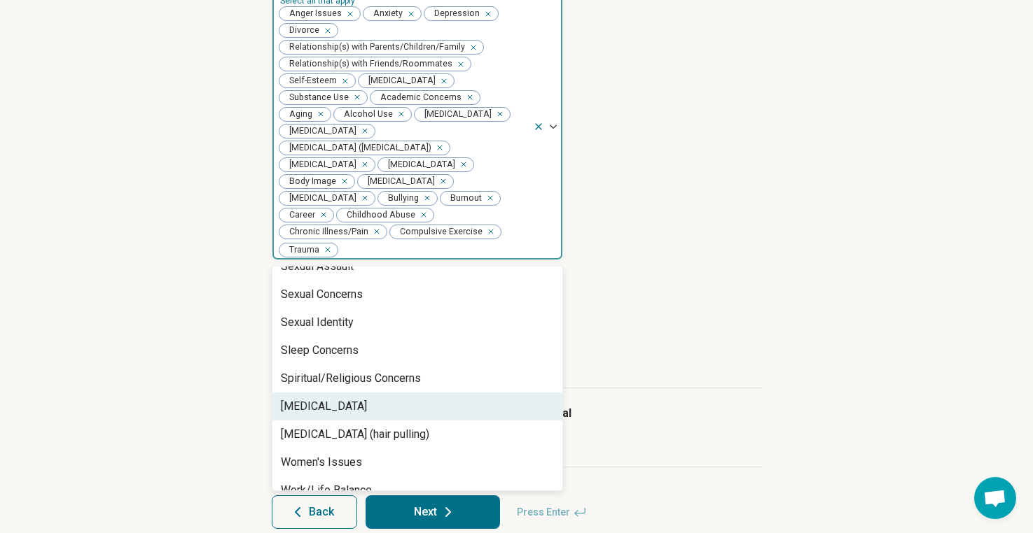
scroll to position [401, 0]
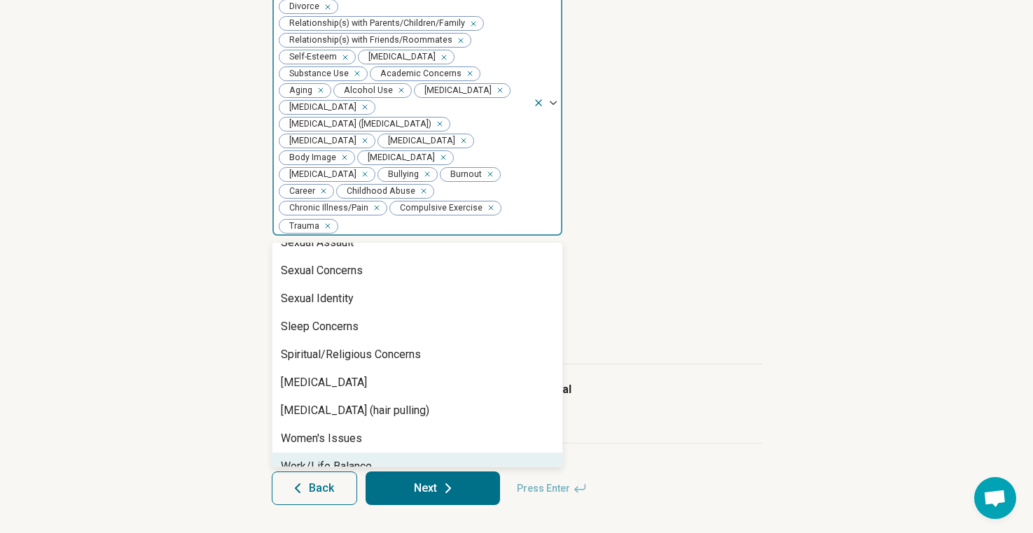
click at [324, 459] on div "Work/Life Balance" at bounding box center [326, 467] width 91 height 17
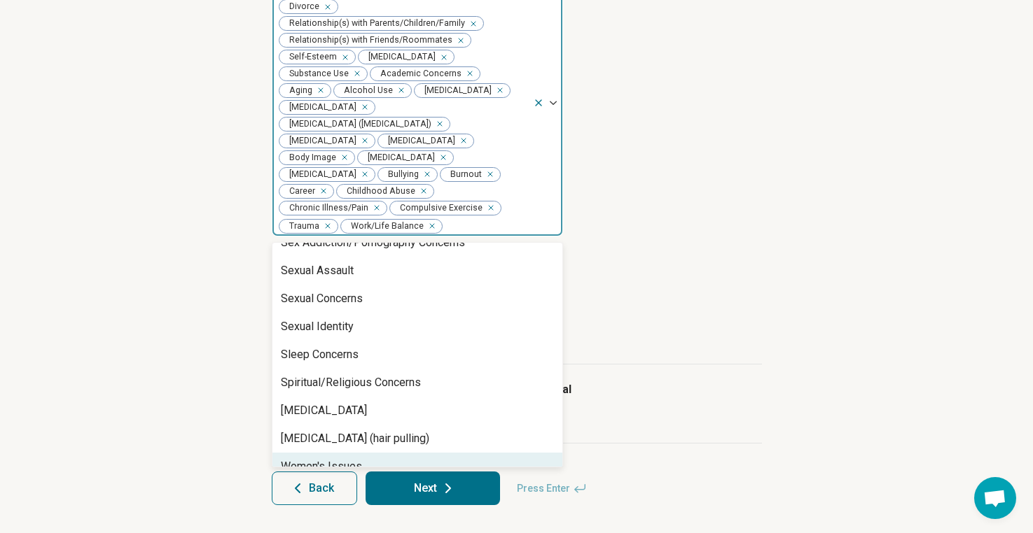
click at [343, 459] on div "Women's Issues" at bounding box center [321, 467] width 81 height 17
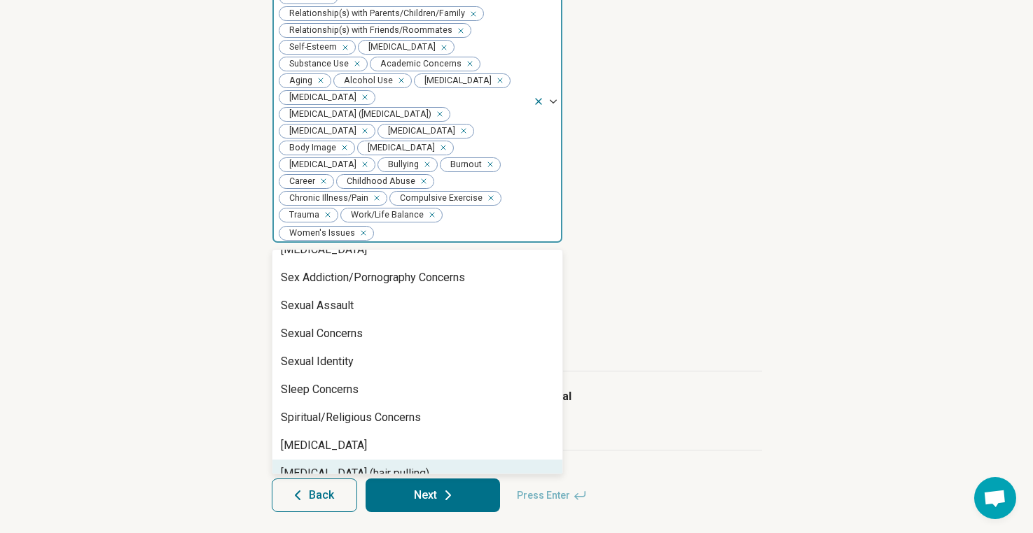
click at [435, 463] on div "Trichotillomania (hair pulling)" at bounding box center [417, 474] width 290 height 28
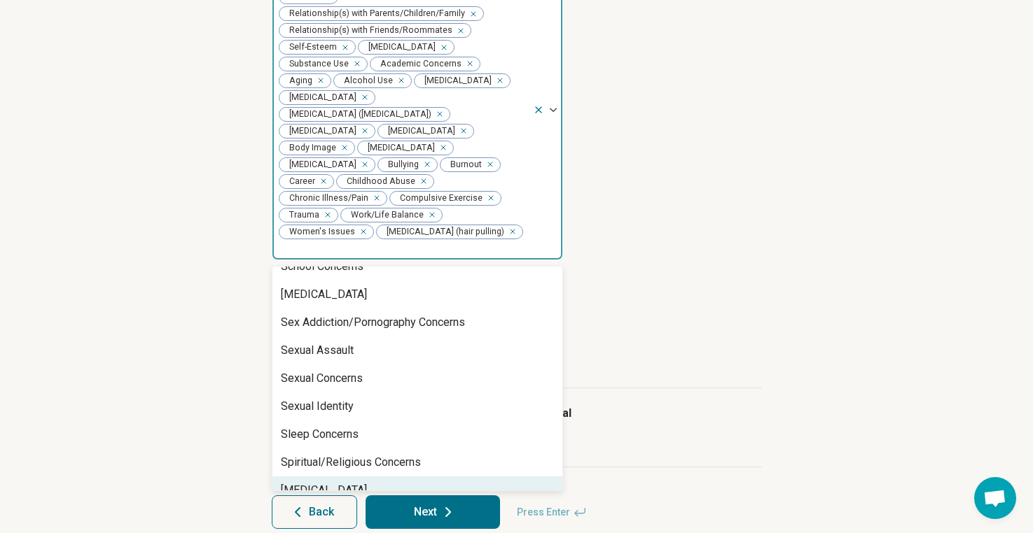
click at [393, 477] on div "[MEDICAL_DATA]" at bounding box center [417, 491] width 290 height 28
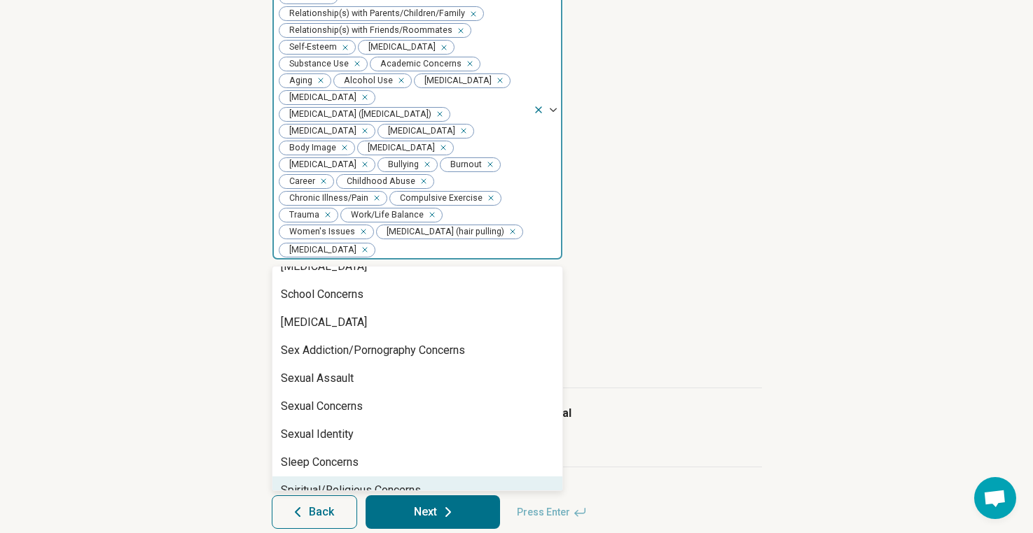
click at [454, 486] on div "Spiritual/Religious Concerns" at bounding box center [417, 491] width 290 height 28
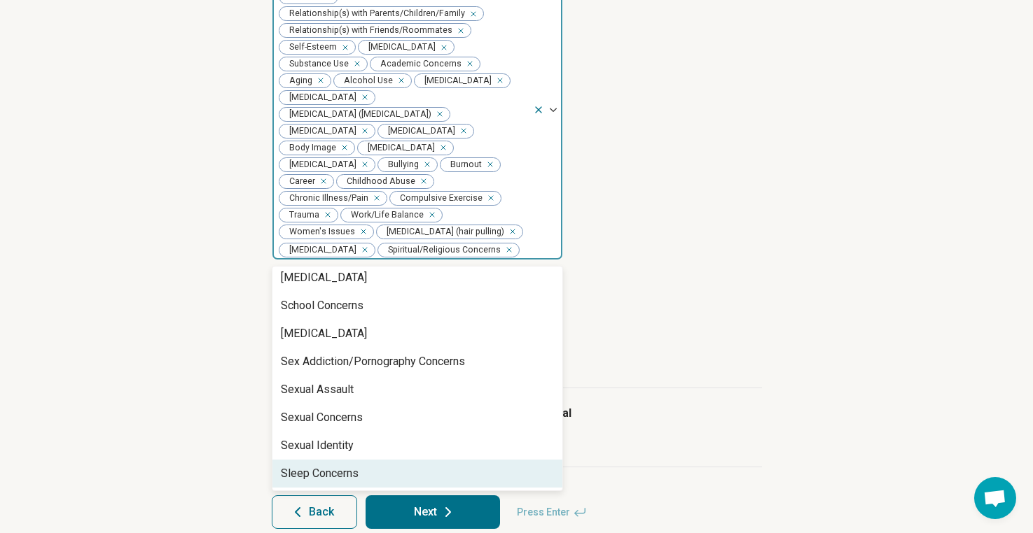
scroll to position [1686, 0]
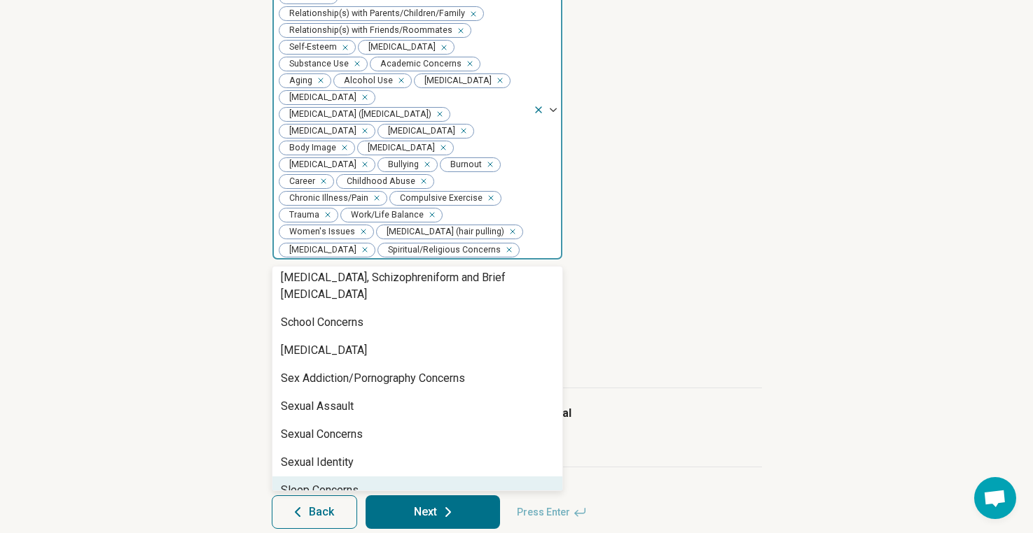
click at [398, 477] on div "Sleep Concerns" at bounding box center [417, 491] width 290 height 28
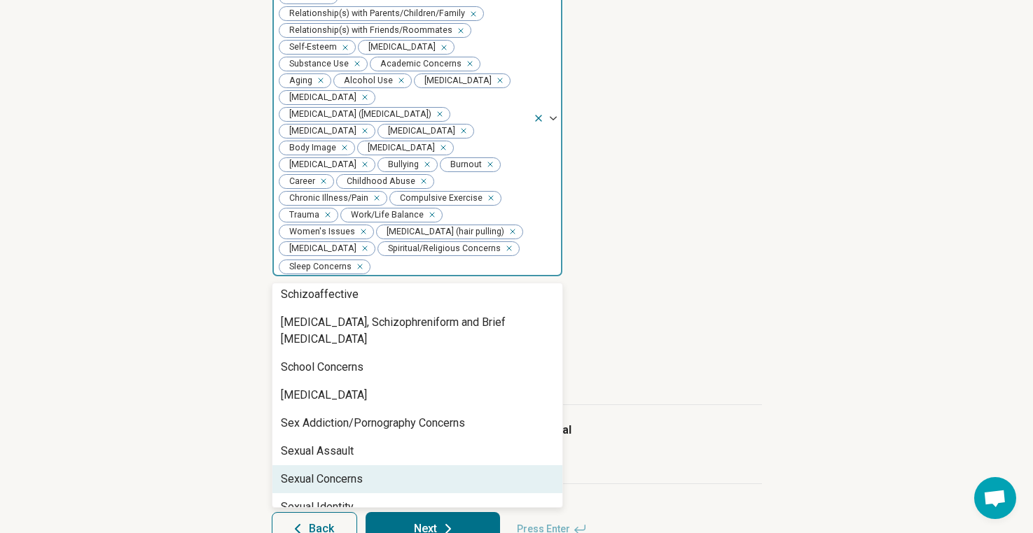
click at [396, 470] on div "Sexual Concerns" at bounding box center [417, 480] width 290 height 28
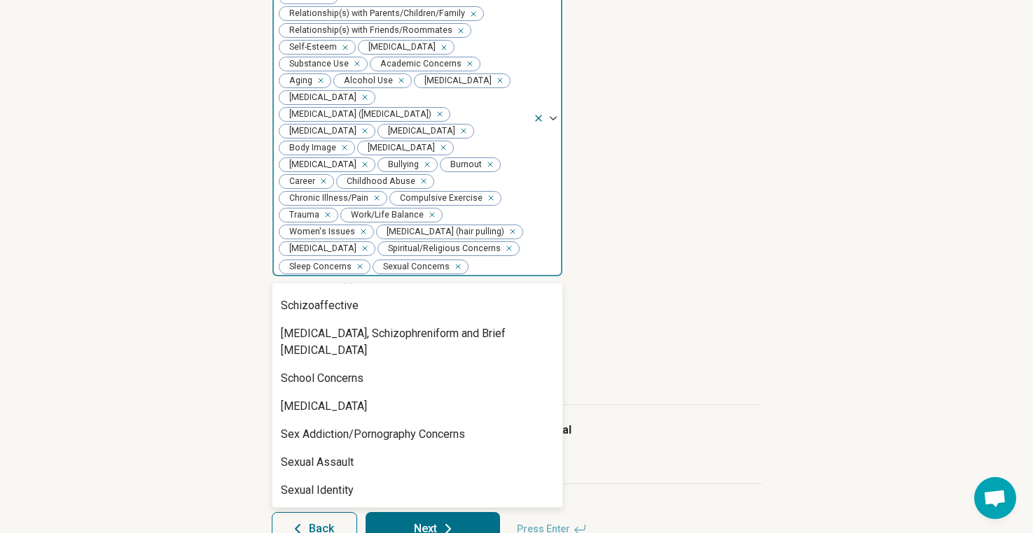
scroll to position [1630, 0]
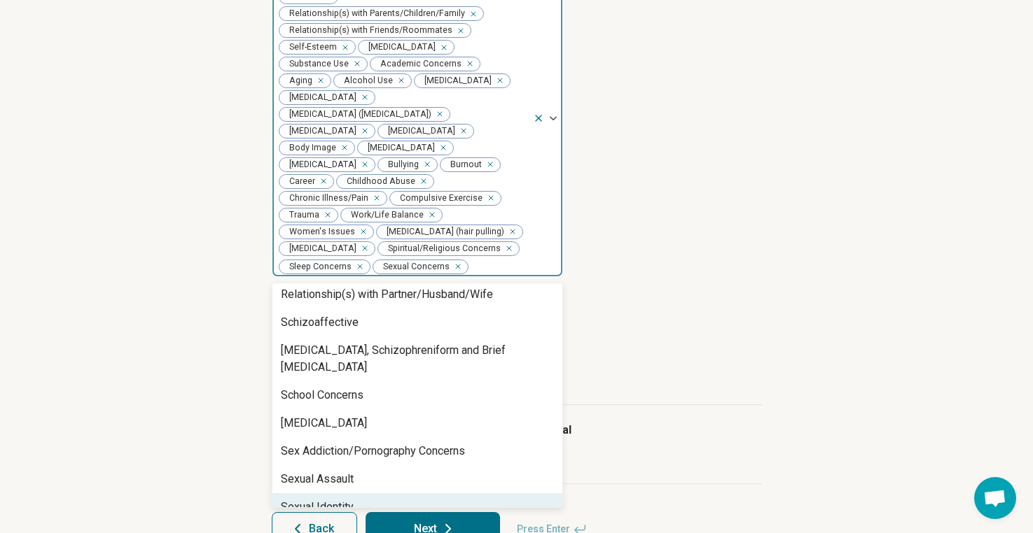
click at [390, 494] on div "Sexual Identity" at bounding box center [417, 508] width 290 height 28
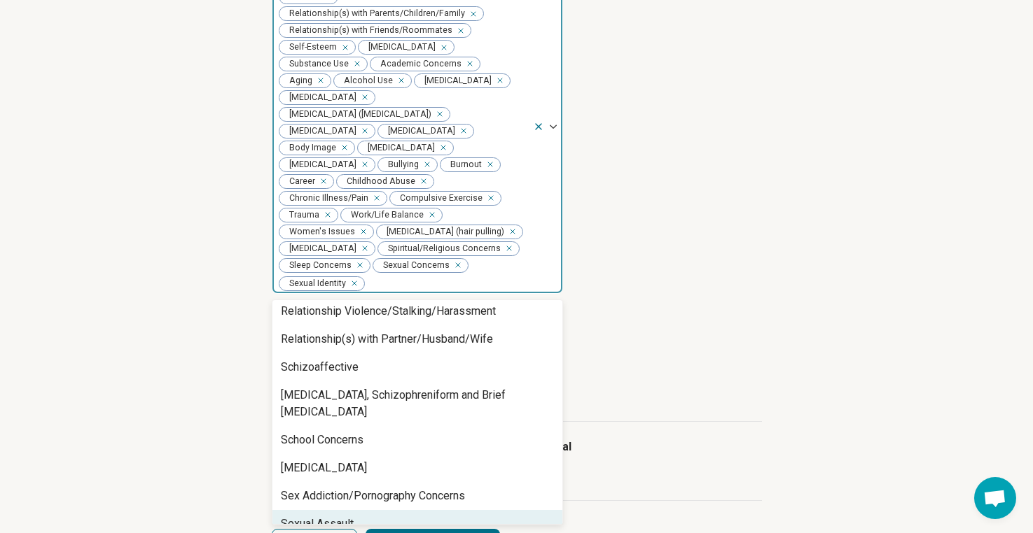
click at [392, 510] on div "Sexual Assault" at bounding box center [417, 524] width 290 height 28
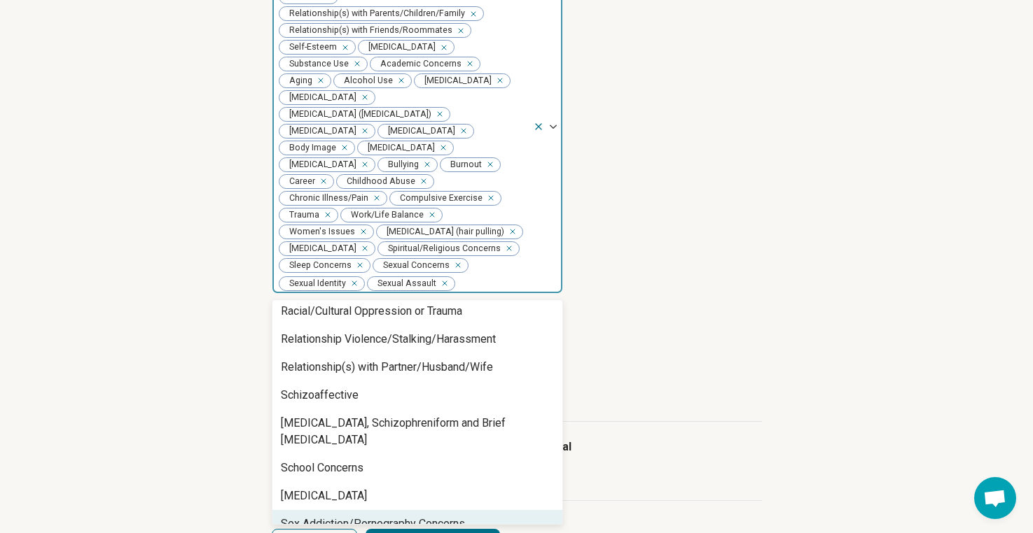
click at [395, 516] on div "Sex Addiction/Pornography Concerns" at bounding box center [373, 524] width 184 height 17
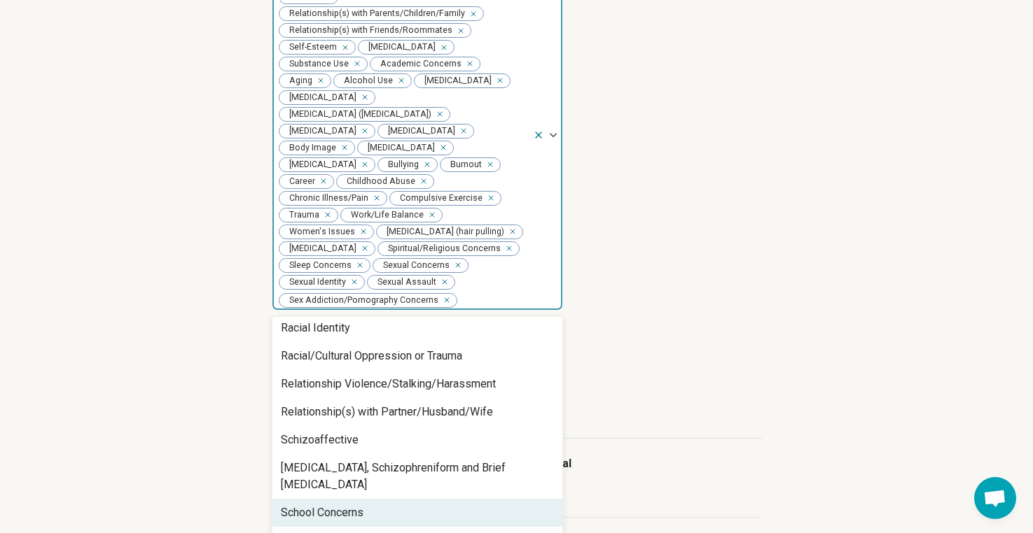
click at [384, 510] on div "School Concerns" at bounding box center [417, 513] width 290 height 28
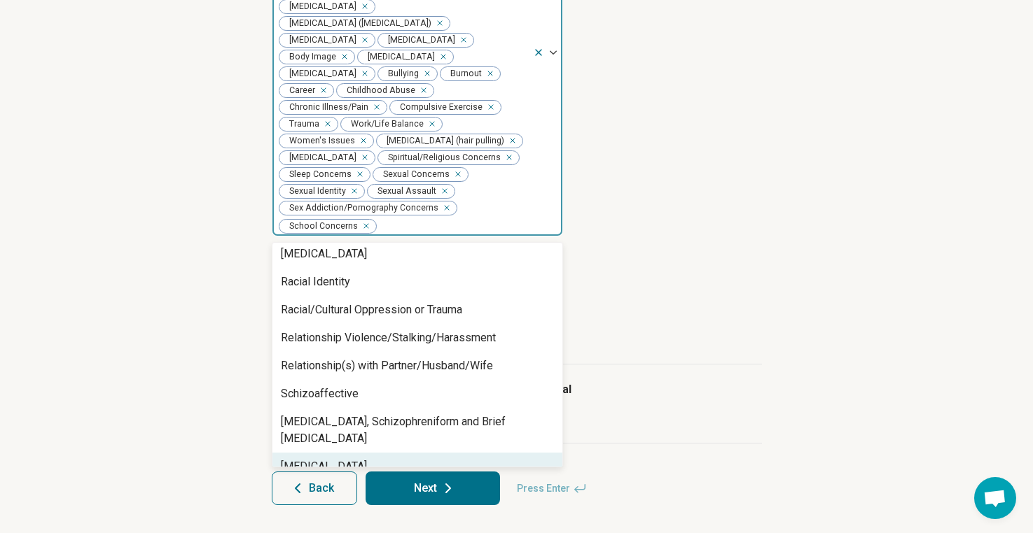
scroll to position [505, 0]
click at [401, 453] on div "Self-Harm" at bounding box center [417, 467] width 290 height 28
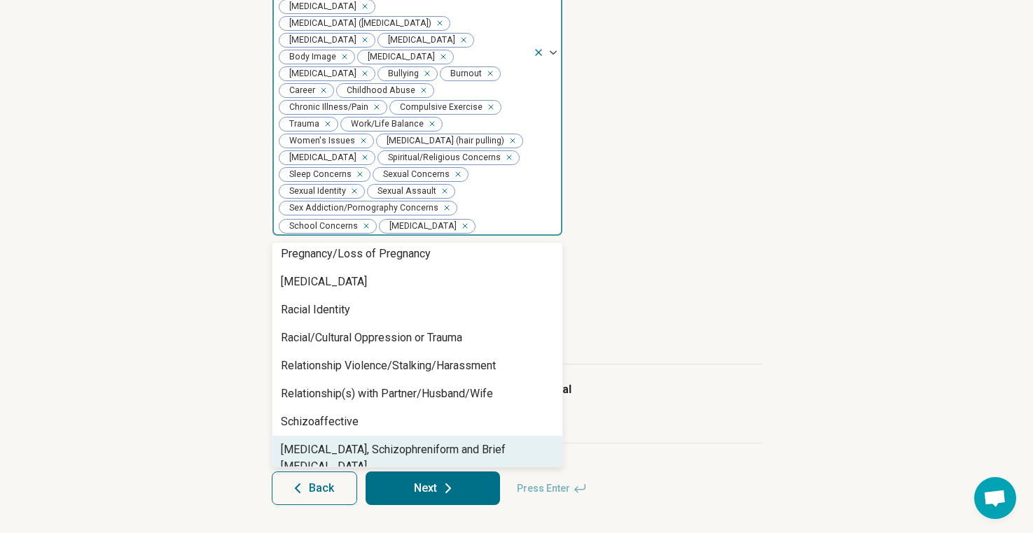
click at [413, 447] on div "Schizophrenia, Schizophreniform and Brief Psychosis" at bounding box center [417, 459] width 273 height 34
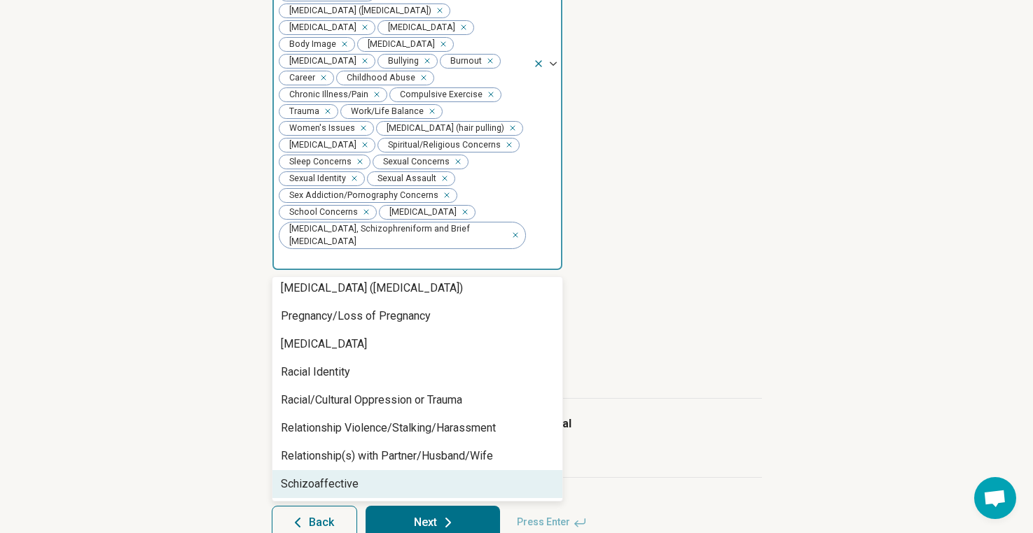
click at [398, 470] on div "Schizoaffective" at bounding box center [417, 484] width 290 height 28
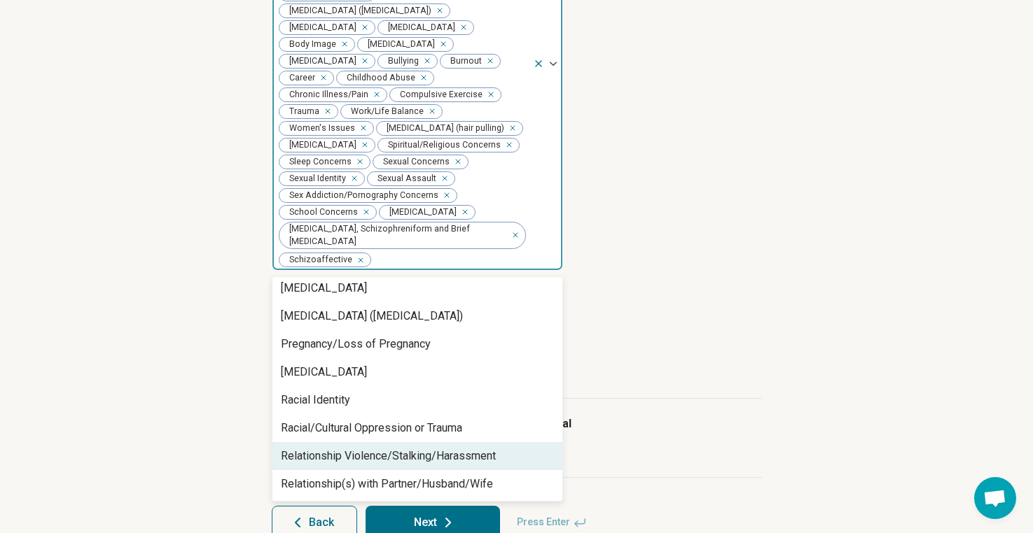
scroll to position [1434, 0]
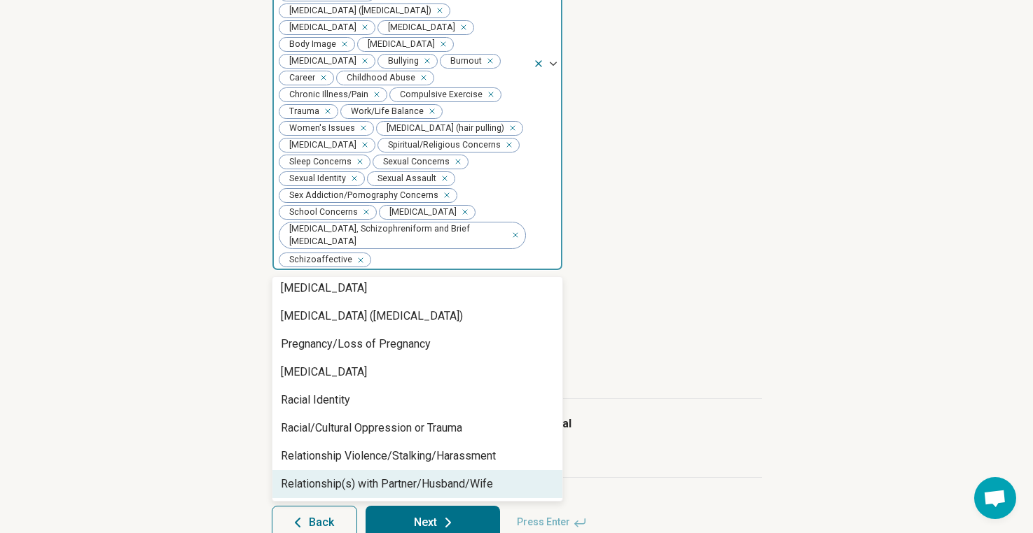
click at [484, 483] on div "Relationship(s) with Partner/Husband/Wife" at bounding box center [387, 484] width 212 height 17
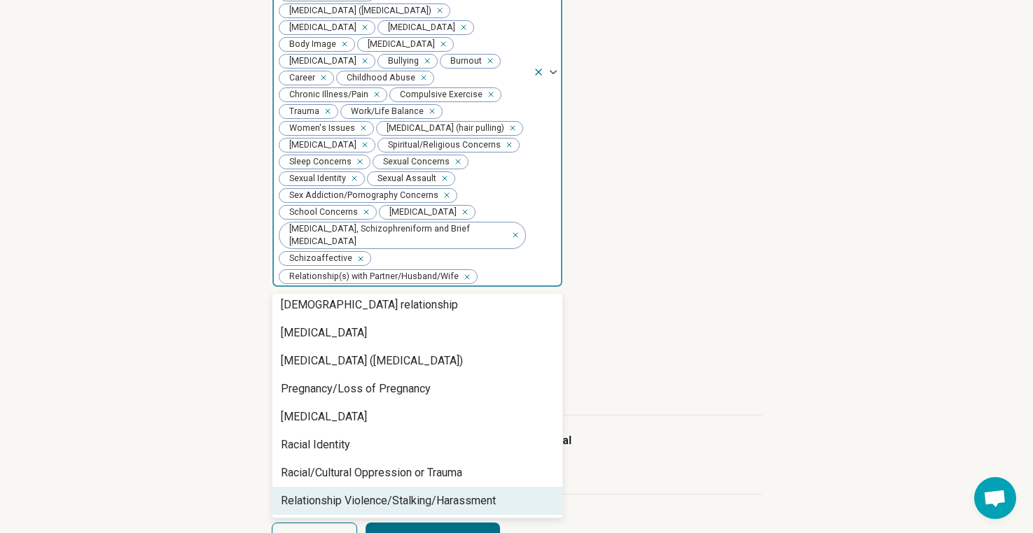
click at [452, 491] on div "Relationship Violence/Stalking/Harassment" at bounding box center [417, 501] width 290 height 28
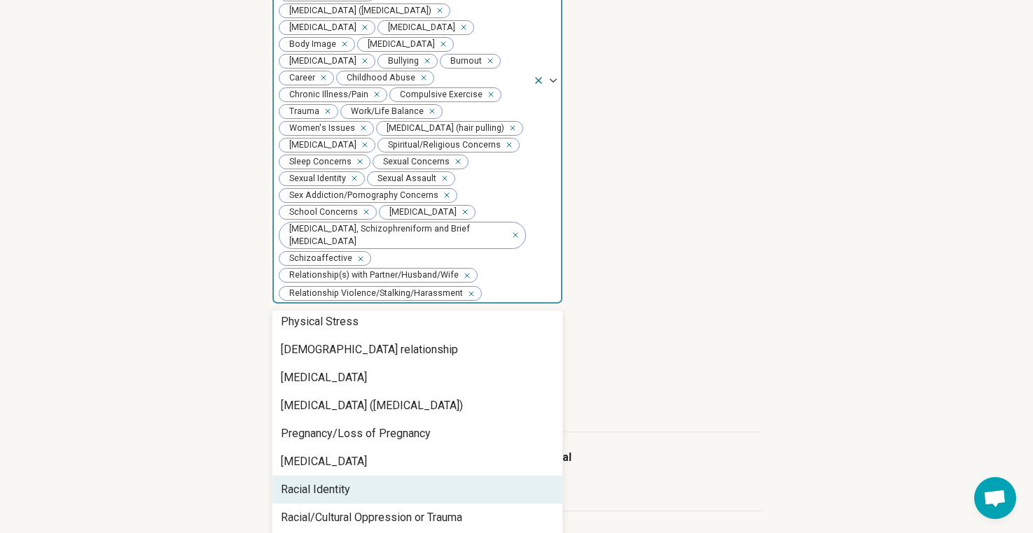
click at [431, 491] on div "Racial Identity" at bounding box center [417, 490] width 290 height 28
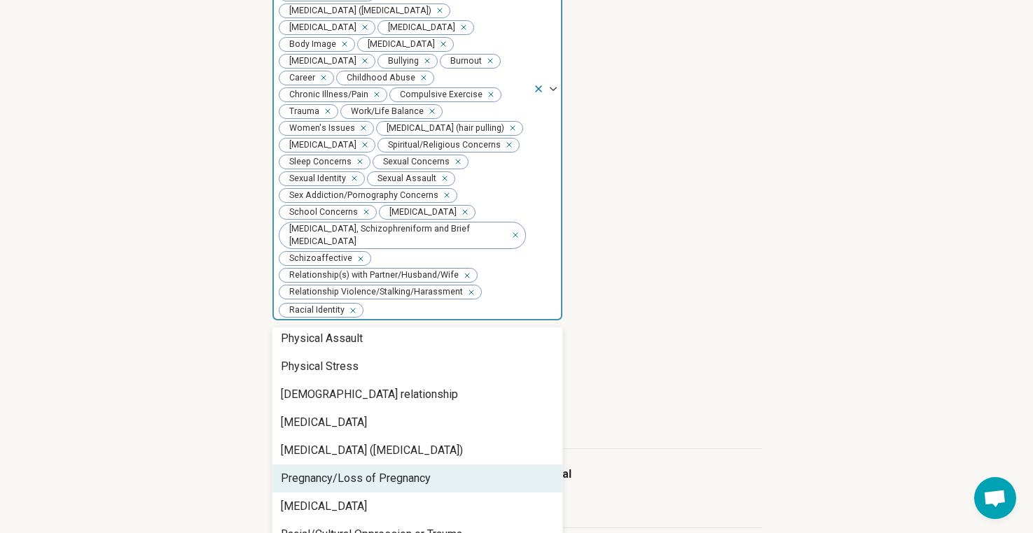
click at [427, 484] on div "Pregnancy/Loss of Pregnancy" at bounding box center [356, 478] width 150 height 17
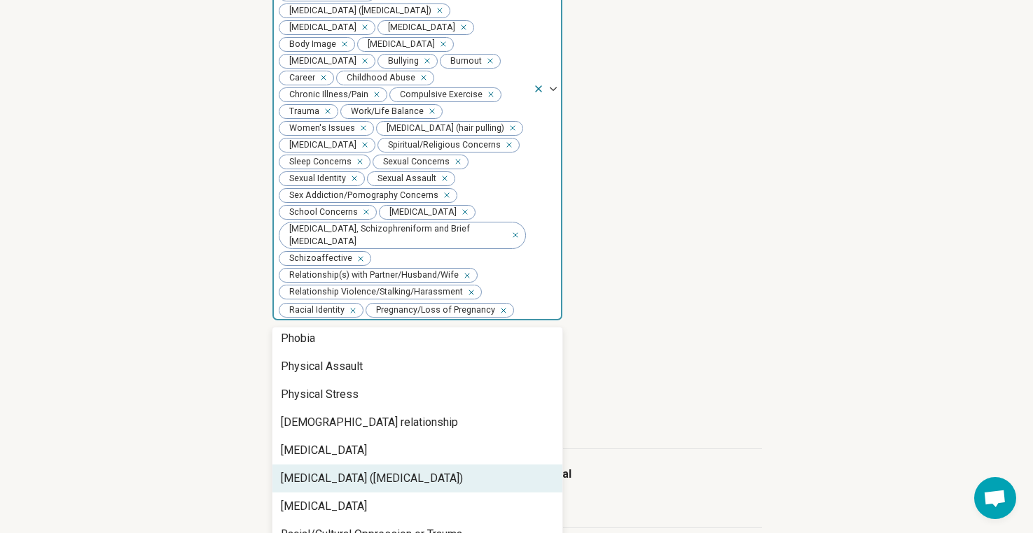
click at [427, 484] on div "Posttraumatic Stress Disorder (PTSD)" at bounding box center [372, 478] width 182 height 17
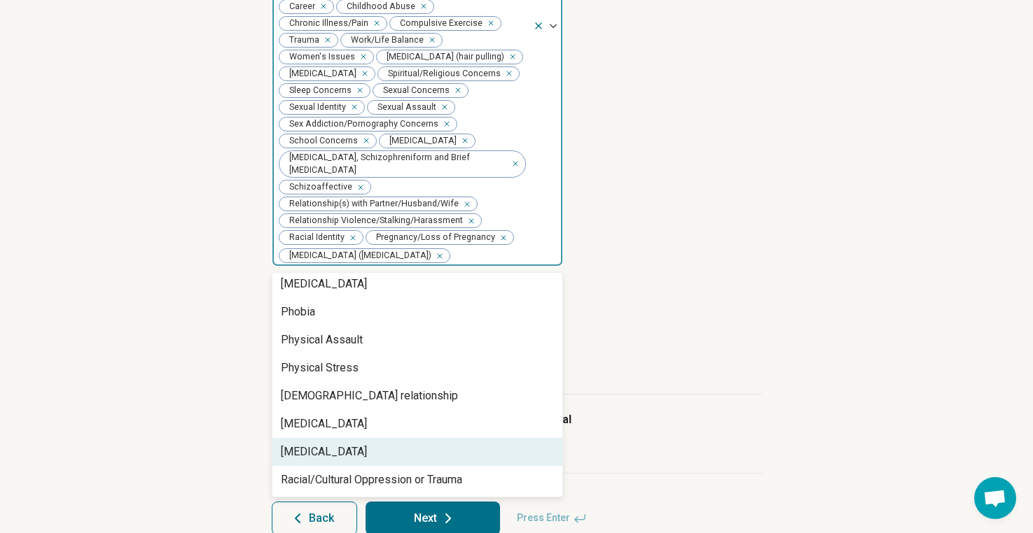
scroll to position [609, 0]
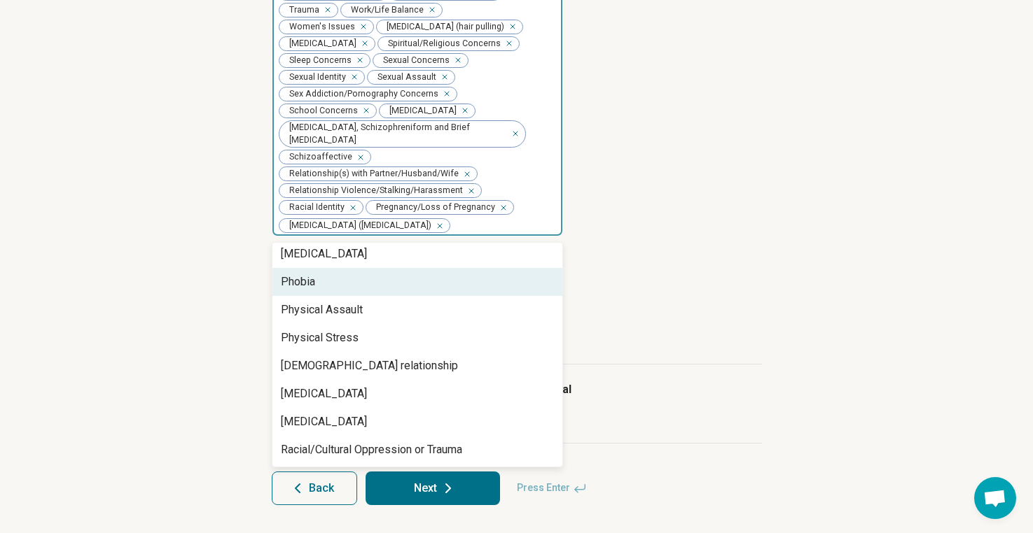
click at [425, 283] on div "Phobia" at bounding box center [417, 282] width 290 height 28
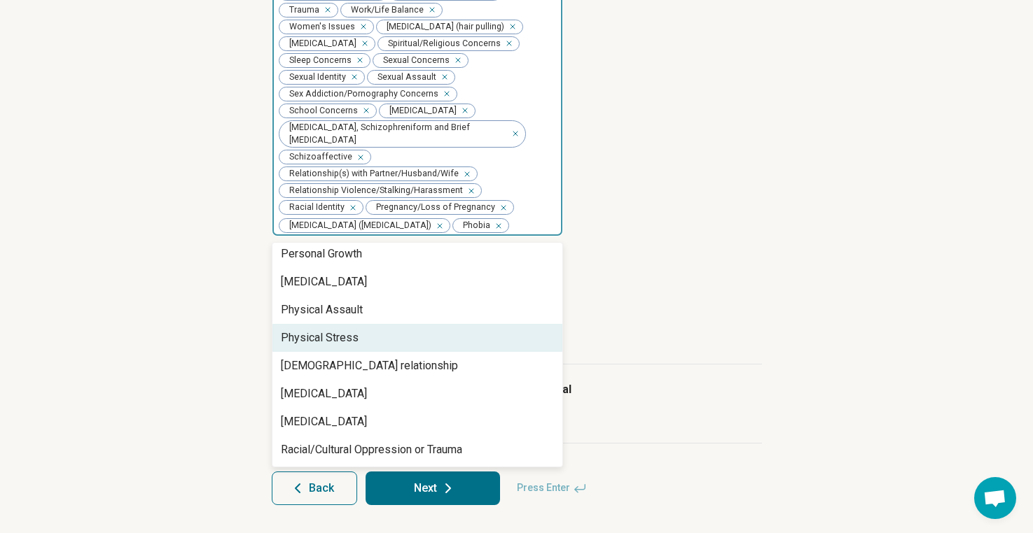
click at [424, 342] on div "Physical Stress" at bounding box center [417, 338] width 290 height 28
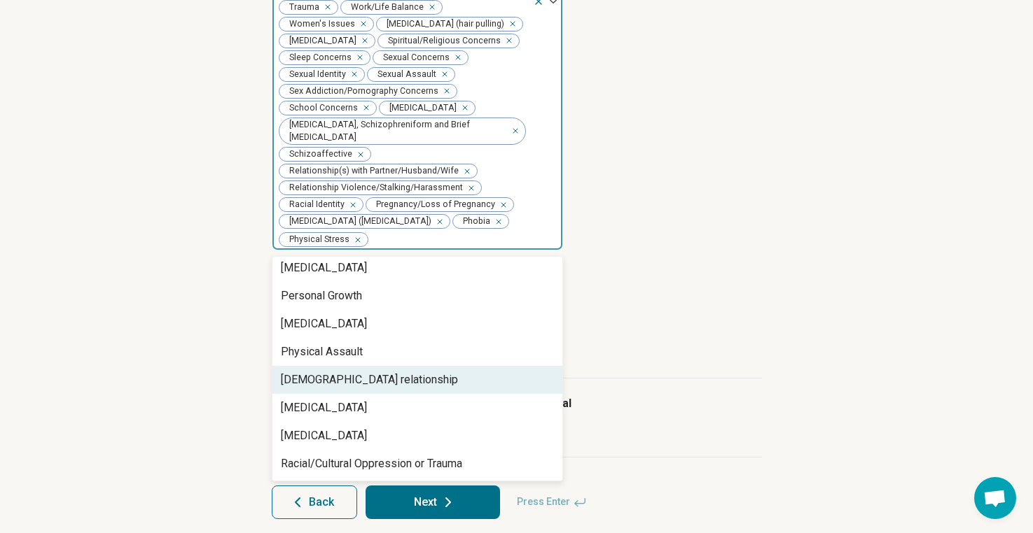
click at [414, 373] on div "Polyamorous relationship" at bounding box center [417, 380] width 290 height 28
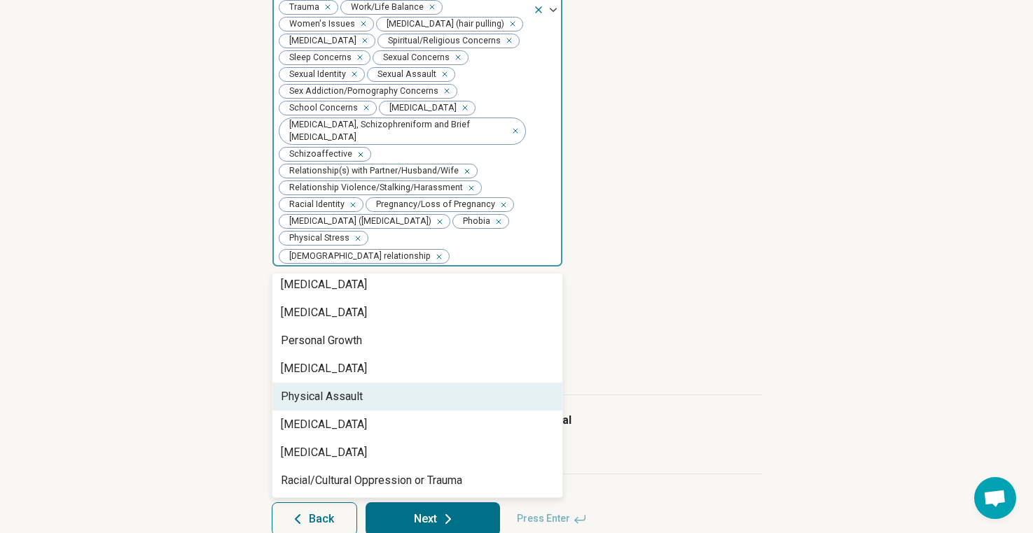
scroll to position [1210, 0]
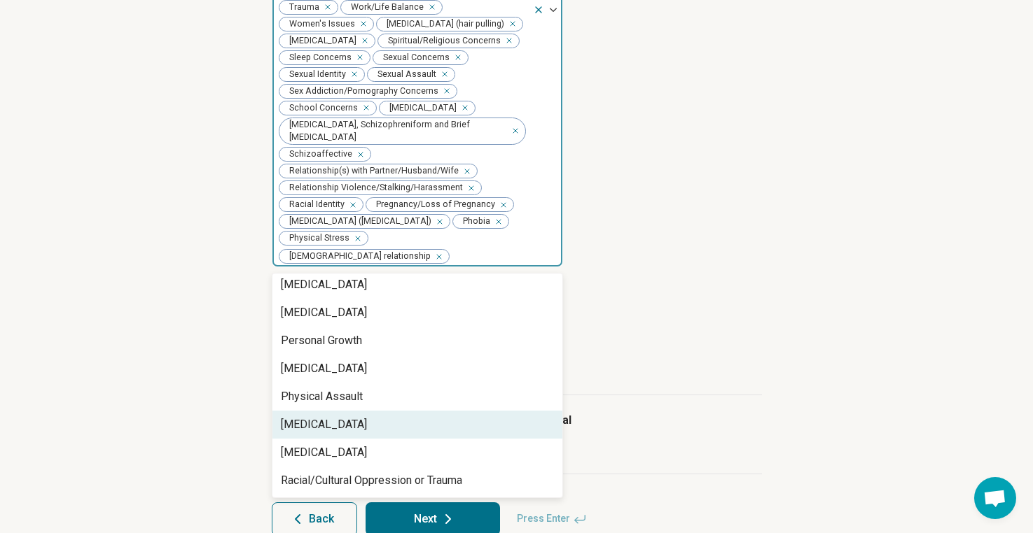
click at [434, 411] on div "[MEDICAL_DATA]" at bounding box center [417, 425] width 290 height 28
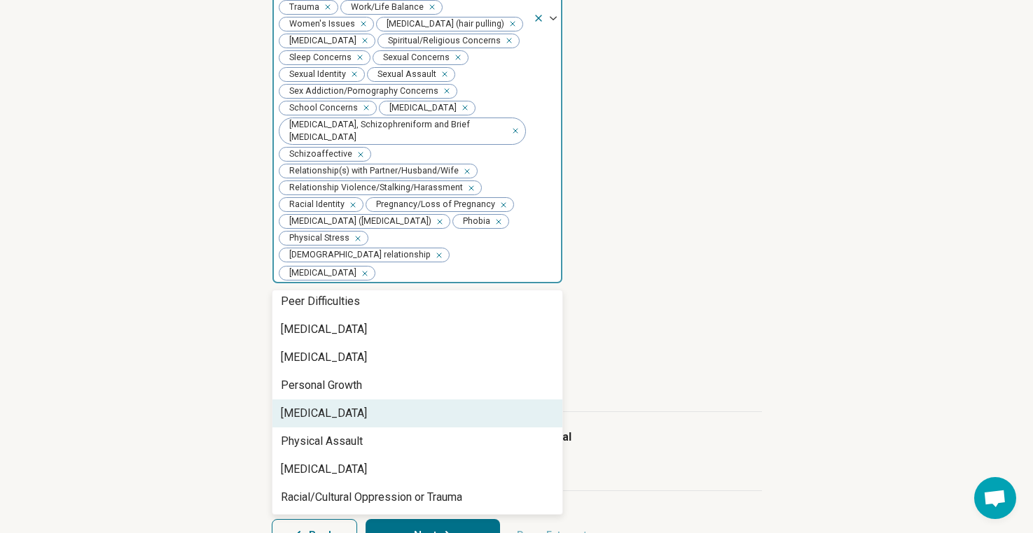
scroll to position [1182, 0]
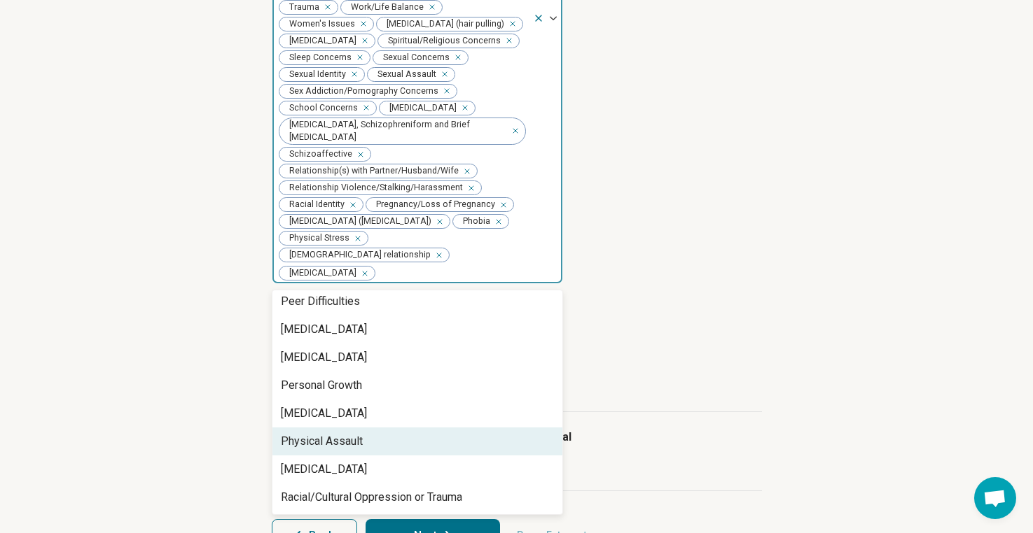
click at [632, 394] on div "Types of provider Select all that apply Licensed Mental Health Counselor (LMHC)…" at bounding box center [517, 21] width 490 height 782
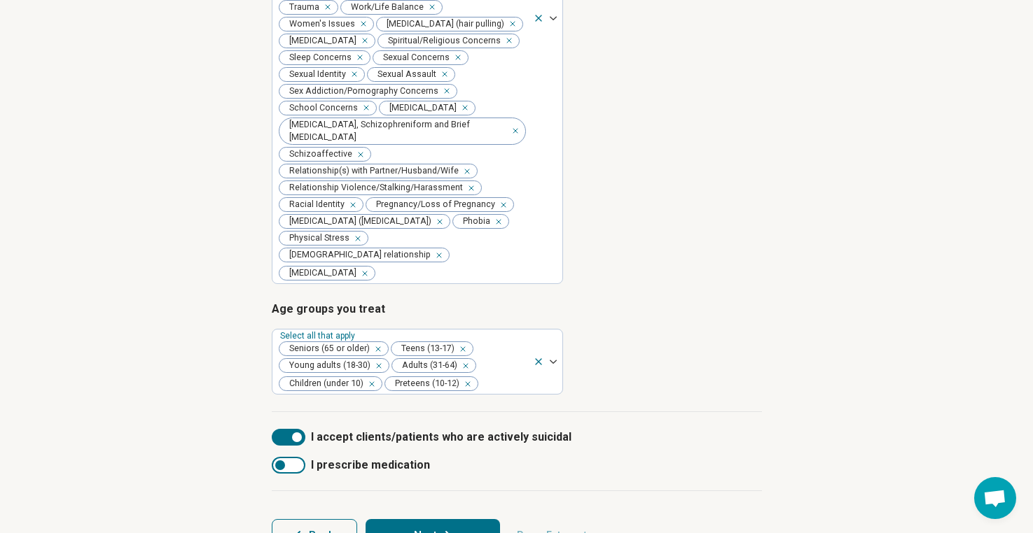
scroll to position [627, 0]
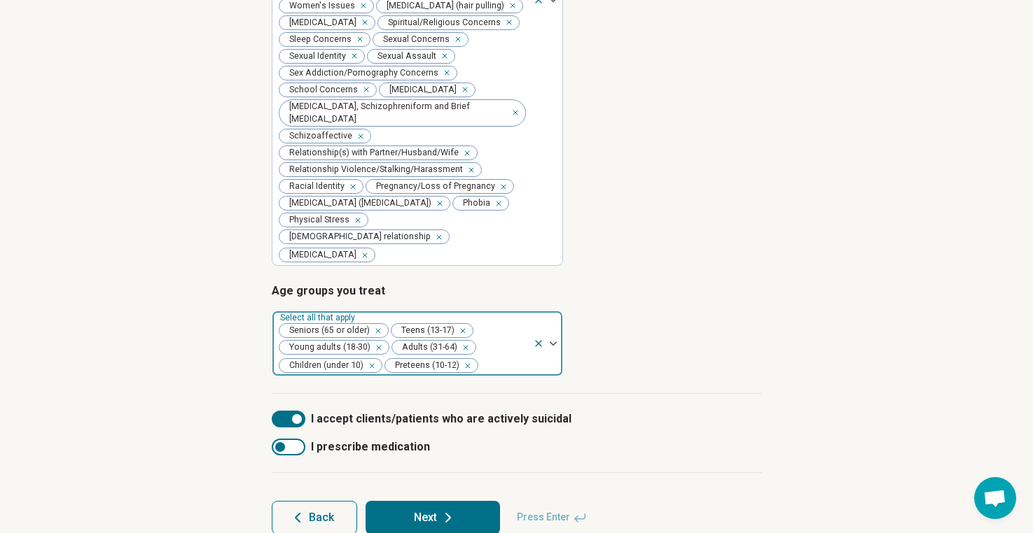
click at [507, 330] on div "Seniors (65 or older) Teens (13-17) Young adults (18-30) Adults (31-64) Childre…" at bounding box center [402, 344] width 260 height 64
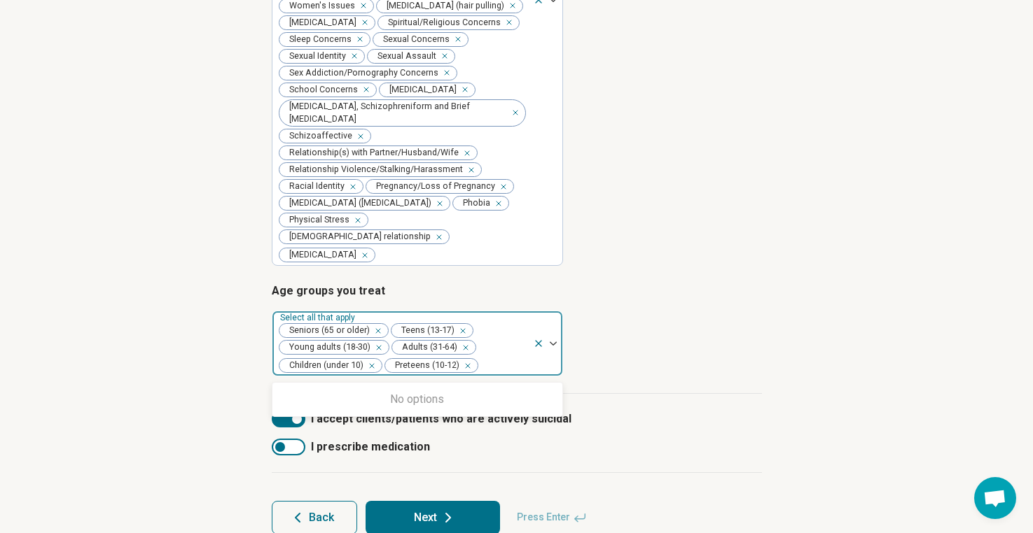
click at [646, 330] on article "Age groups you treat 0 results available. Use Up and Down to choose options, pr…" at bounding box center [517, 330] width 490 height 94
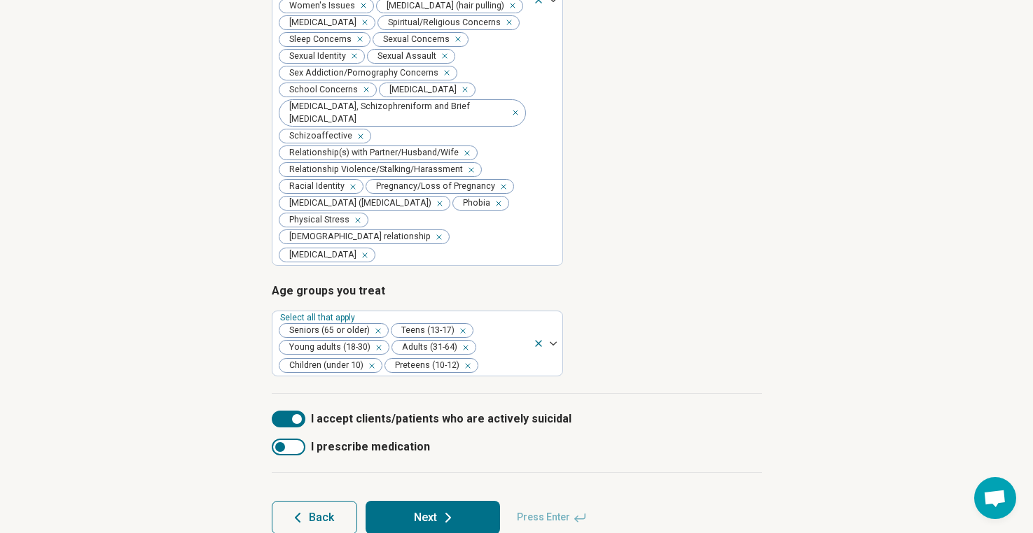
scroll to position [644, 0]
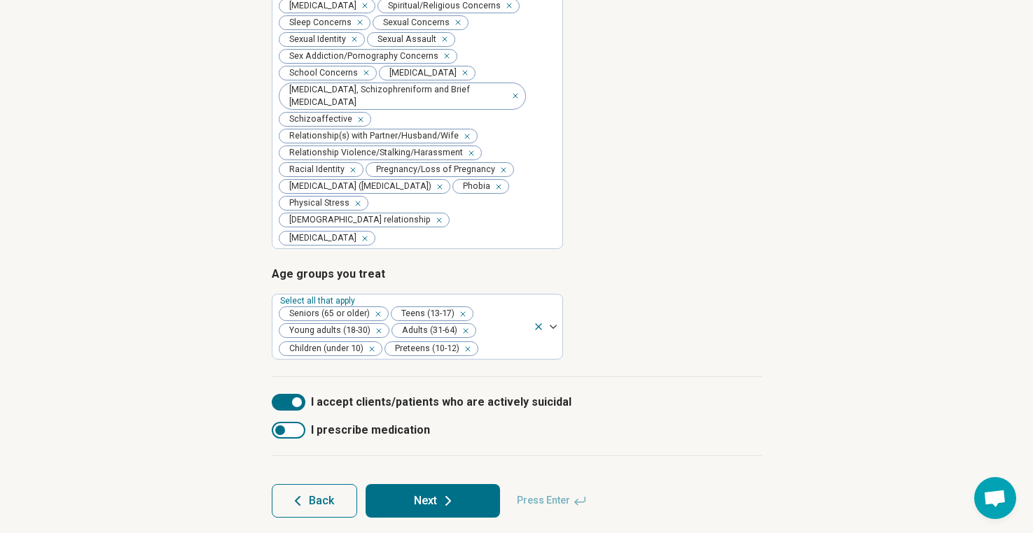
click at [476, 470] on form "Types of provider Select all that apply Licensed Mental Health Counselor (LMHC)…" at bounding box center [517, 56] width 490 height 923
click at [466, 484] on button "Next" at bounding box center [432, 501] width 134 height 34
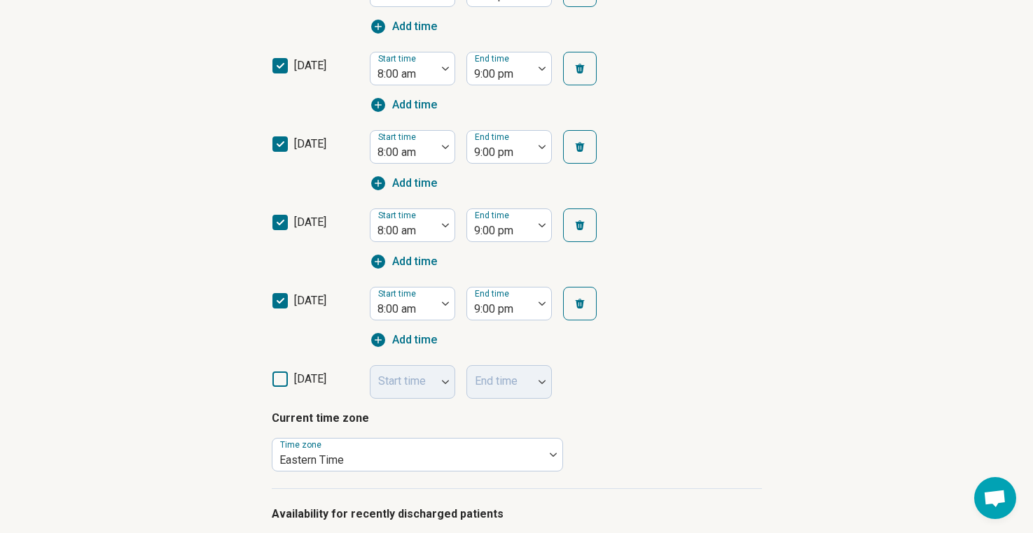
scroll to position [653, 0]
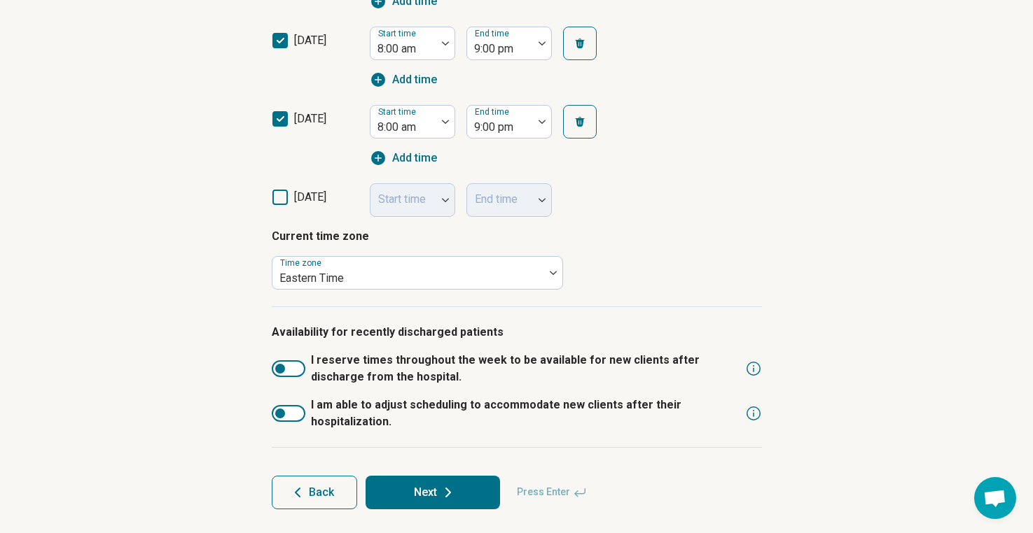
click at [297, 198] on span "saturday" at bounding box center [310, 196] width 32 height 13
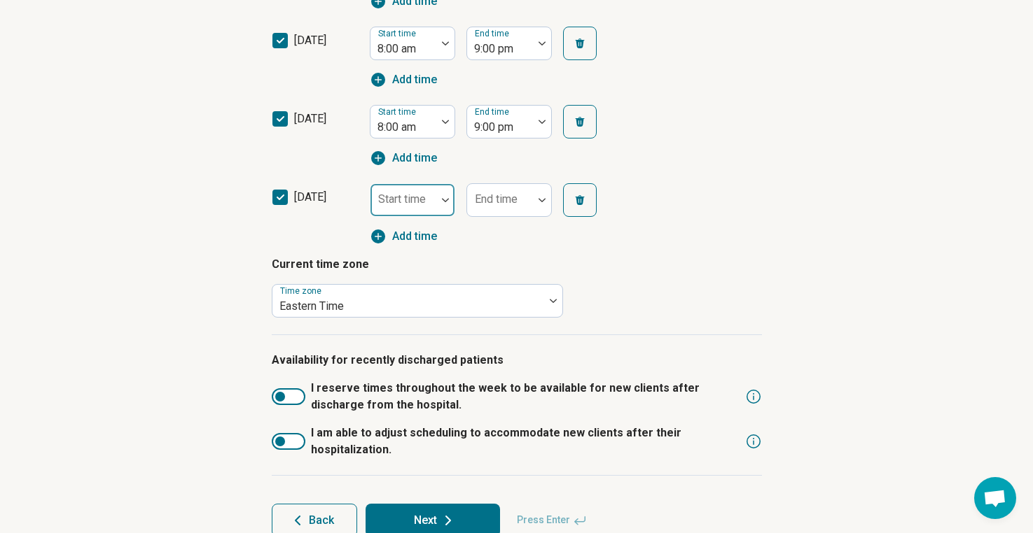
click at [390, 211] on div at bounding box center [403, 206] width 55 height 20
type input "*****"
click at [496, 216] on div "End time" at bounding box center [508, 200] width 85 height 34
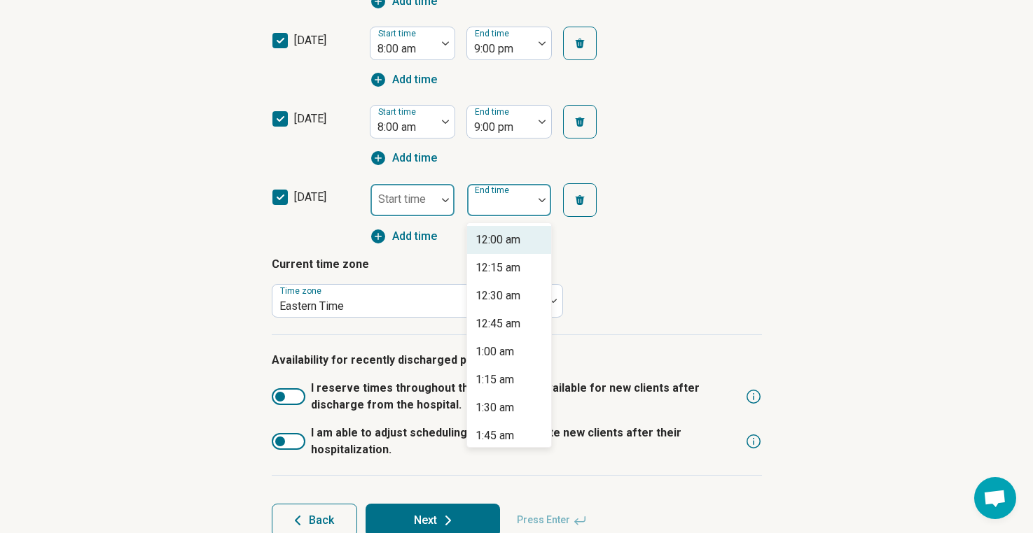
click at [417, 198] on div "Start time" at bounding box center [412, 200] width 85 height 34
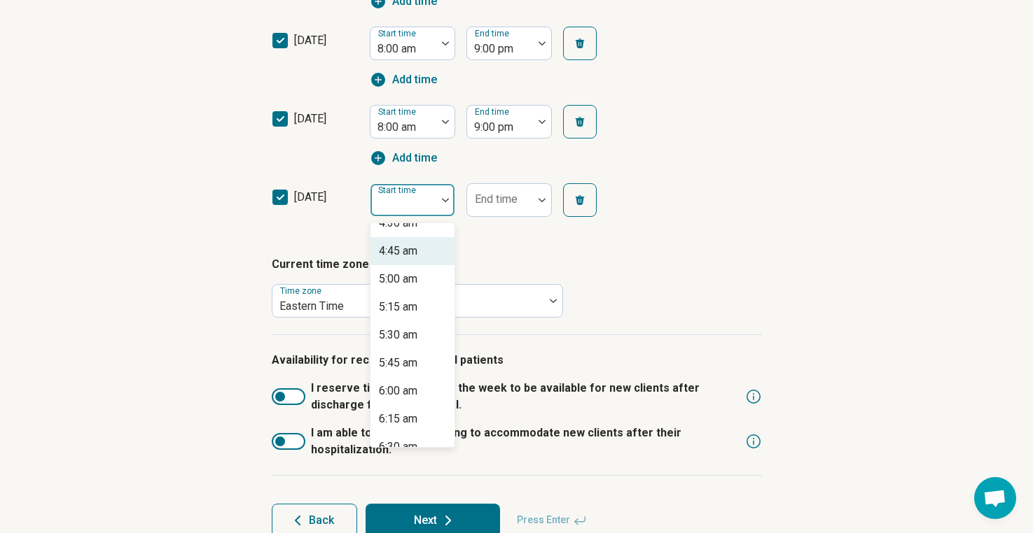
scroll to position [400, 0]
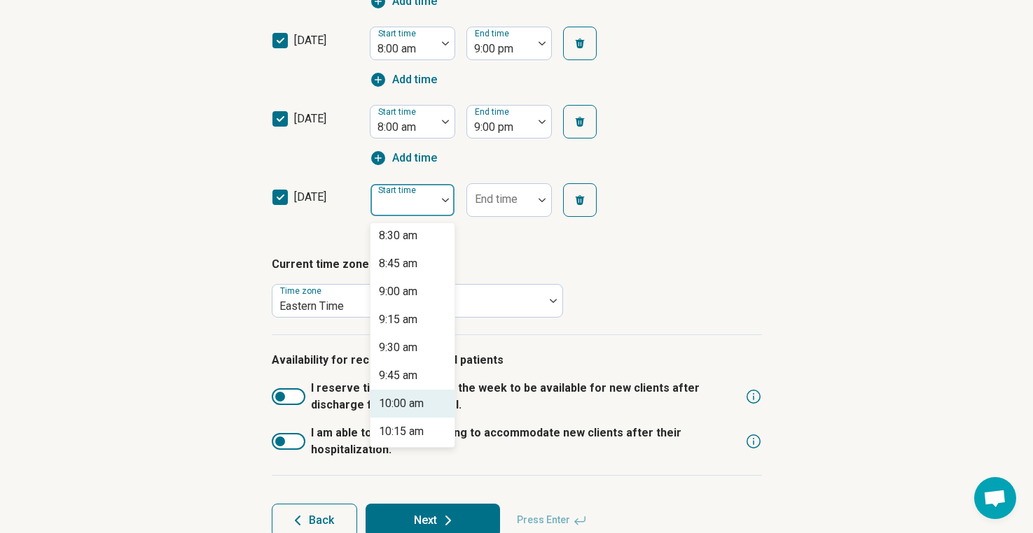
click at [411, 404] on div "10:00 am" at bounding box center [401, 404] width 45 height 17
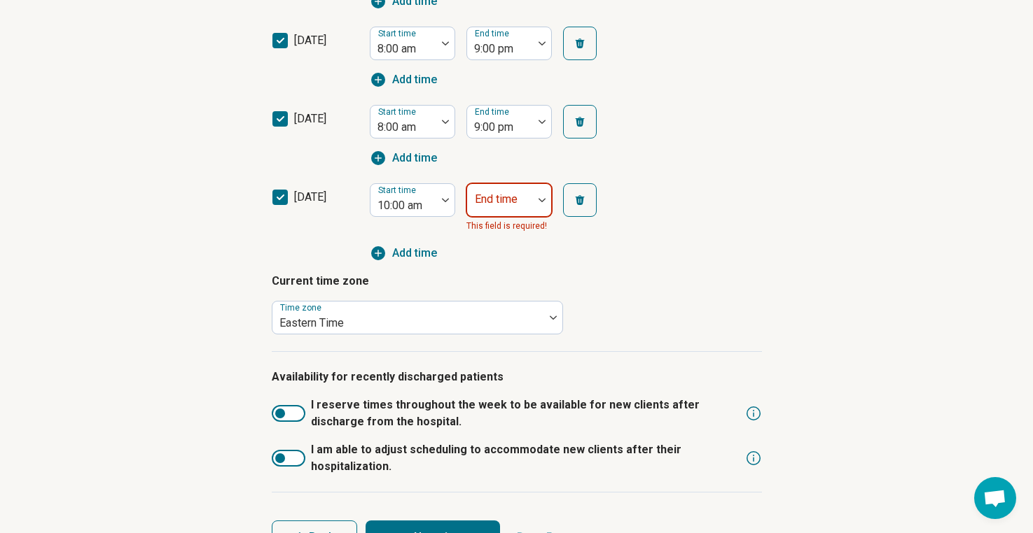
click at [499, 193] on label "End time" at bounding box center [496, 199] width 43 height 13
type input "*******"
click at [510, 236] on div "4:00 pm" at bounding box center [494, 240] width 39 height 17
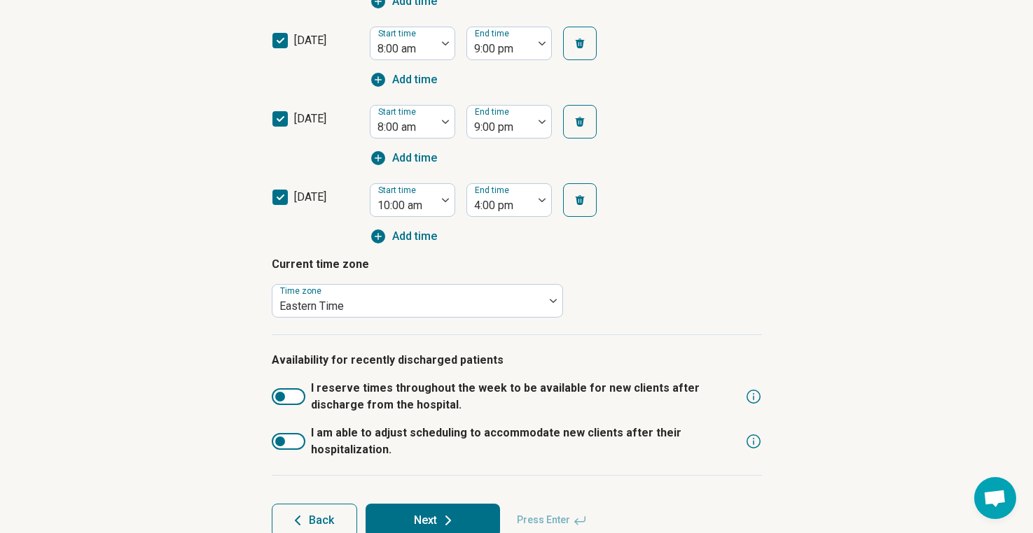
scroll to position [684, 0]
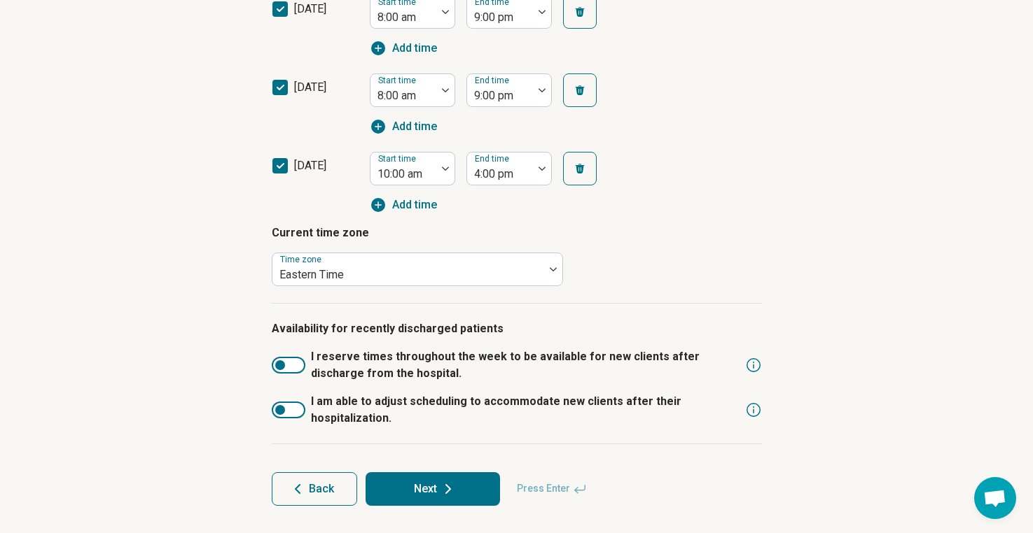
click at [424, 496] on button "Next" at bounding box center [432, 490] width 134 height 34
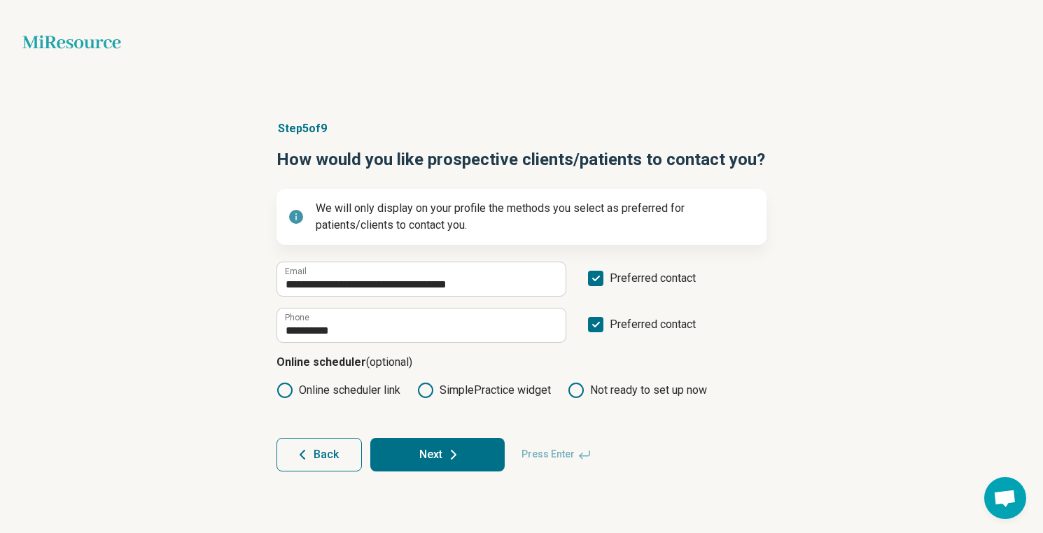
click at [455, 472] on article "**********" at bounding box center [521, 295] width 535 height 407
click at [458, 459] on icon at bounding box center [453, 455] width 17 height 17
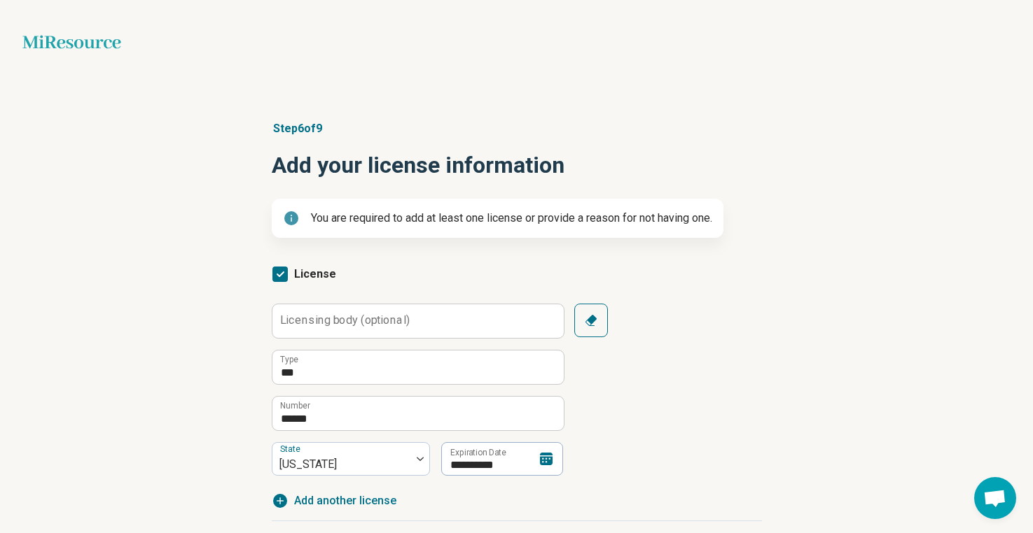
scroll to position [195, 0]
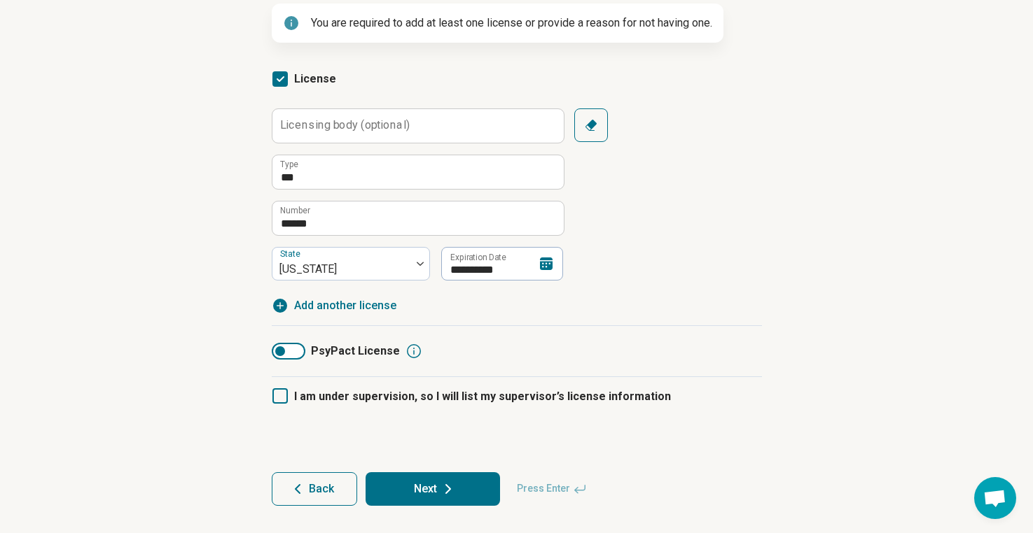
click at [359, 307] on span "Add another license" at bounding box center [345, 306] width 102 height 17
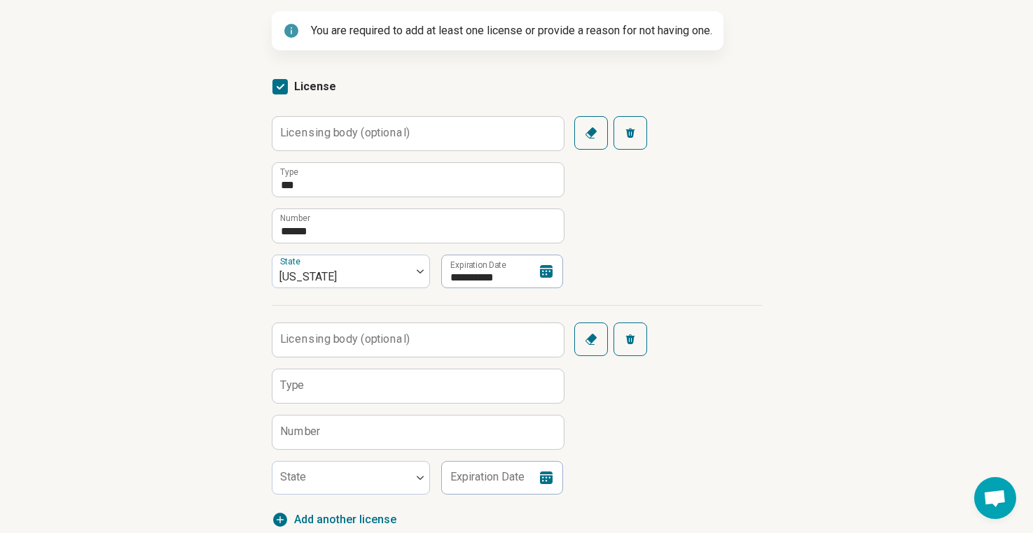
scroll to position [206, 0]
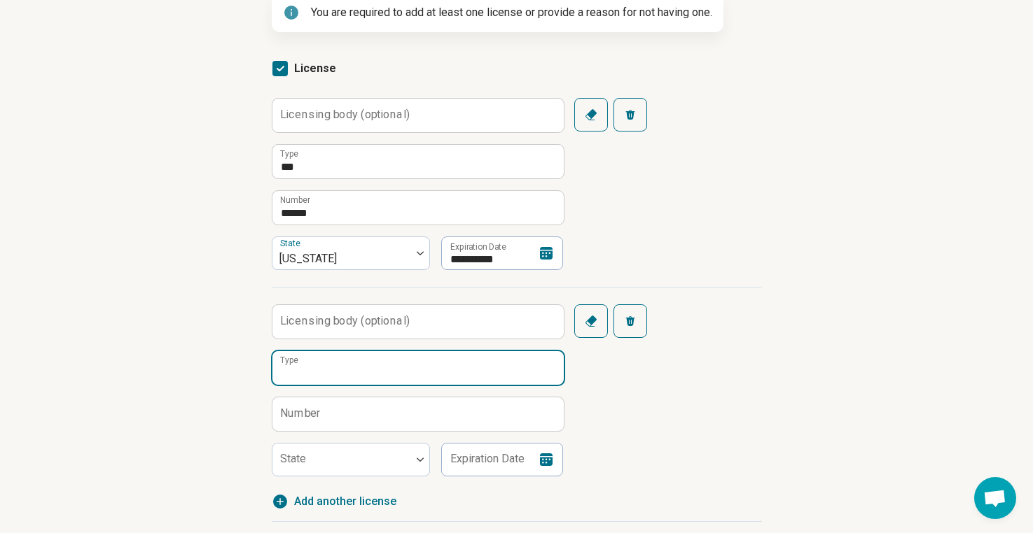
click at [352, 369] on input "Type" at bounding box center [417, 368] width 291 height 34
type input "****"
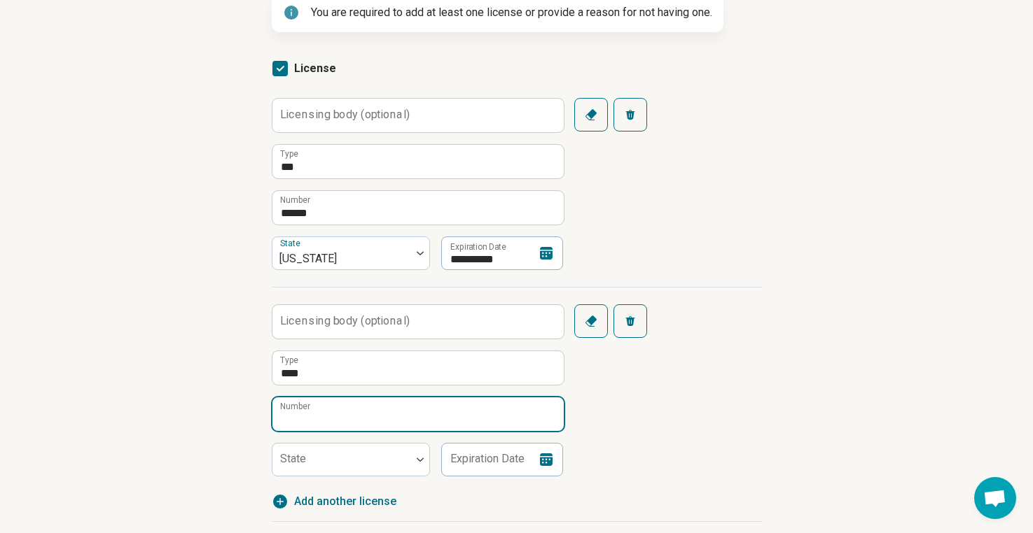
click at [323, 415] on input "Number" at bounding box center [417, 415] width 291 height 34
type input "*******"
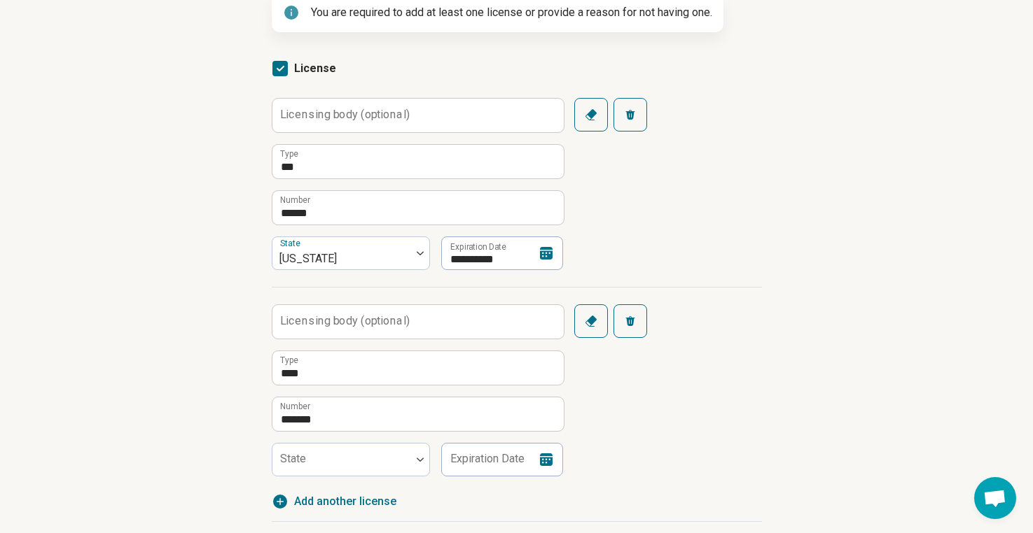
click at [688, 408] on div "Licensing body (optional) **** Type ******* Number State Expiration Date Clear …" at bounding box center [517, 382] width 490 height 190
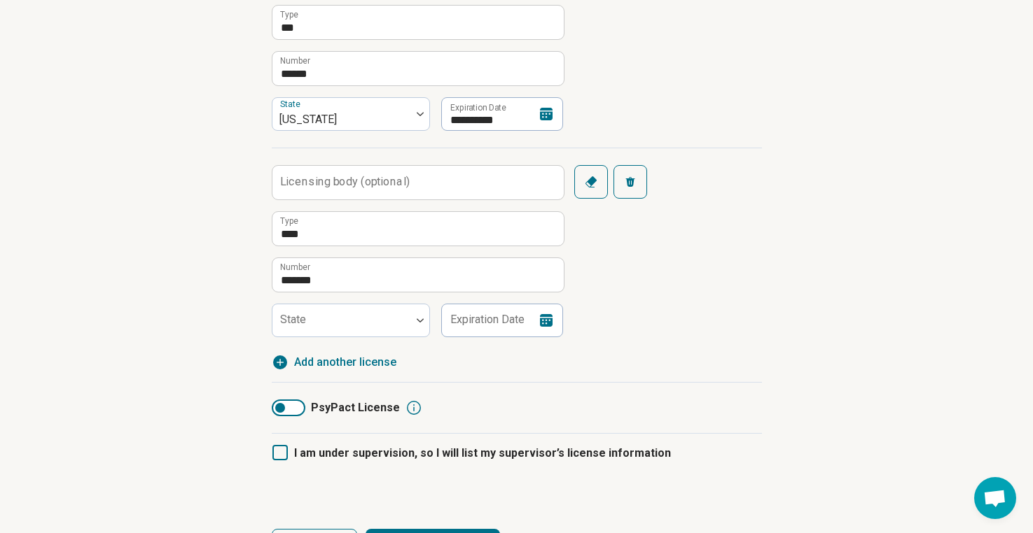
scroll to position [402, 0]
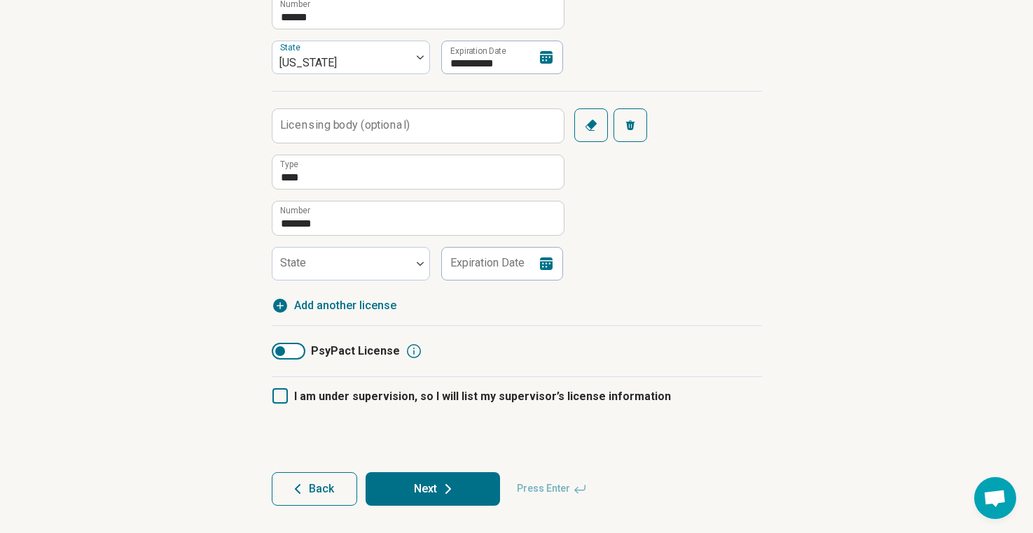
click at [330, 307] on span "Add another license" at bounding box center [345, 306] width 102 height 17
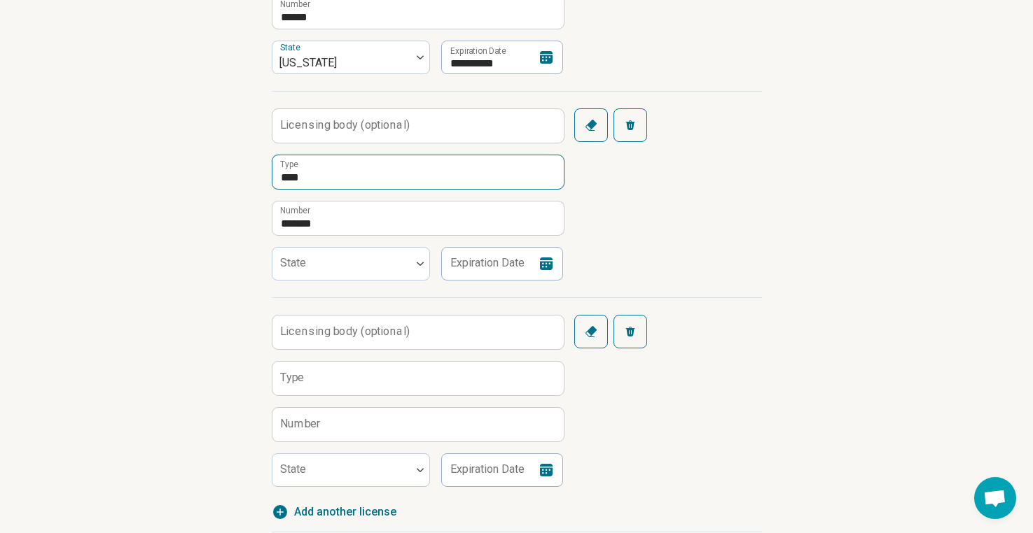
scroll to position [393, 0]
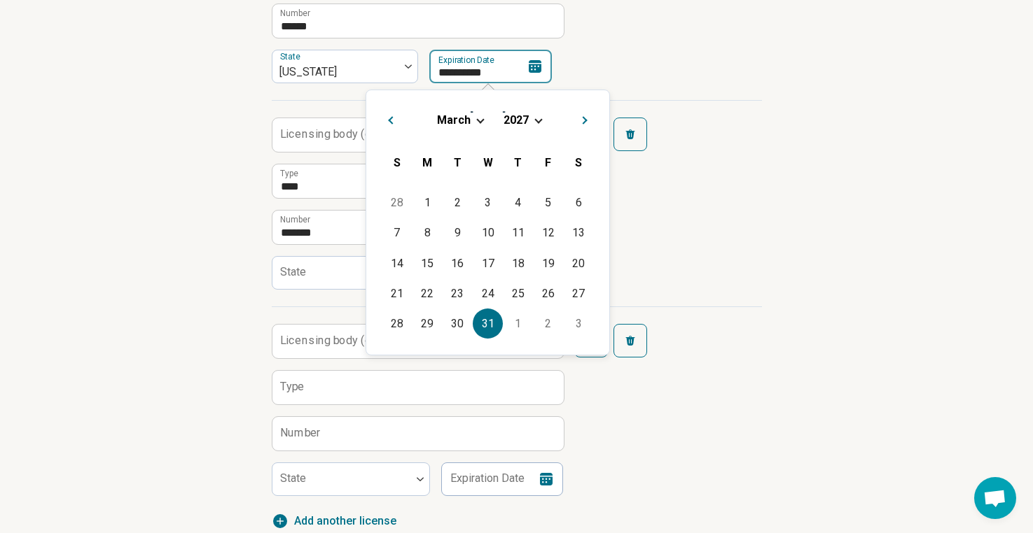
drag, startPoint x: 511, startPoint y: 67, endPoint x: 430, endPoint y: 73, distance: 81.5
click at [430, 73] on input "**********" at bounding box center [490, 67] width 123 height 34
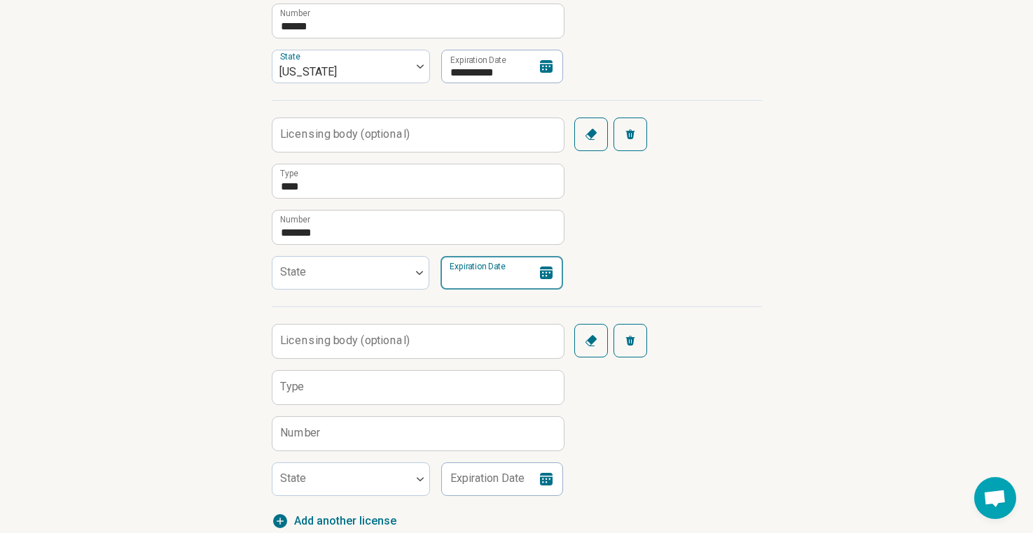
click at [482, 277] on input "Expiration Date" at bounding box center [501, 273] width 123 height 34
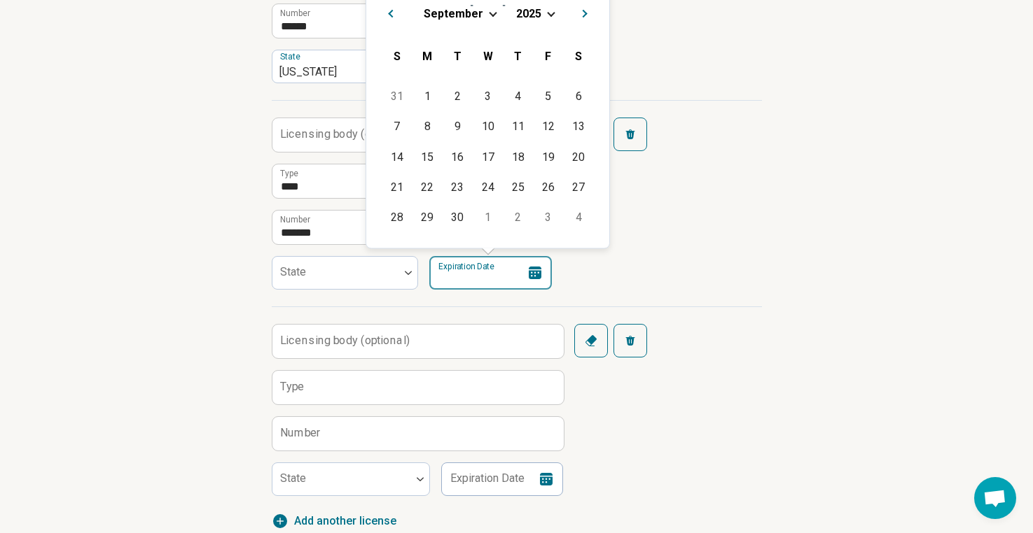
paste input
type input "**********"
click at [687, 258] on div "**********" at bounding box center [517, 203] width 490 height 207
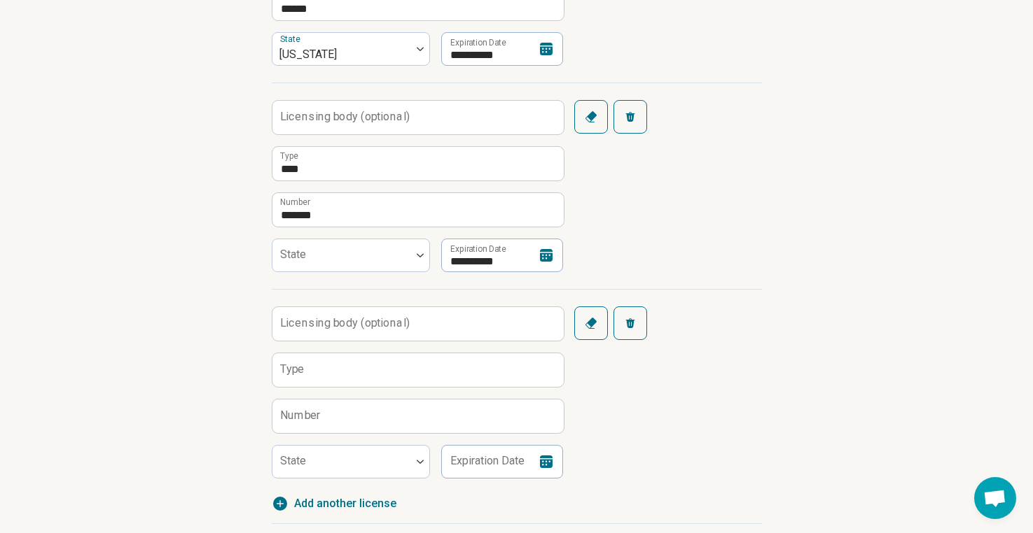
scroll to position [438, 0]
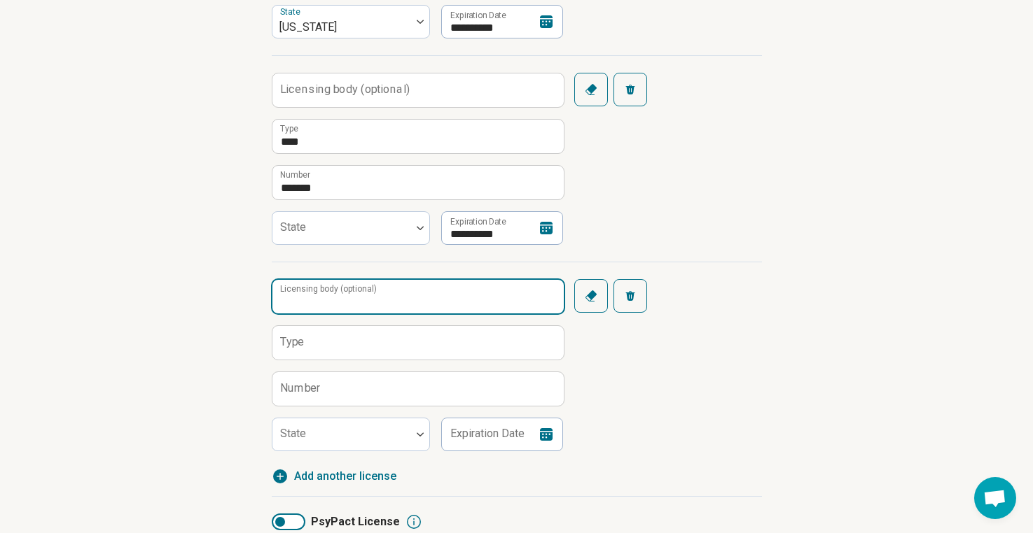
click at [445, 295] on input "Licensing body (optional)" at bounding box center [417, 297] width 291 height 34
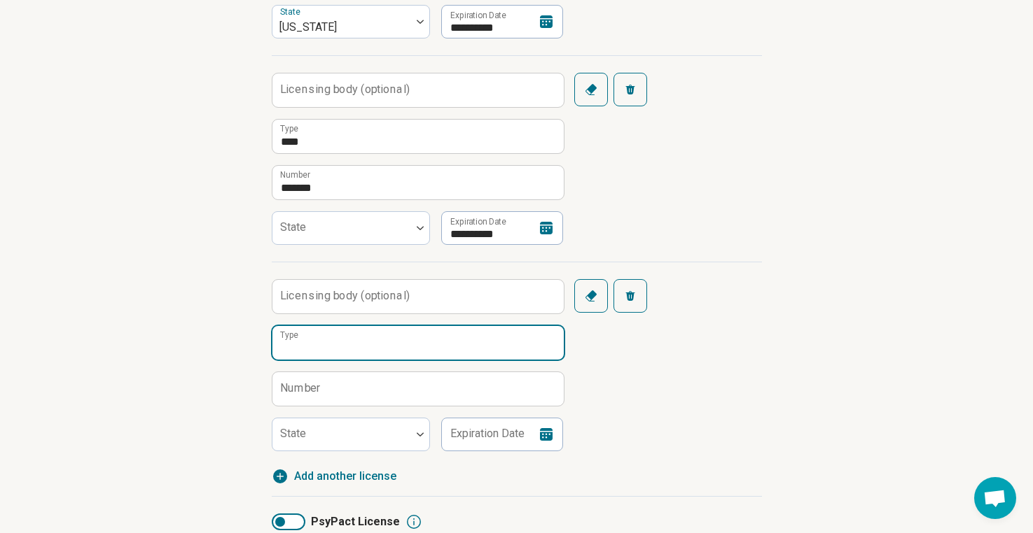
click at [410, 349] on input "Type" at bounding box center [417, 343] width 291 height 34
type input "*"
type input "****"
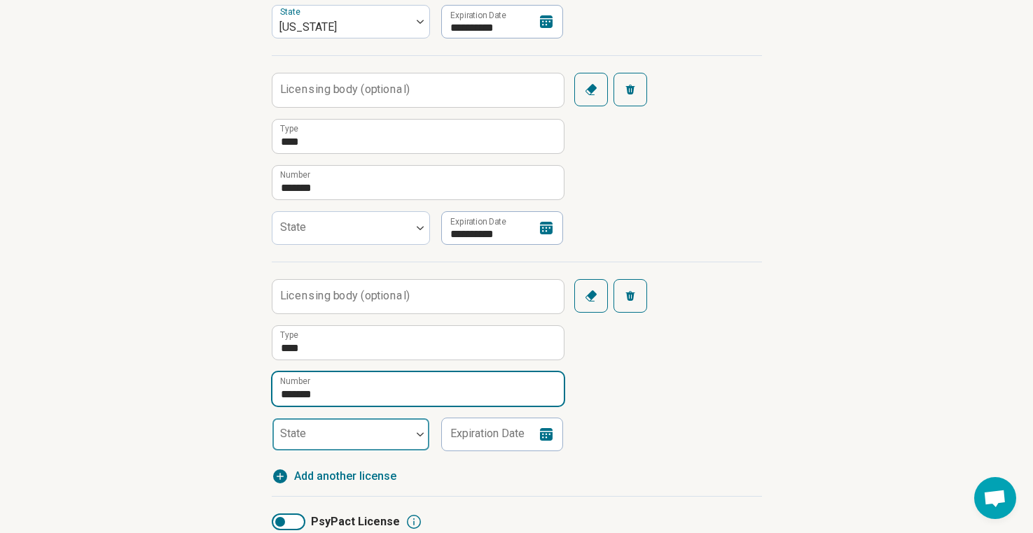
type input "*******"
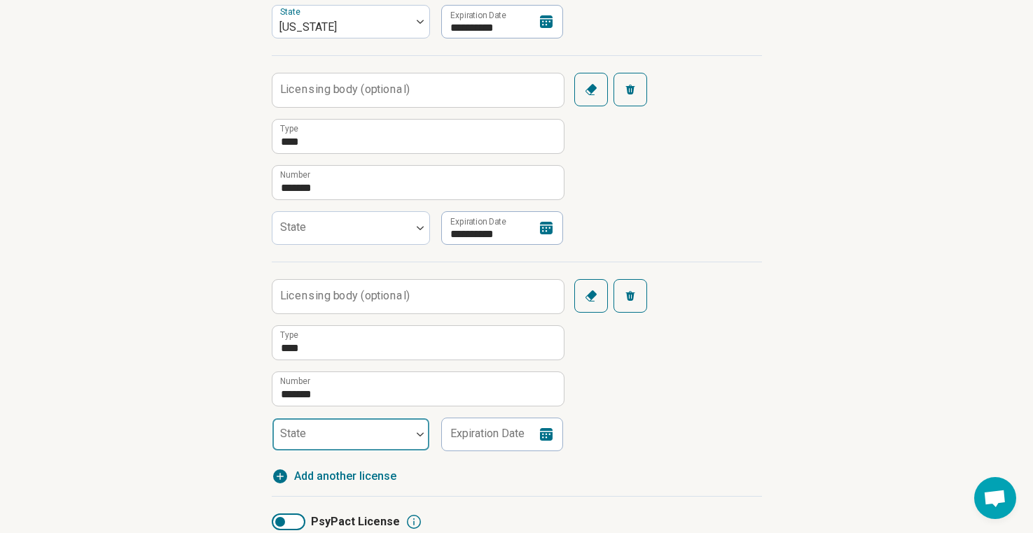
click at [387, 428] on div at bounding box center [341, 434] width 139 height 31
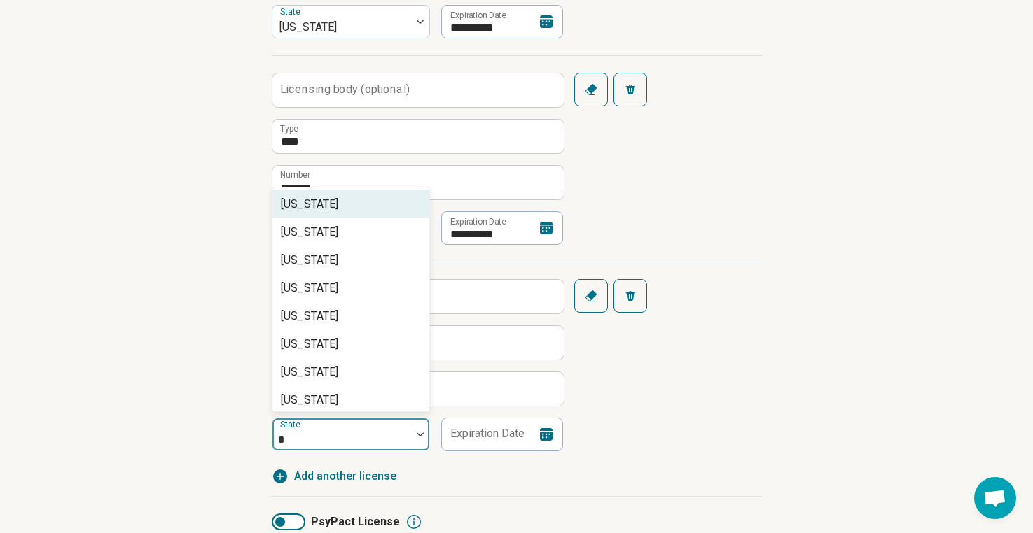
type input "**"
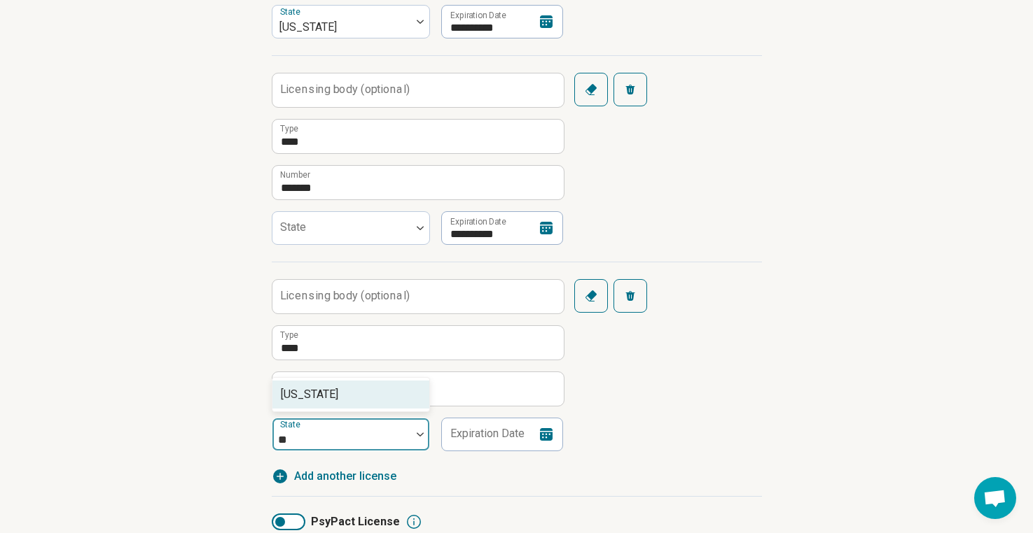
click at [346, 397] on div "Florida" at bounding box center [350, 395] width 157 height 28
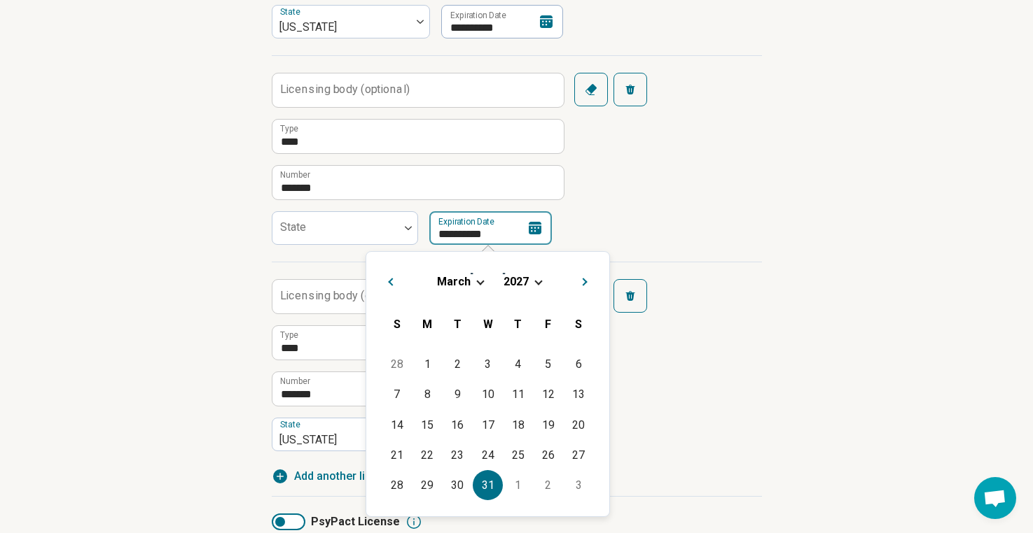
drag, startPoint x: 490, startPoint y: 232, endPoint x: 431, endPoint y: 235, distance: 58.9
click at [431, 235] on input "**********" at bounding box center [490, 228] width 123 height 34
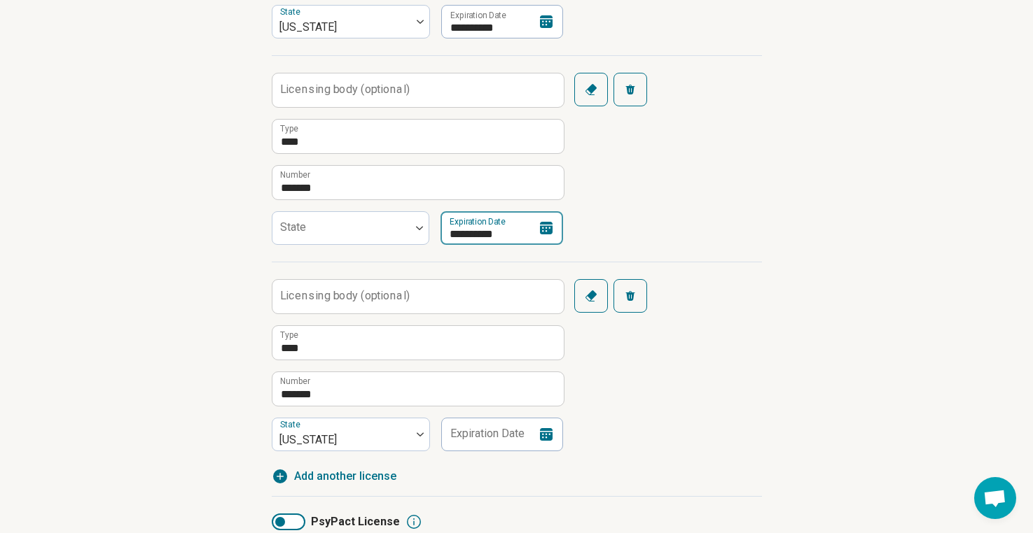
click at [480, 235] on input "**********" at bounding box center [501, 228] width 123 height 34
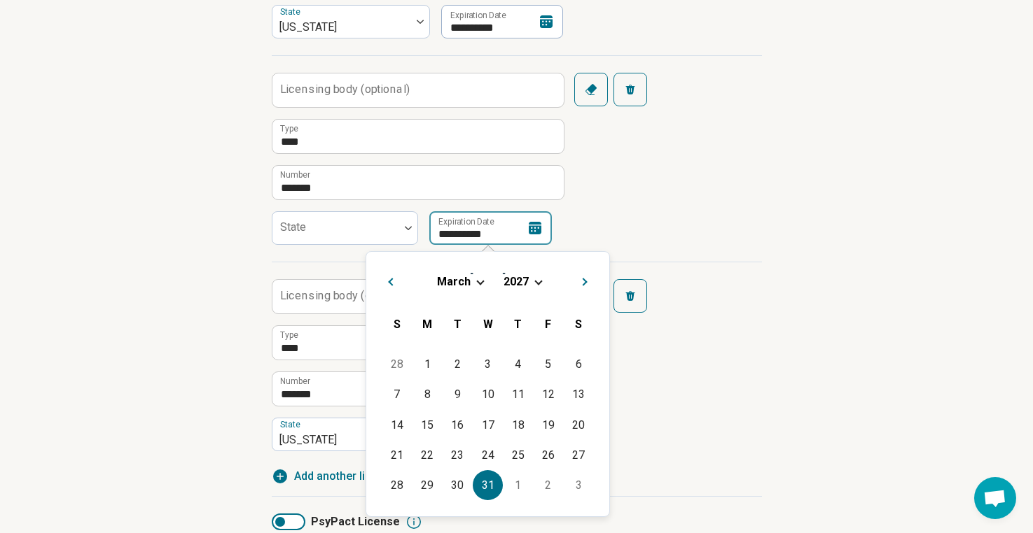
click at [480, 235] on input "**********" at bounding box center [490, 228] width 123 height 34
drag, startPoint x: 496, startPoint y: 237, endPoint x: 435, endPoint y: 235, distance: 61.6
click at [433, 237] on input "**********" at bounding box center [490, 228] width 123 height 34
drag, startPoint x: 435, startPoint y: 235, endPoint x: 494, endPoint y: 229, distance: 59.8
click at [494, 229] on input "**********" at bounding box center [490, 228] width 123 height 34
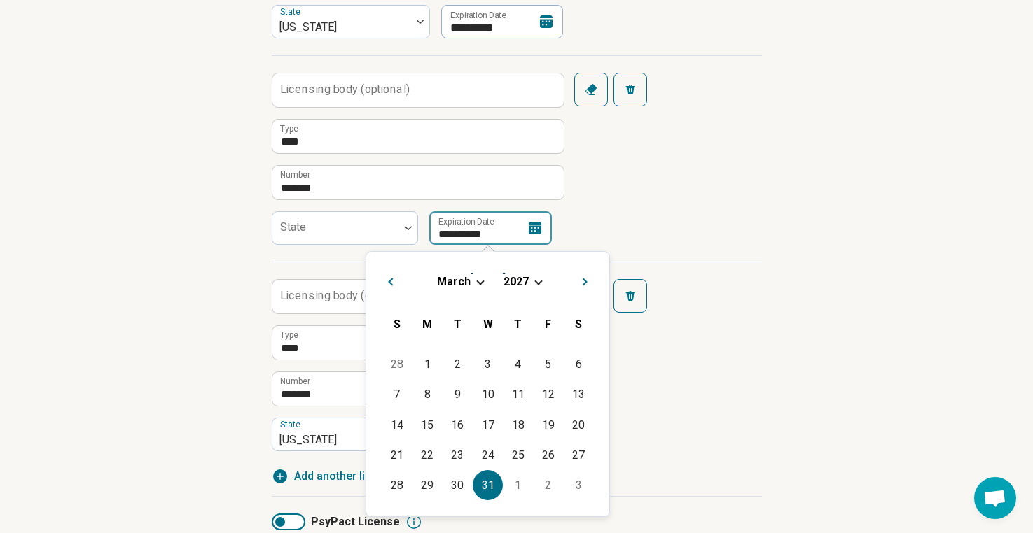
click at [491, 232] on input "**********" at bounding box center [490, 228] width 123 height 34
click at [718, 429] on div "Licensing body (optional) **** Type ******* Number State Florida Expiration Dat…" at bounding box center [517, 357] width 490 height 190
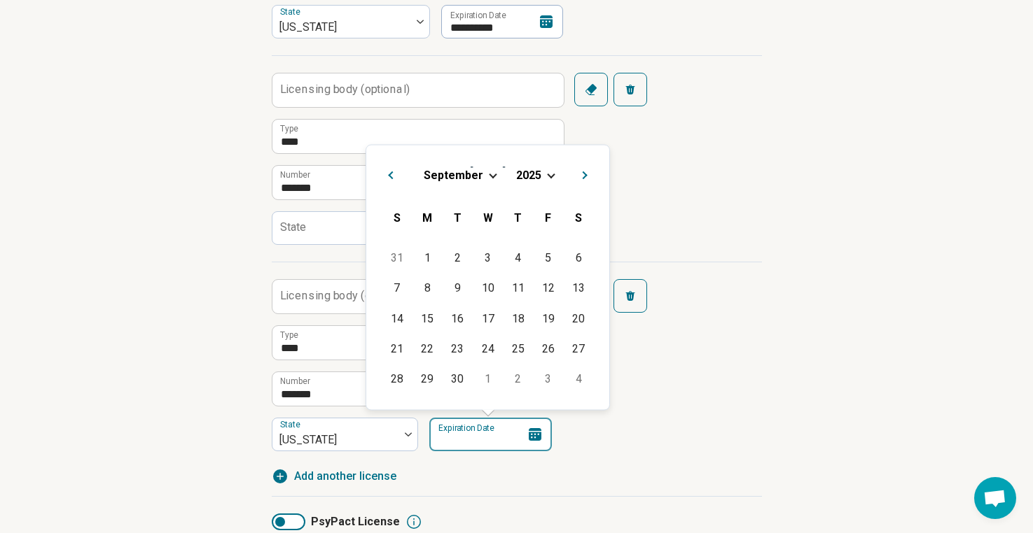
click at [501, 437] on input "Expiration Date" at bounding box center [490, 435] width 123 height 34
type input "**********"
click at [722, 423] on div "**********" at bounding box center [517, 357] width 490 height 190
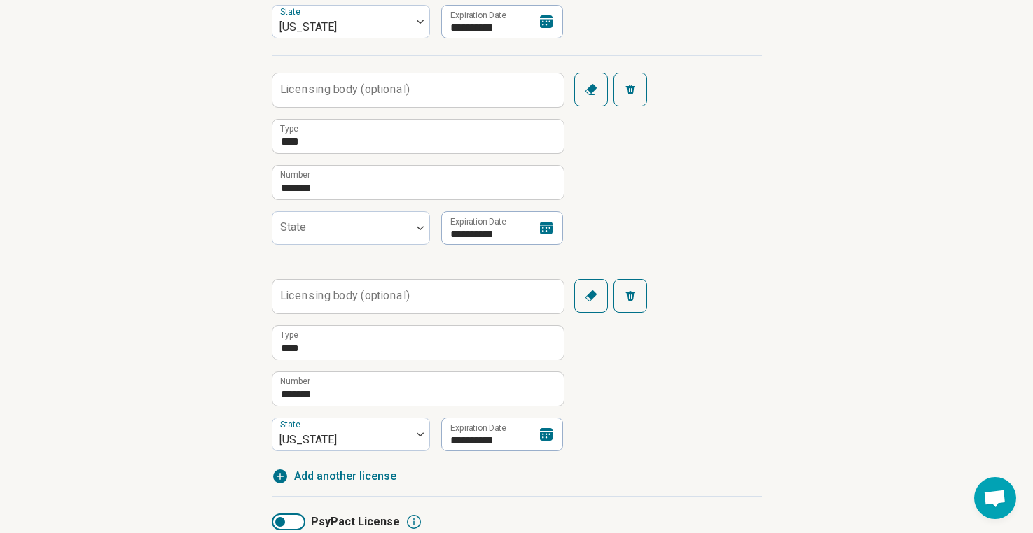
scroll to position [556, 0]
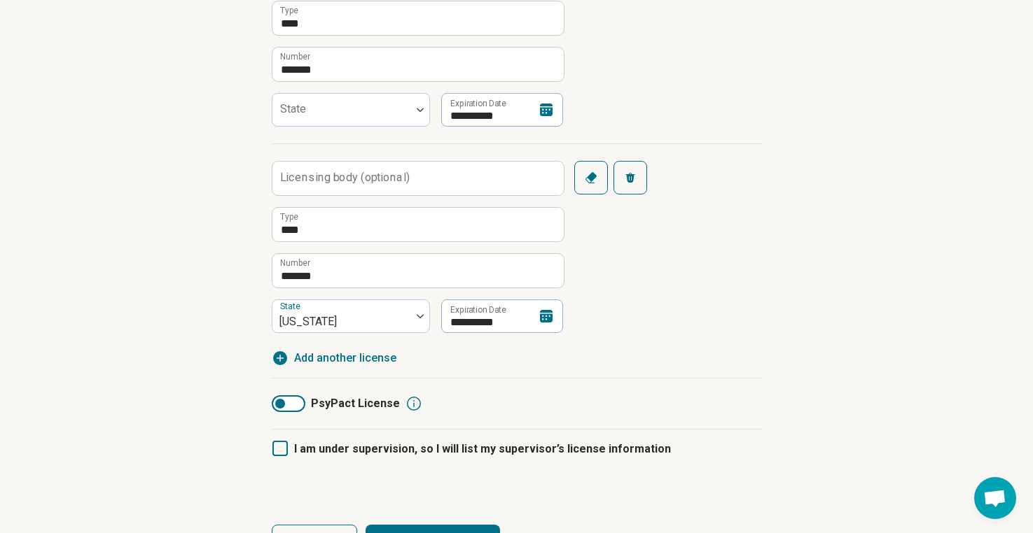
click at [304, 358] on span "Add another license" at bounding box center [345, 358] width 102 height 17
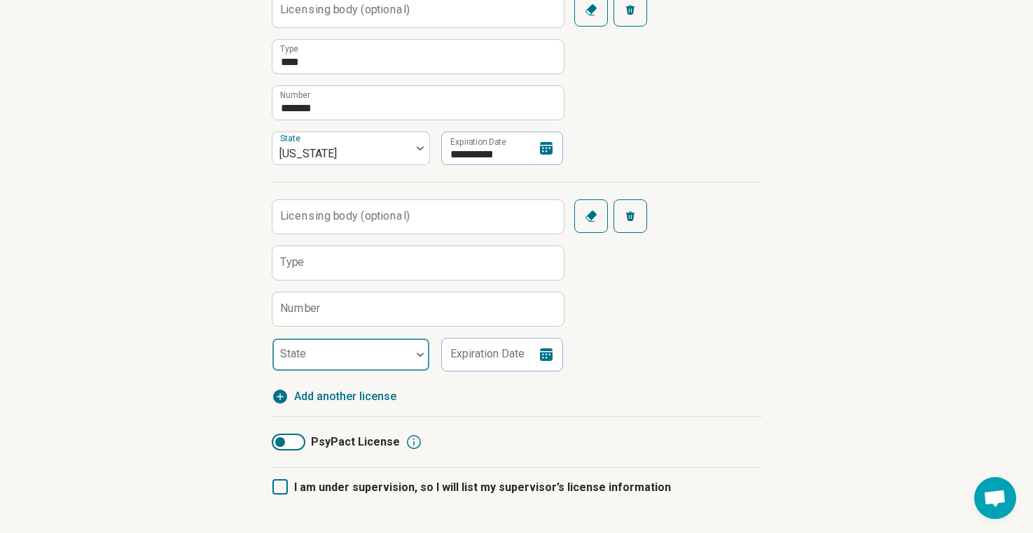
scroll to position [784, 0]
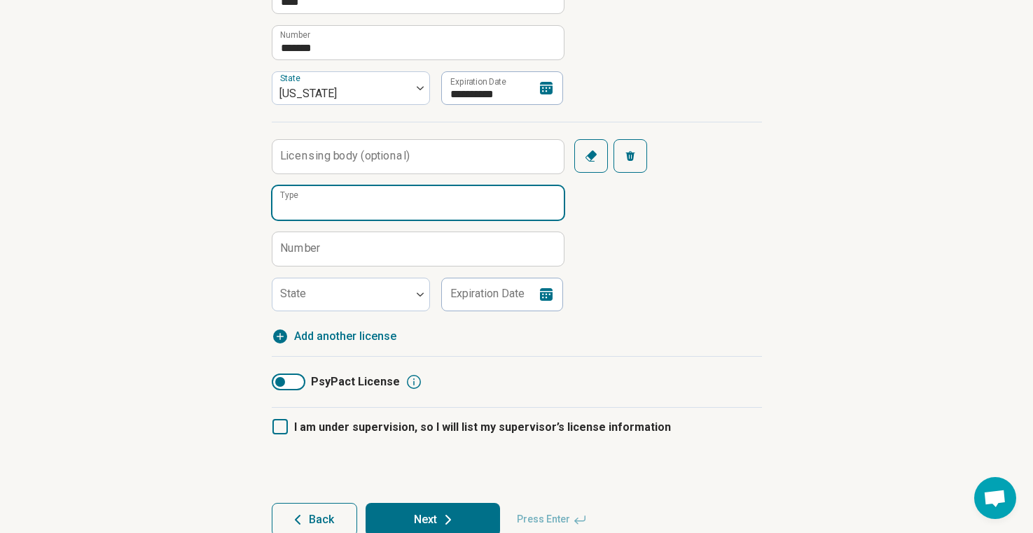
click at [365, 206] on input "Type" at bounding box center [417, 203] width 291 height 34
type input "***"
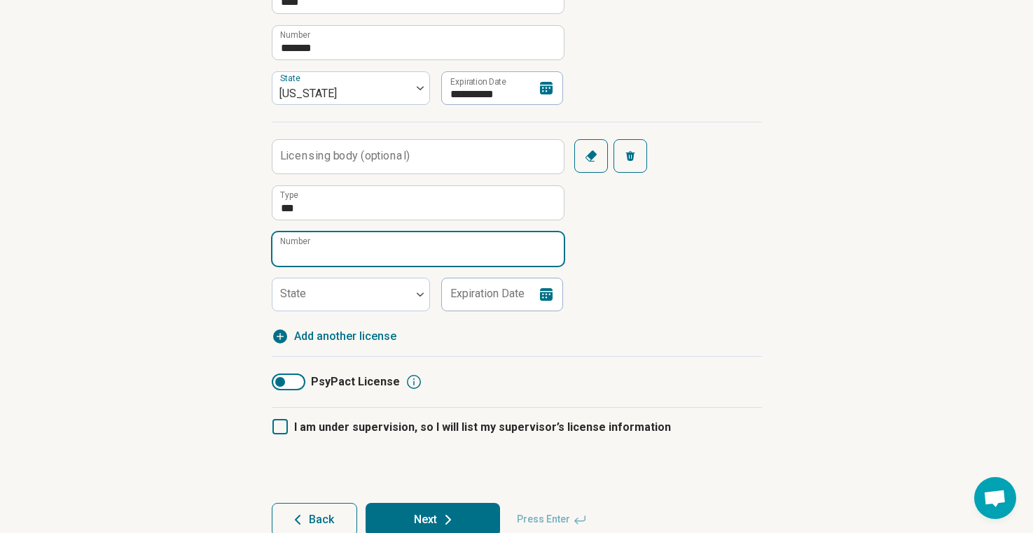
paste input "**********"
type input "******"
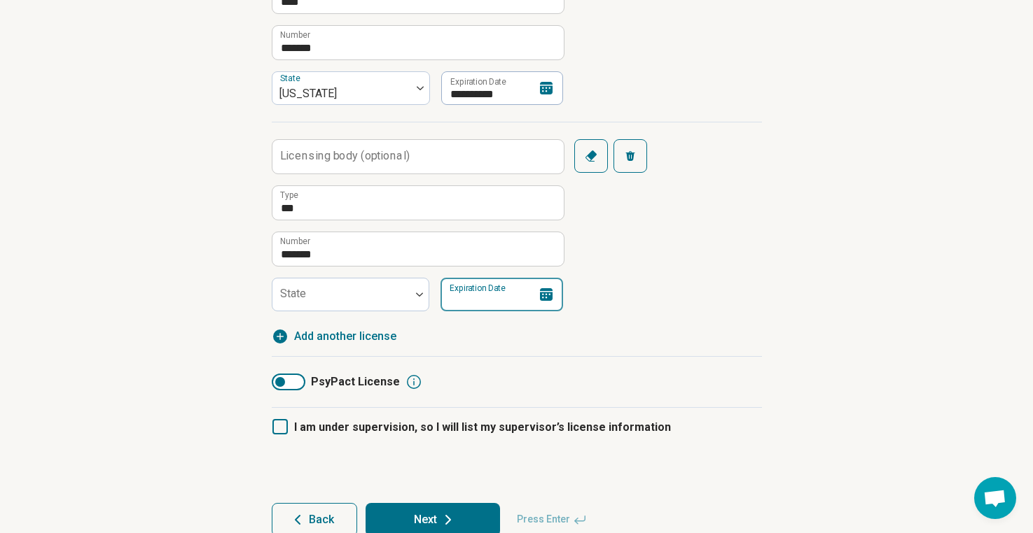
click at [480, 296] on input "Expiration Date" at bounding box center [501, 295] width 123 height 34
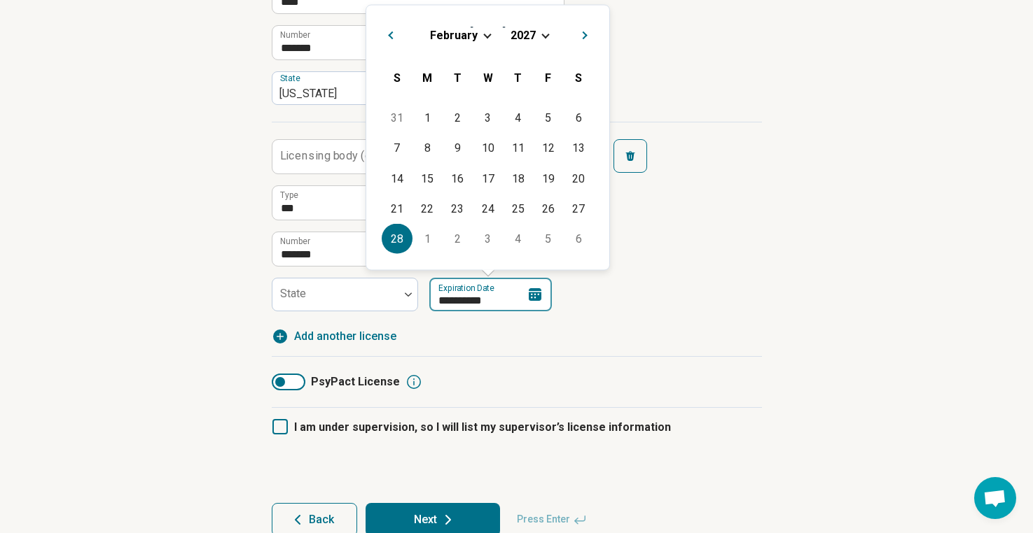
type input "**********"
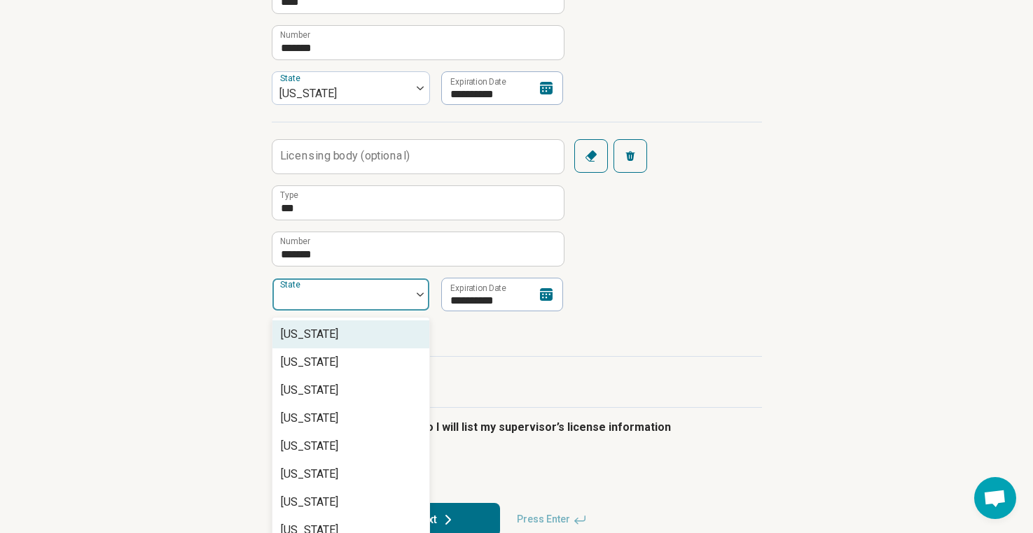
click at [351, 298] on div at bounding box center [341, 301] width 127 height 20
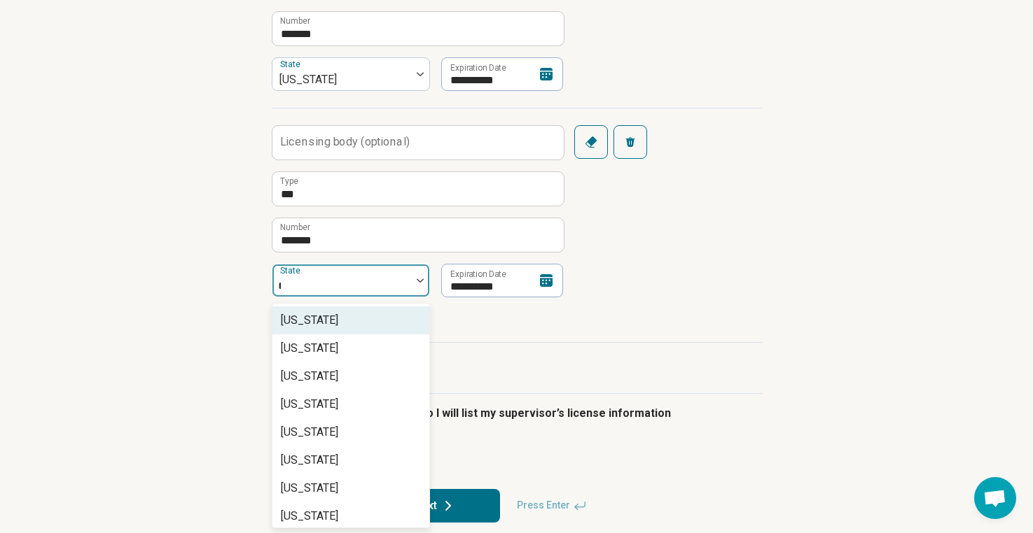
type input "**"
click at [344, 314] on div "California" at bounding box center [350, 321] width 157 height 28
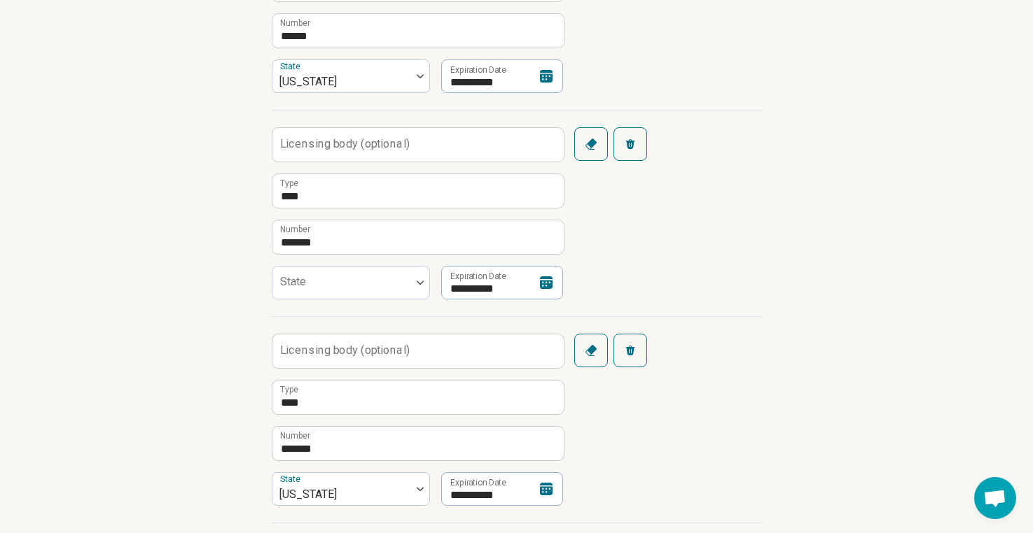
scroll to position [322, 0]
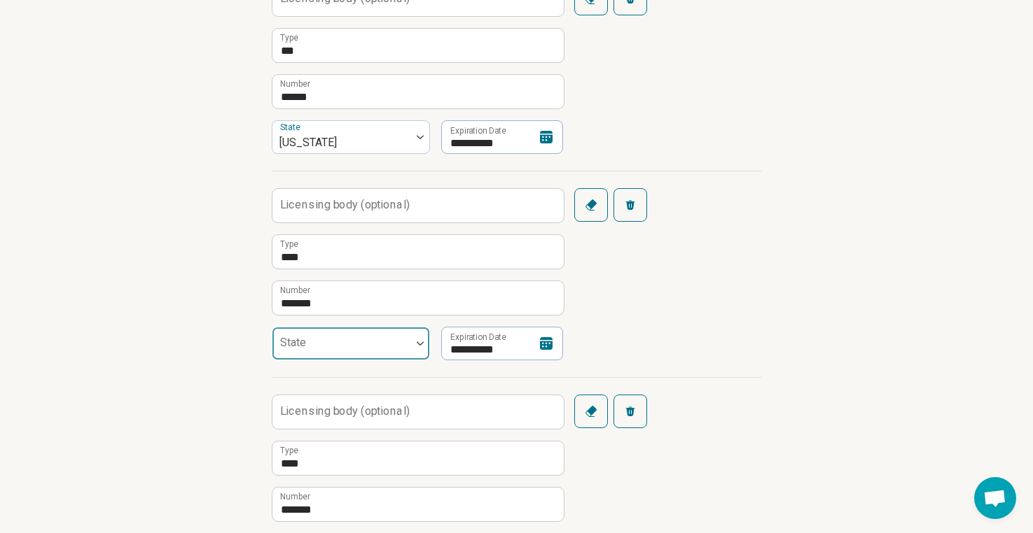
click at [333, 346] on div at bounding box center [341, 350] width 127 height 20
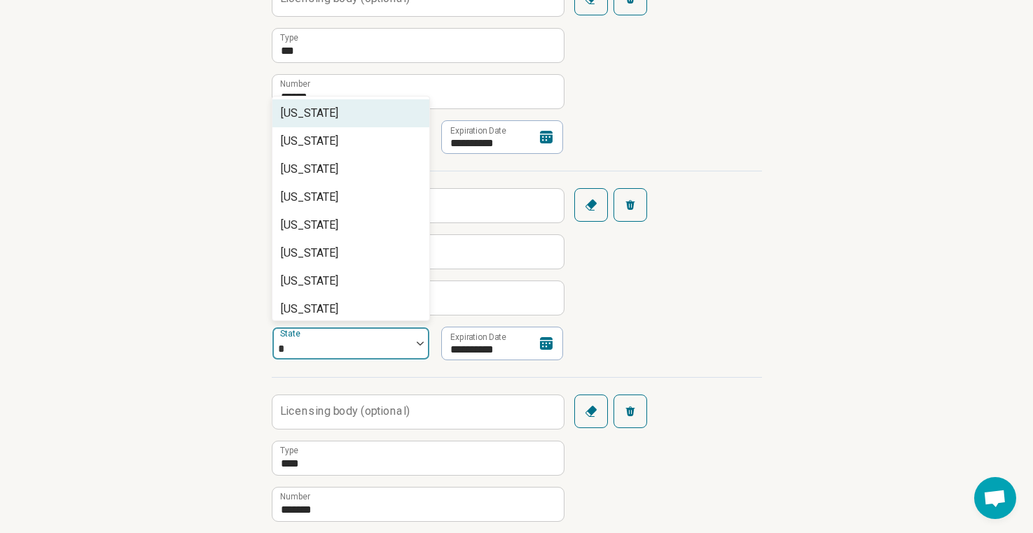
type input "**"
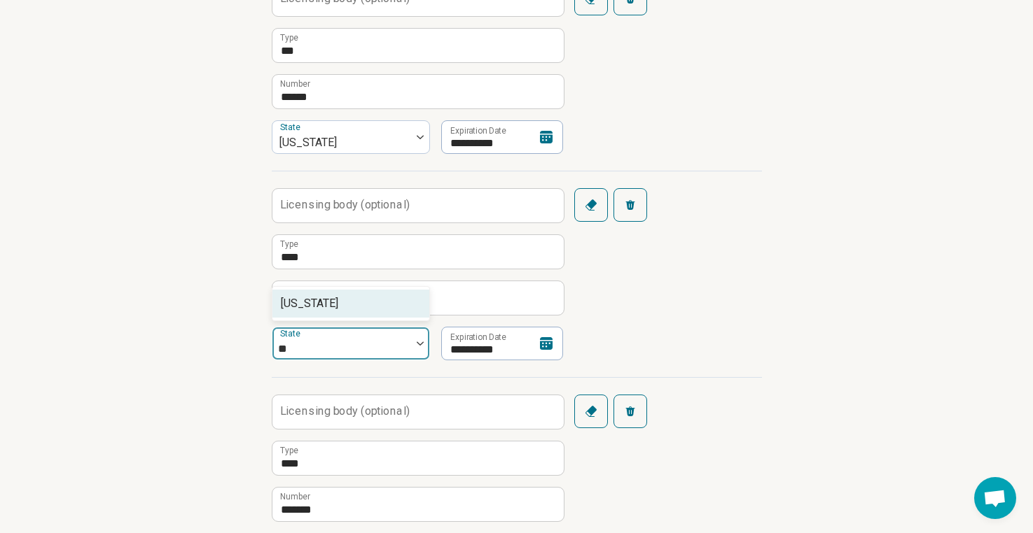
click at [342, 300] on div "Florida" at bounding box center [350, 304] width 157 height 28
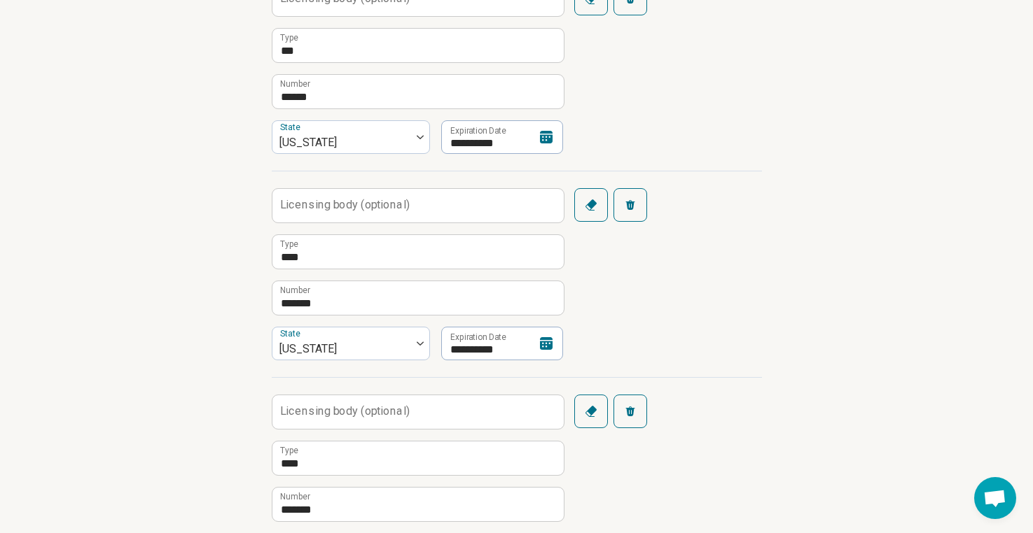
click at [625, 311] on div "**********" at bounding box center [517, 274] width 490 height 207
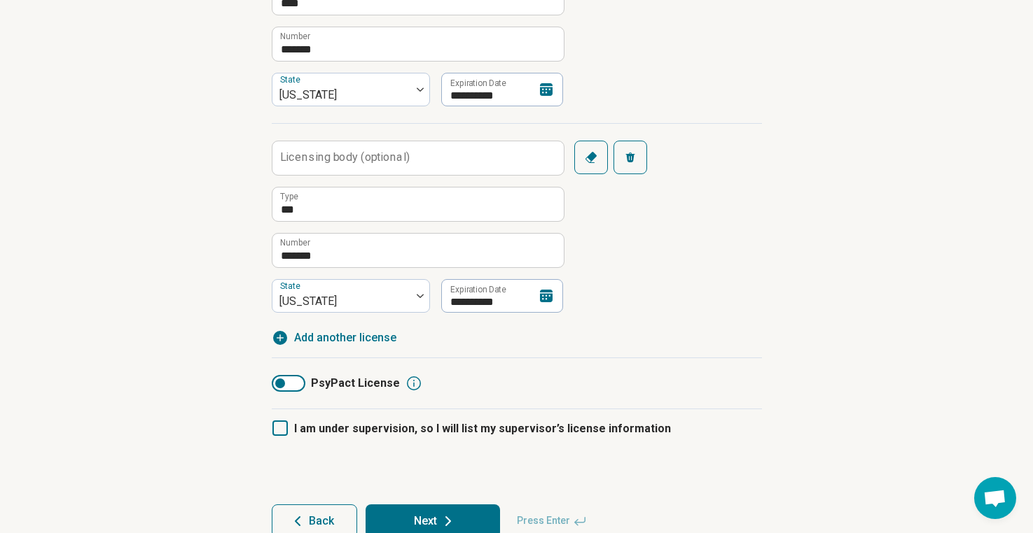
scroll to position [815, 0]
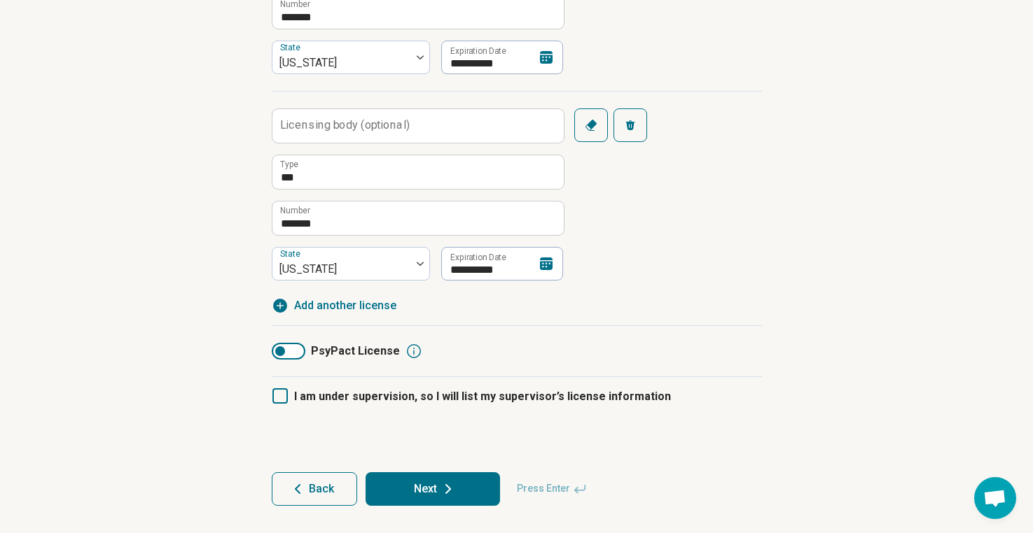
click at [478, 478] on button "Next" at bounding box center [432, 490] width 134 height 34
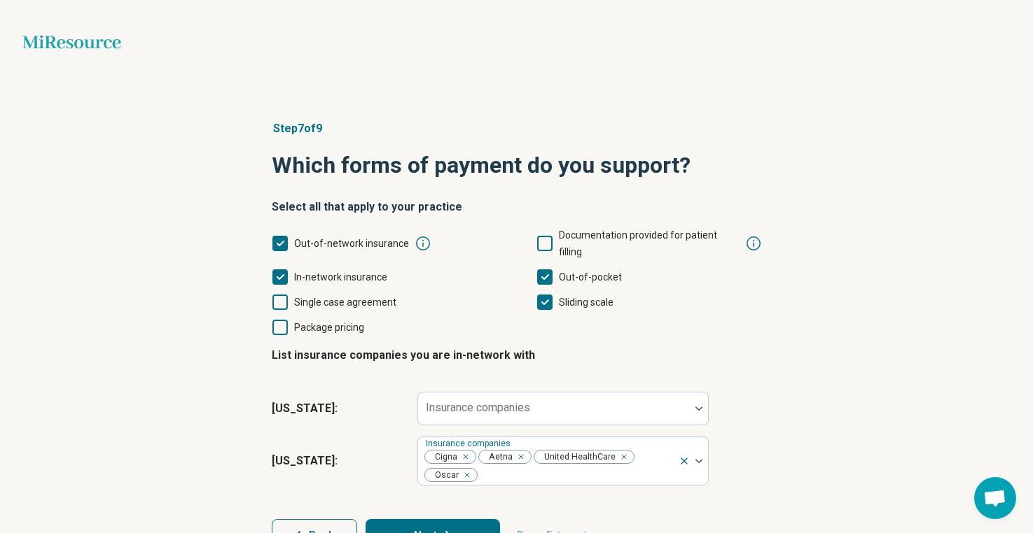
scroll to position [32, 0]
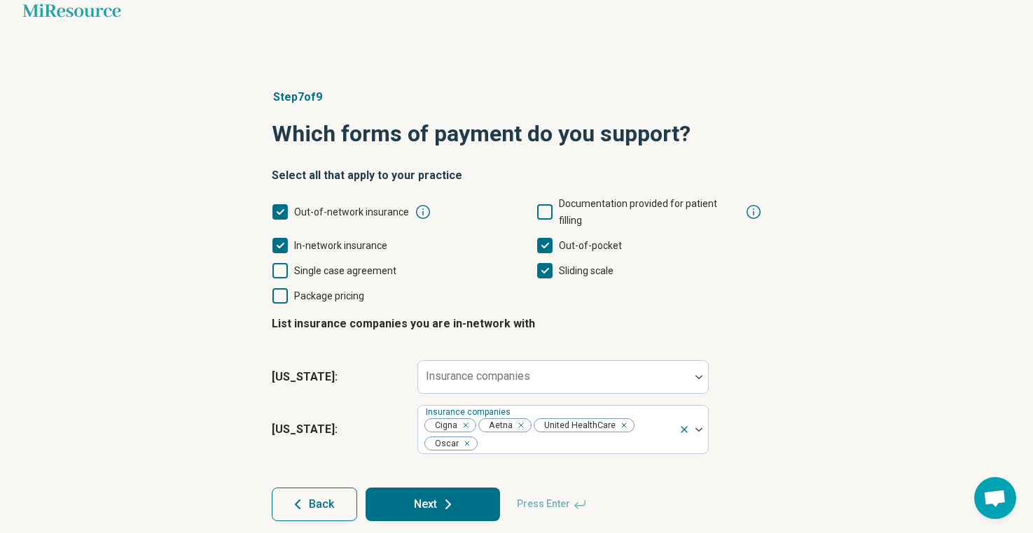
click at [458, 488] on button "Next" at bounding box center [432, 505] width 134 height 34
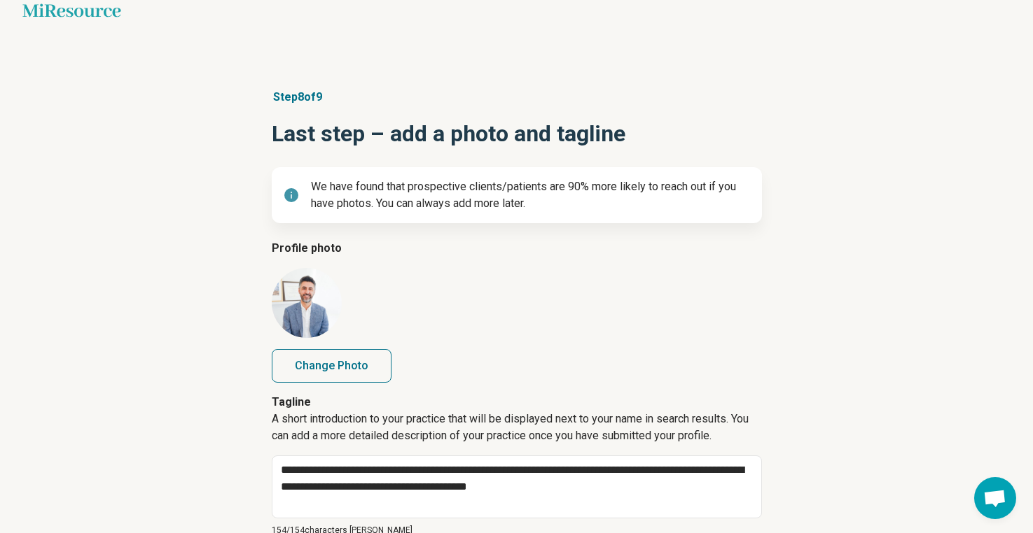
scroll to position [125, 0]
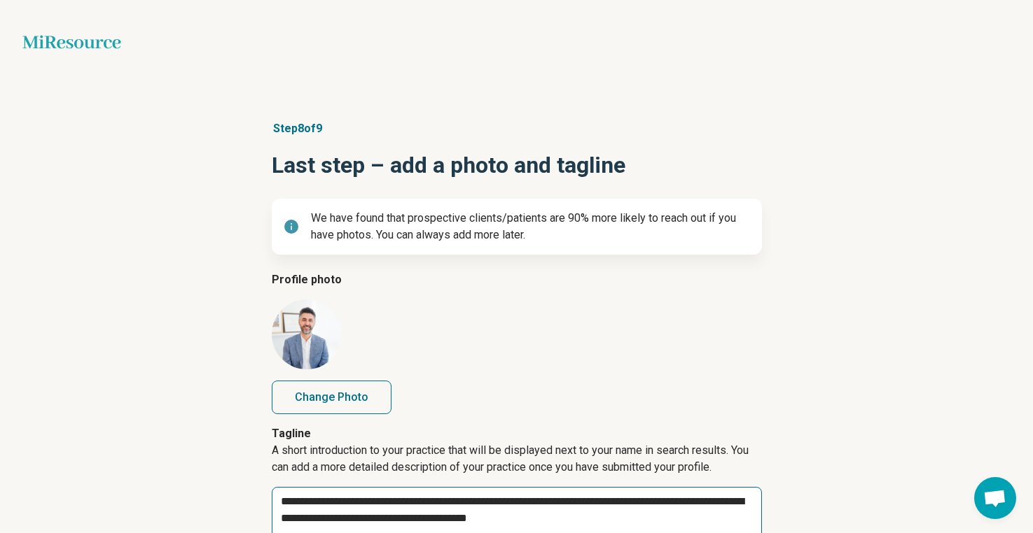
scroll to position [125, 0]
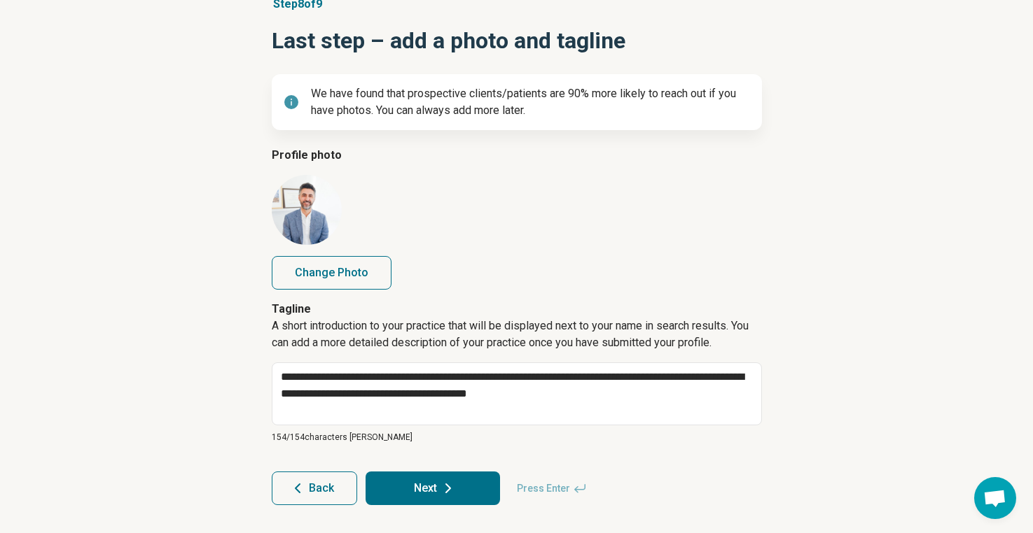
click at [459, 501] on button "Next" at bounding box center [432, 489] width 134 height 34
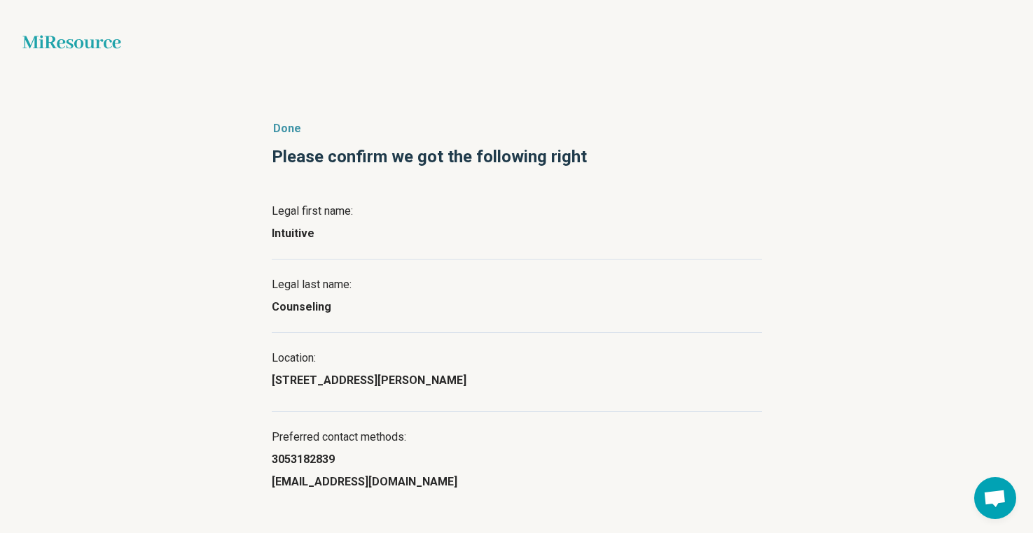
scroll to position [63, 0]
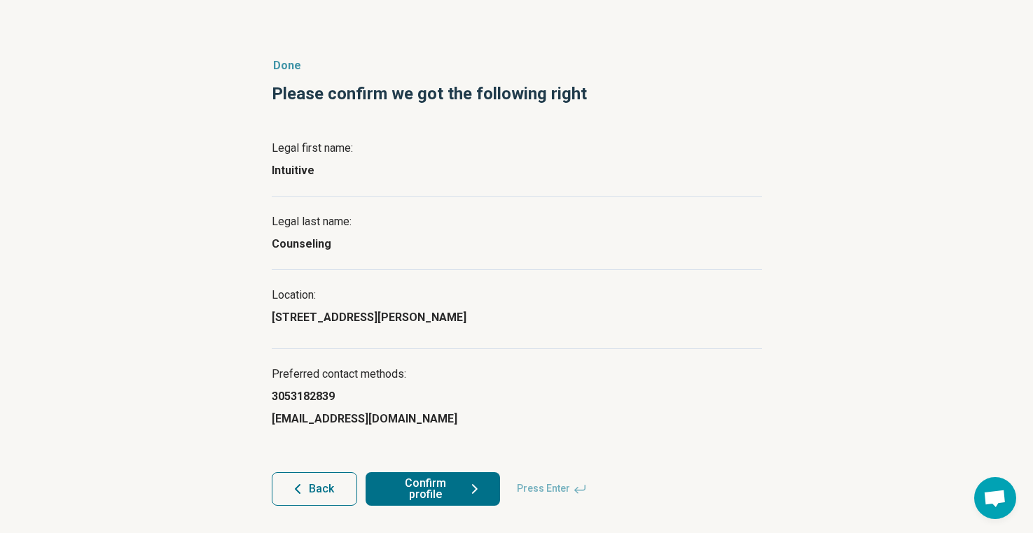
click at [445, 491] on button "Confirm profile" at bounding box center [432, 490] width 134 height 34
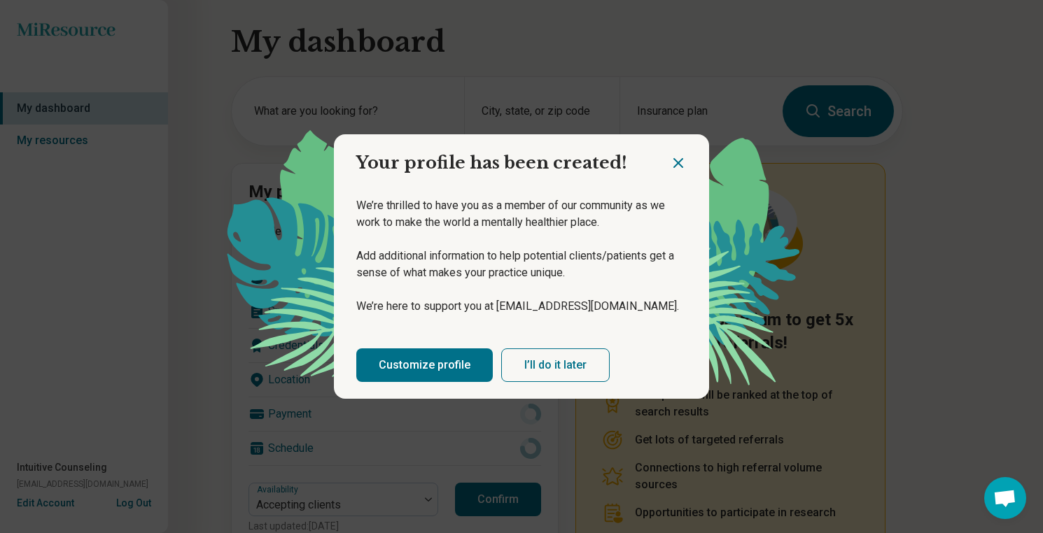
click at [568, 356] on button "I’ll do it later" at bounding box center [555, 366] width 109 height 34
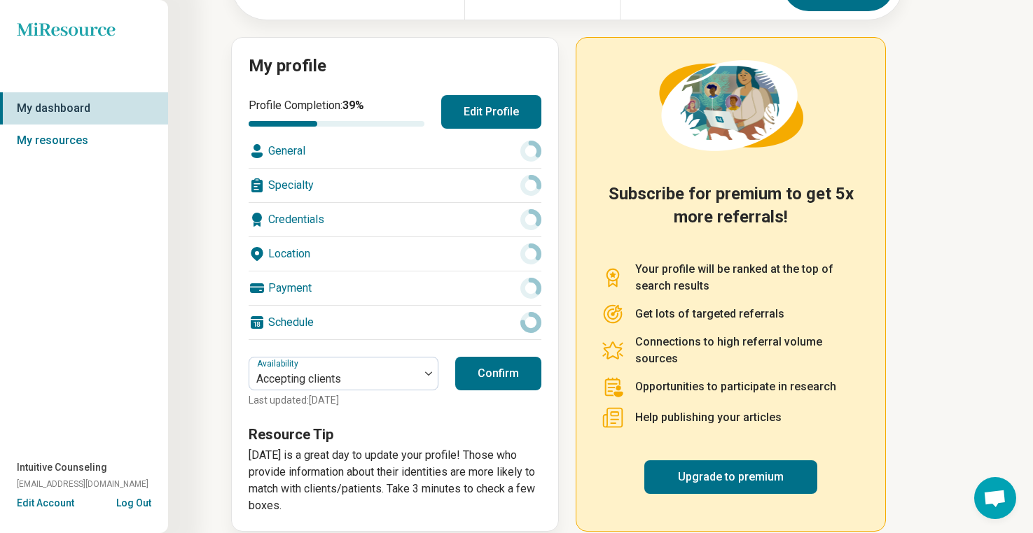
scroll to position [144, 0]
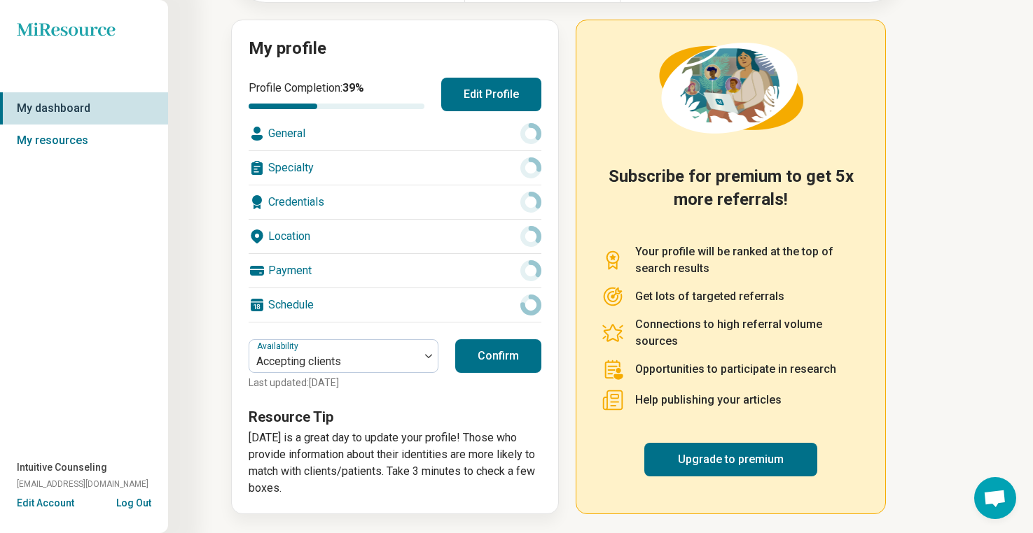
click at [487, 362] on button "Confirm" at bounding box center [498, 357] width 86 height 34
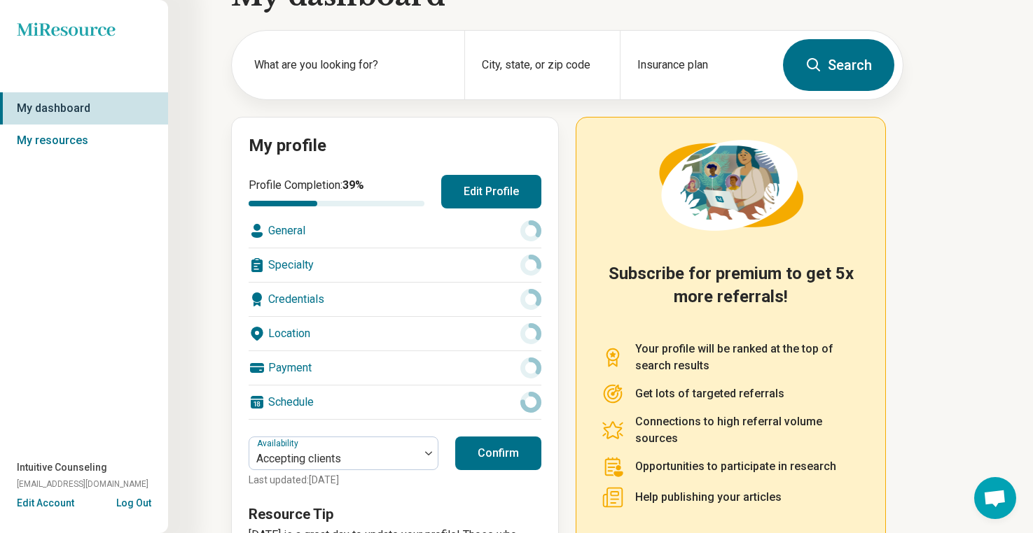
scroll to position [106, 0]
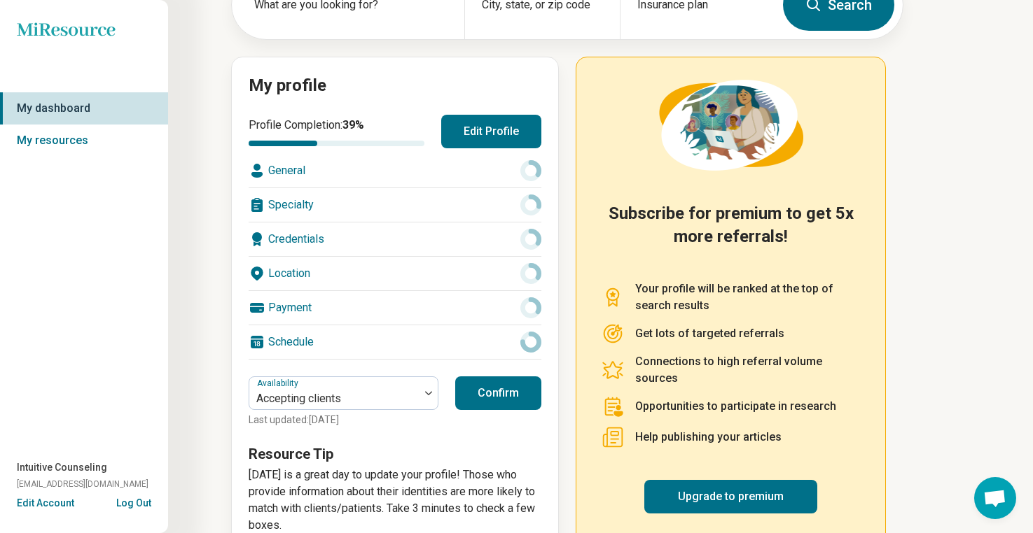
click at [491, 172] on div "General" at bounding box center [395, 171] width 293 height 34
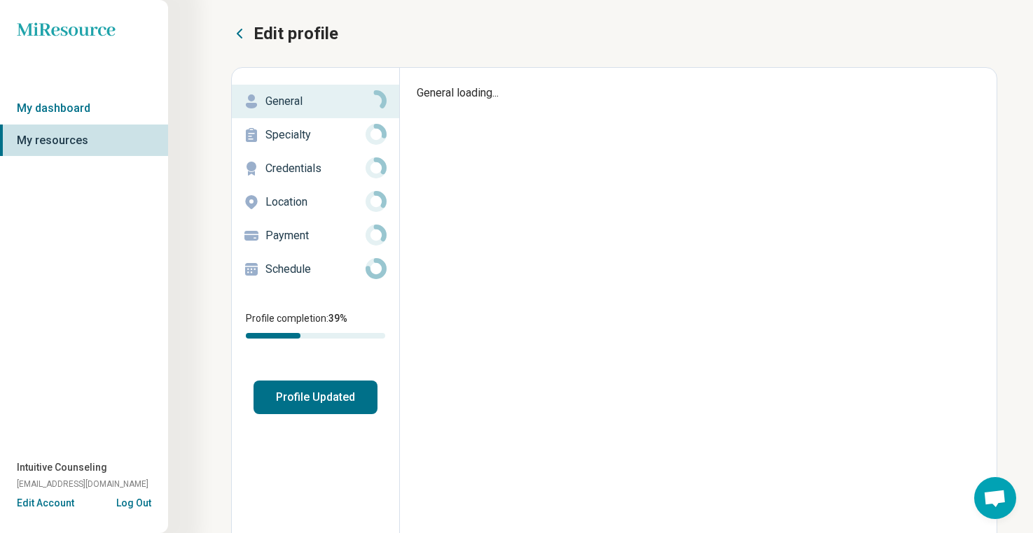
type textarea "*"
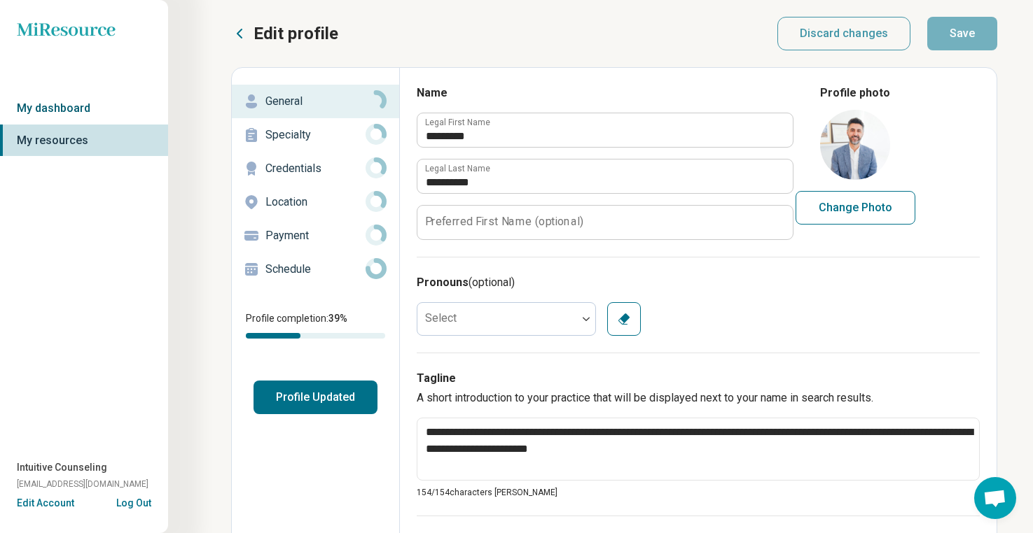
click at [104, 104] on link "My dashboard" at bounding box center [84, 108] width 168 height 32
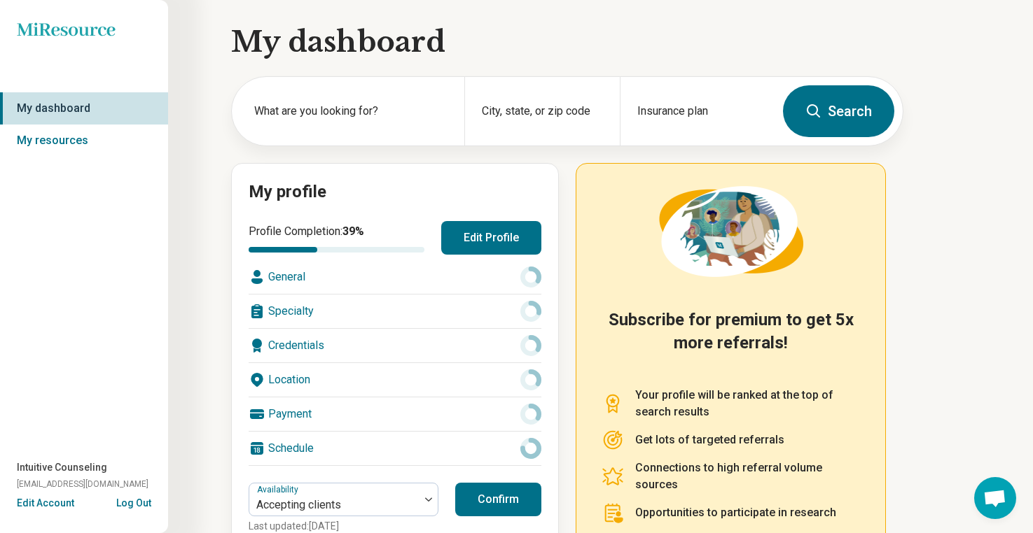
scroll to position [144, 0]
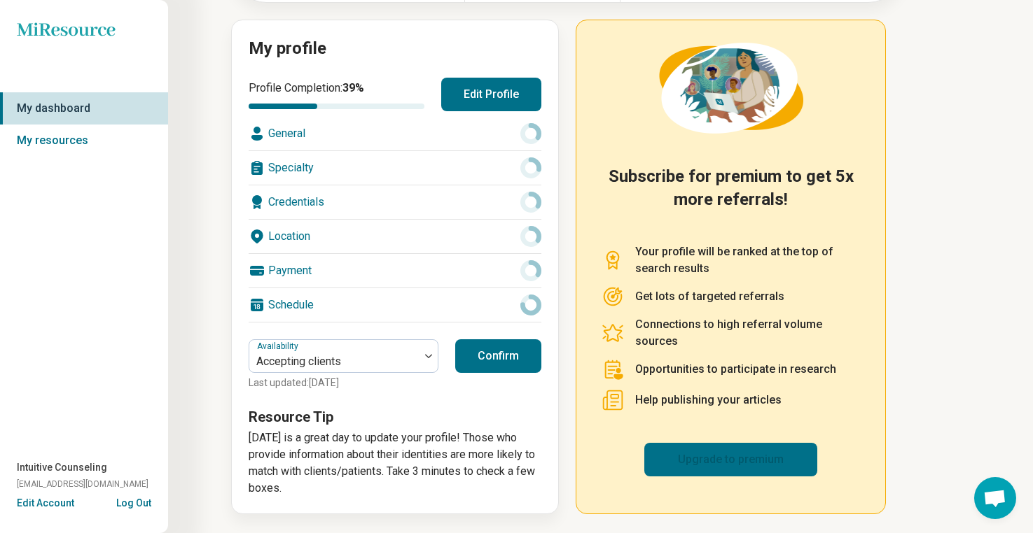
click at [729, 456] on link "Upgrade to premium" at bounding box center [730, 460] width 173 height 34
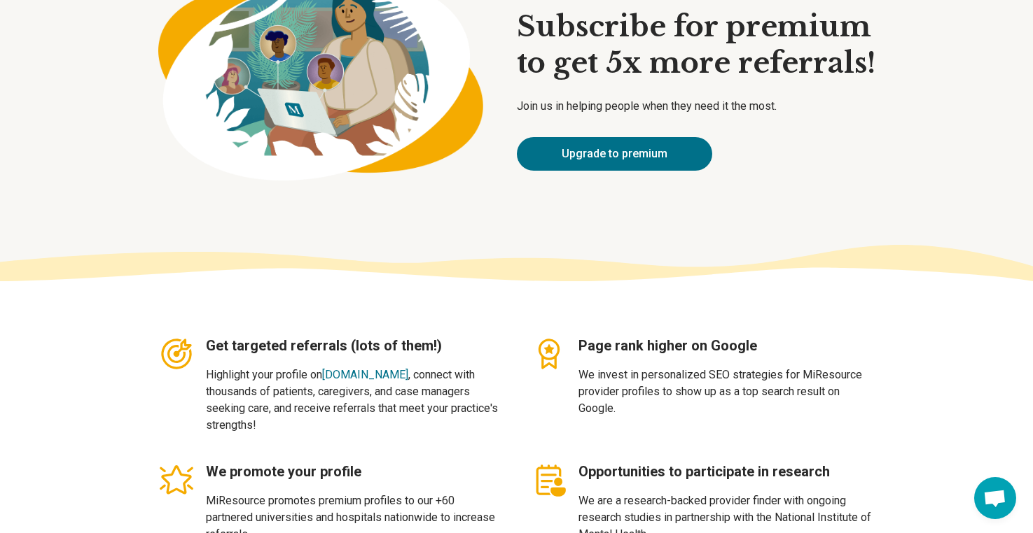
scroll to position [62, 0]
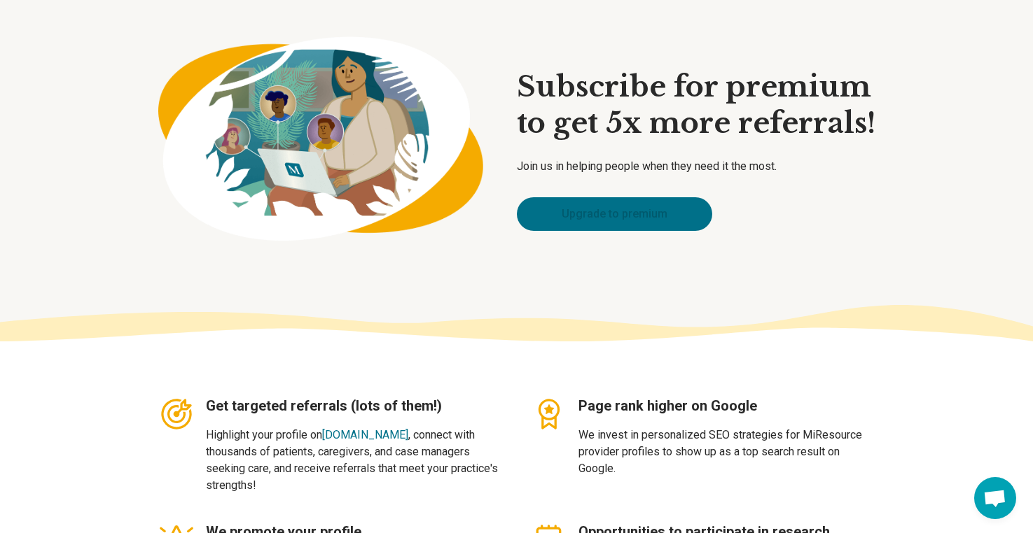
click at [625, 211] on link "Upgrade to premium" at bounding box center [614, 214] width 195 height 34
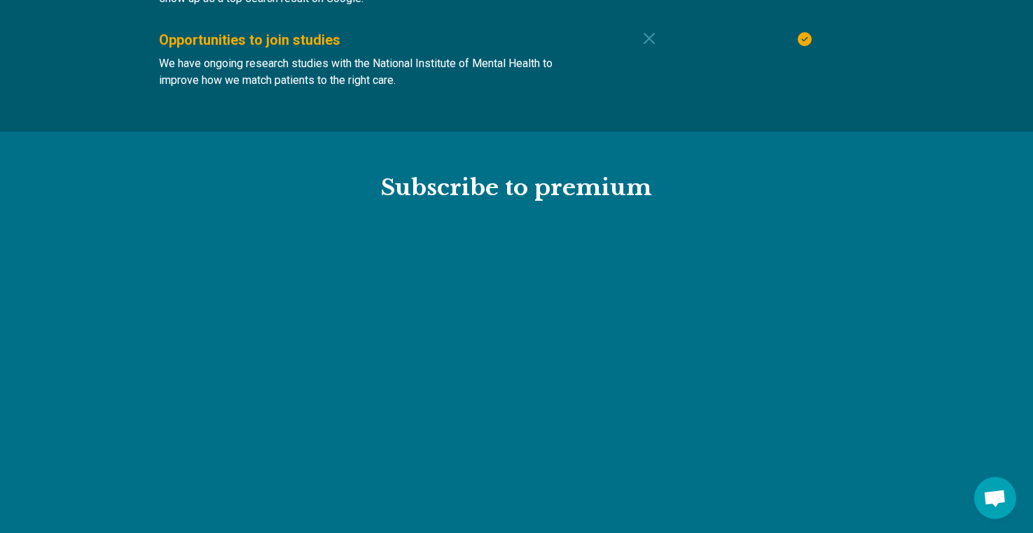
scroll to position [1514, 0]
